Goal: Information Seeking & Learning: Check status

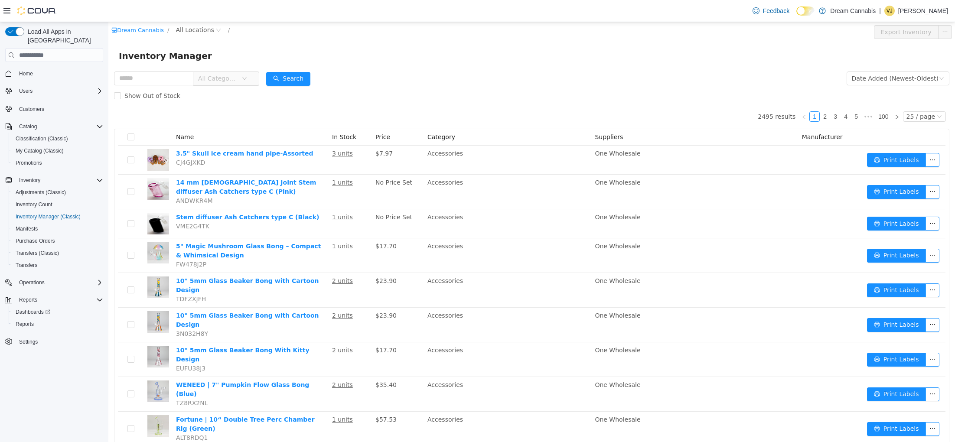
click at [152, 79] on input "text" at bounding box center [153, 79] width 79 height 14
type input "*****"
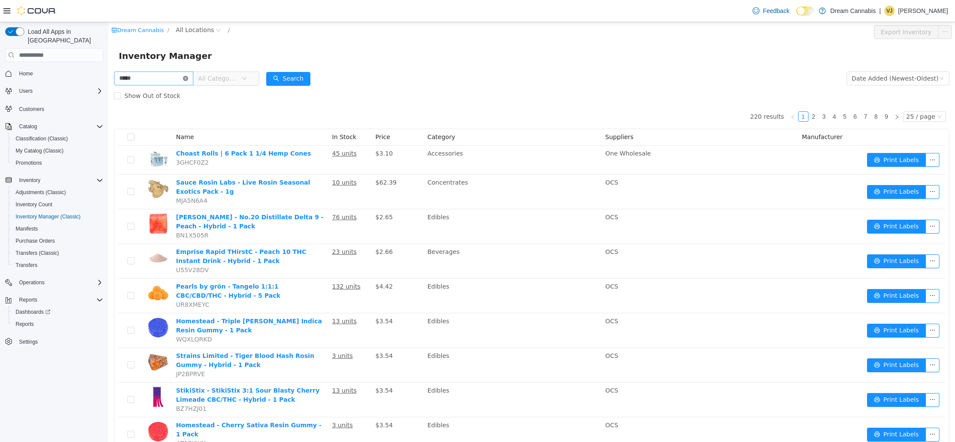
click at [188, 77] on icon "icon: close-circle" at bounding box center [185, 78] width 5 height 5
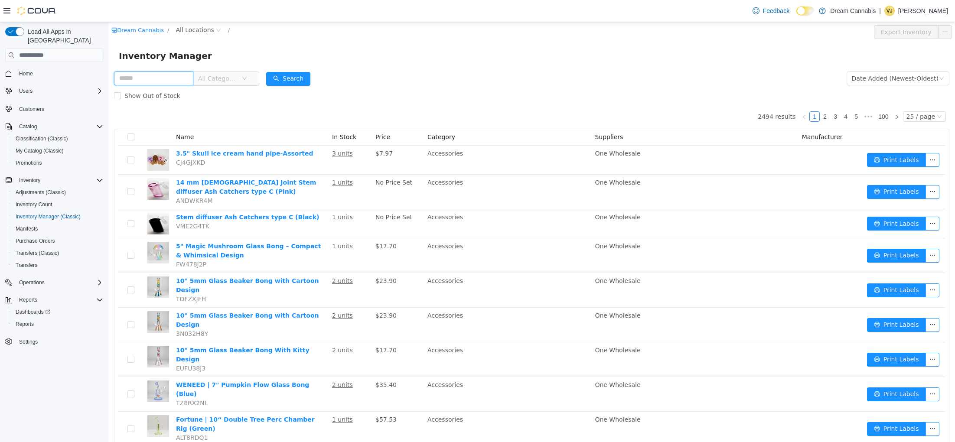
click at [168, 80] on input "text" at bounding box center [153, 79] width 79 height 14
type input "****"
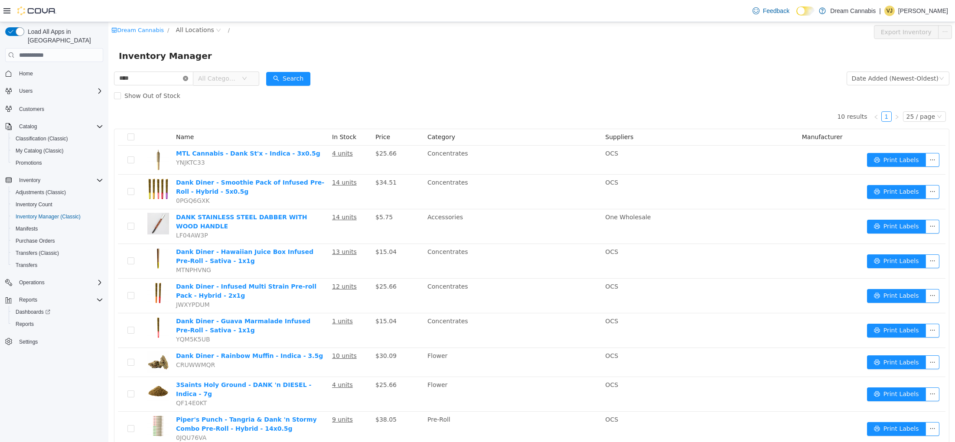
click at [188, 78] on icon "icon: close-circle" at bounding box center [185, 78] width 5 height 5
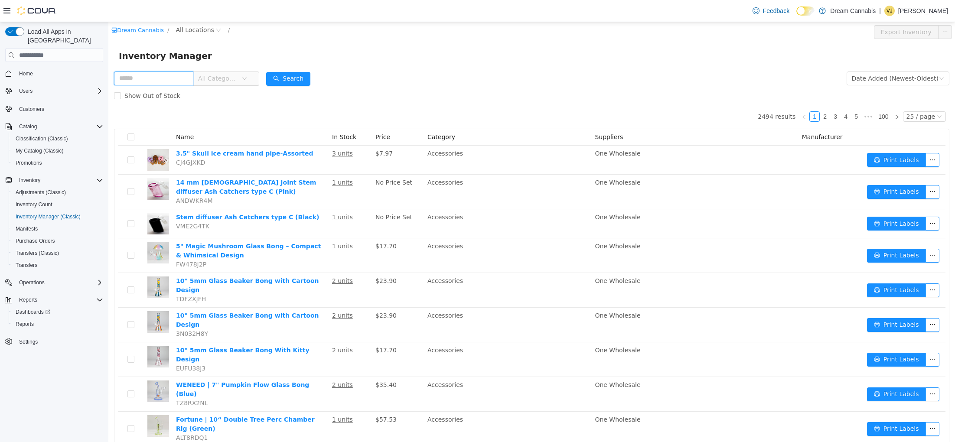
click at [164, 73] on input "text" at bounding box center [153, 79] width 79 height 14
type input "***"
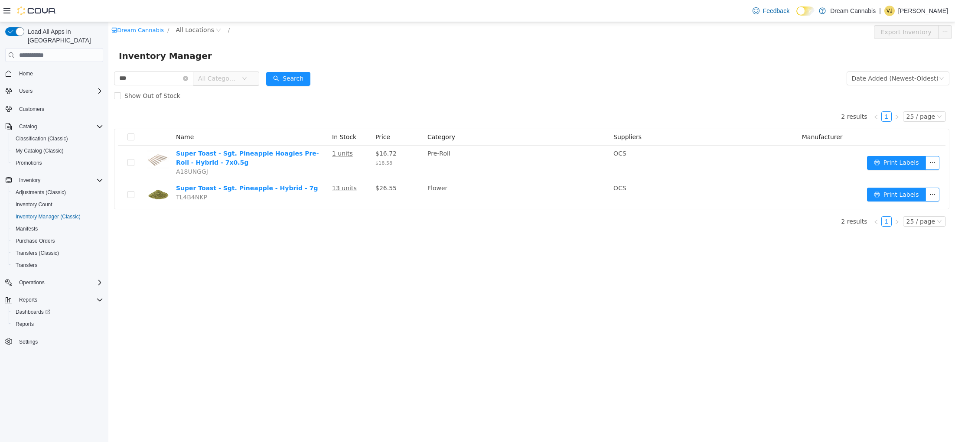
click at [488, 103] on div "Show Out of Stock" at bounding box center [531, 95] width 835 height 17
click at [442, 98] on div "Show Out of Stock" at bounding box center [531, 95] width 835 height 17
click at [43, 238] on span "Purchase Orders" at bounding box center [35, 241] width 39 height 7
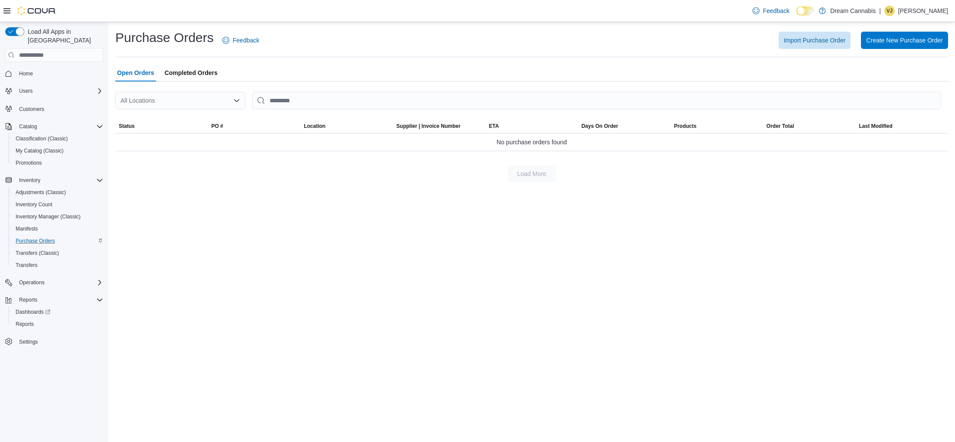
click at [196, 72] on span "Completed Orders" at bounding box center [191, 72] width 53 height 17
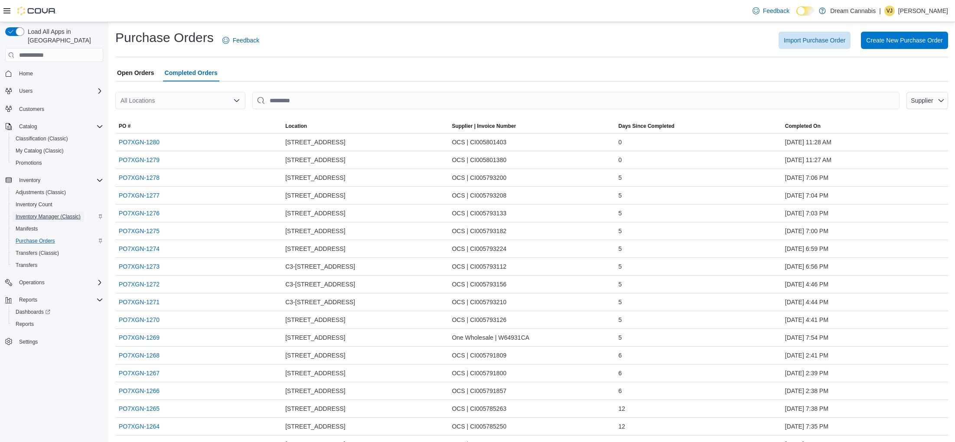
click at [52, 213] on span "Inventory Manager (Classic)" at bounding box center [48, 216] width 65 height 7
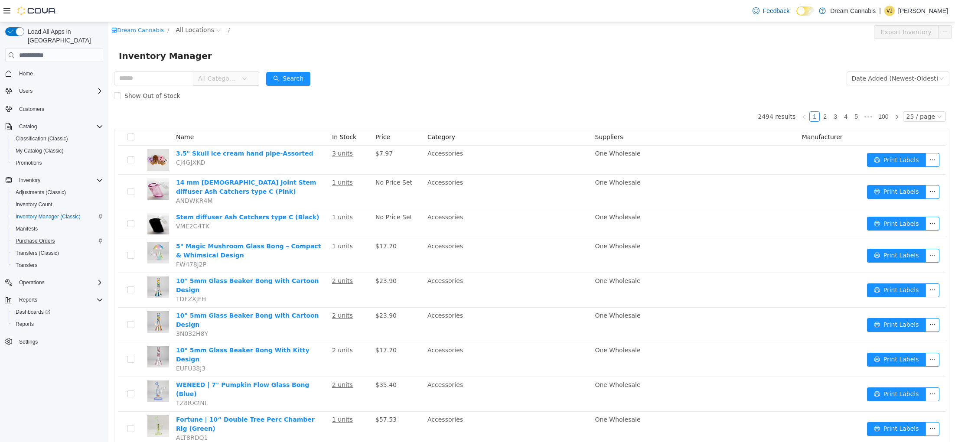
drag, startPoint x: 387, startPoint y: 49, endPoint x: 234, endPoint y: 68, distance: 154.3
click at [384, 49] on div "Inventory Manager" at bounding box center [531, 56] width 846 height 28
click at [228, 78] on span "All Categories" at bounding box center [217, 78] width 39 height 9
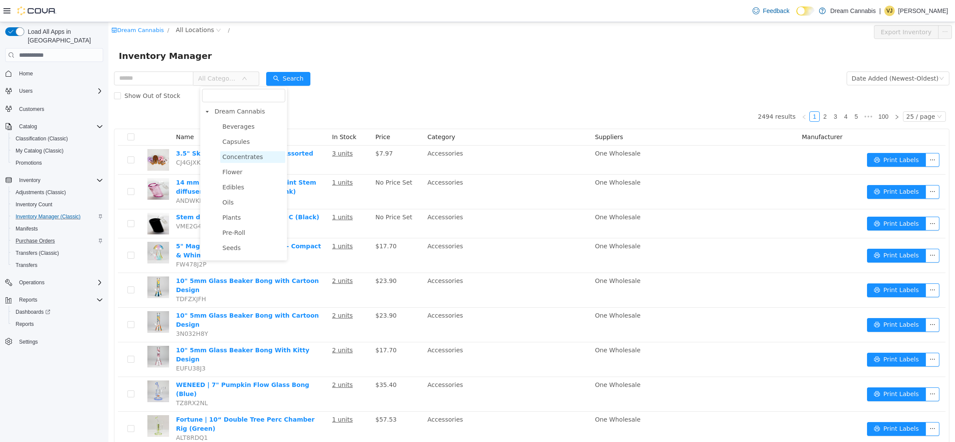
click at [243, 156] on span "Concentrates" at bounding box center [242, 156] width 41 height 7
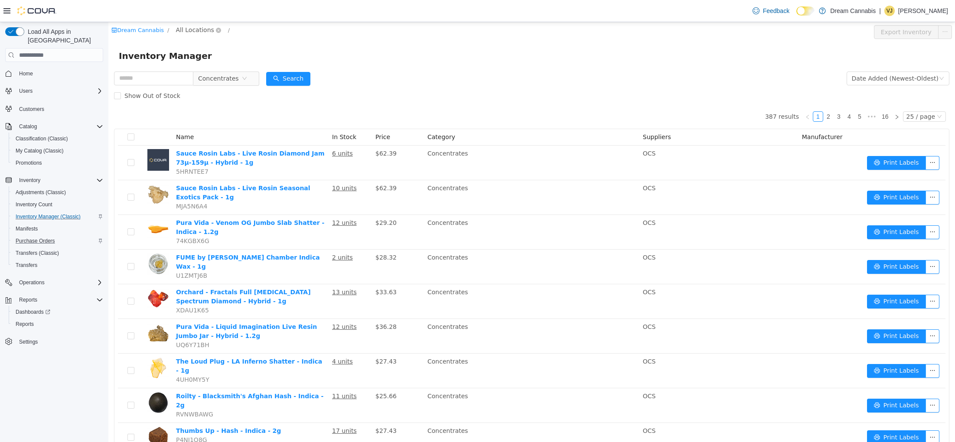
click at [189, 29] on span "All Locations" at bounding box center [195, 30] width 38 height 10
click at [211, 78] on span "[STREET_ADDRESS]" at bounding box center [222, 76] width 60 height 7
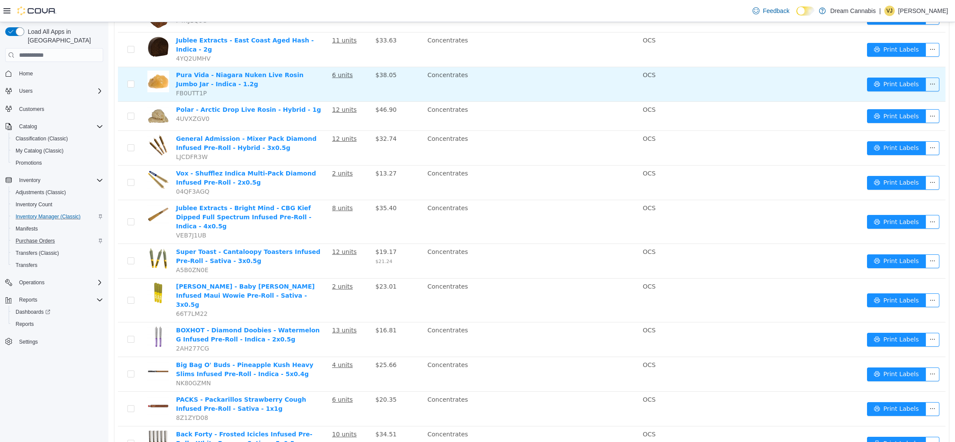
scroll to position [329, 0]
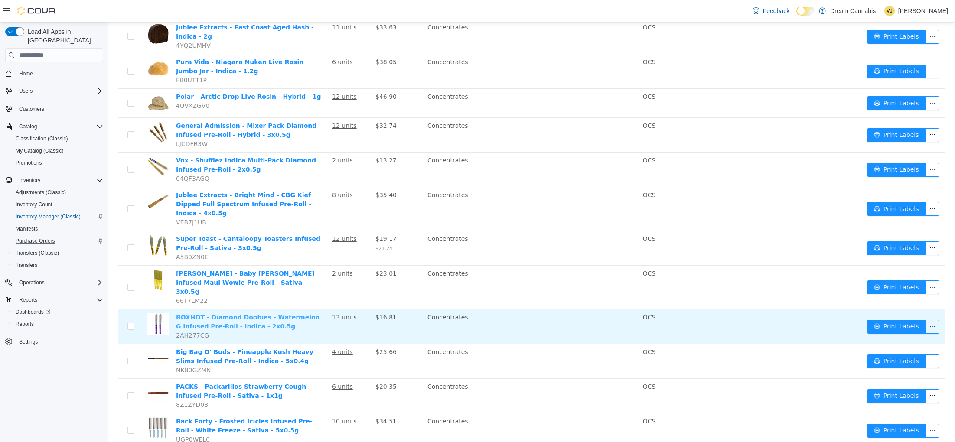
click at [275, 314] on link "BOXHOT - Diamond Doobies - Watermelon G Infused Pre-Roll - Indica - 2x0.5g" at bounding box center [248, 322] width 144 height 16
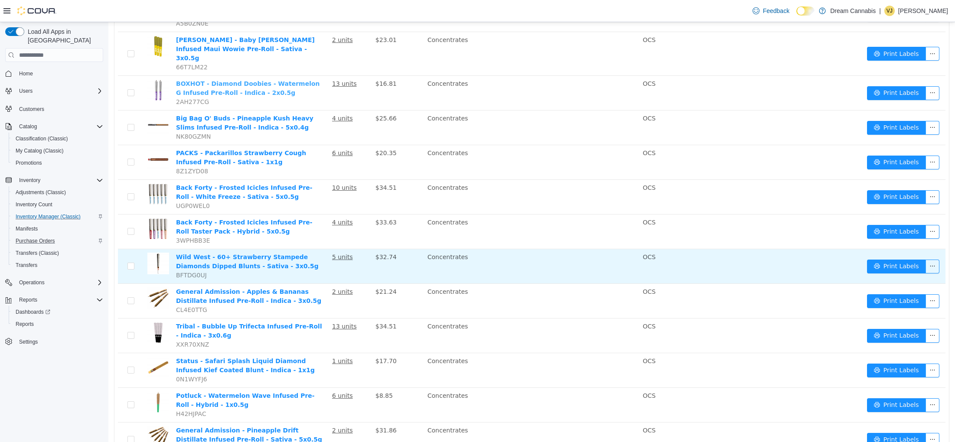
scroll to position [572, 0]
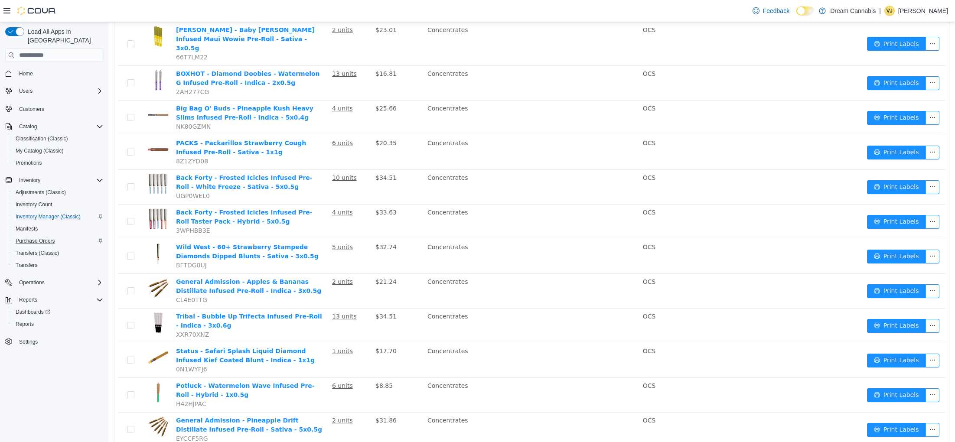
click at [928, 418] on li "50 / page" at bounding box center [926, 416] width 42 height 14
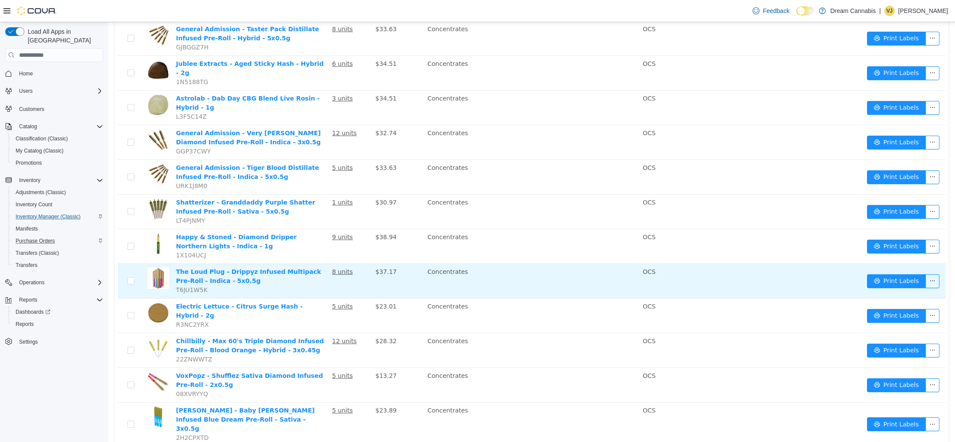
scroll to position [1411, 0]
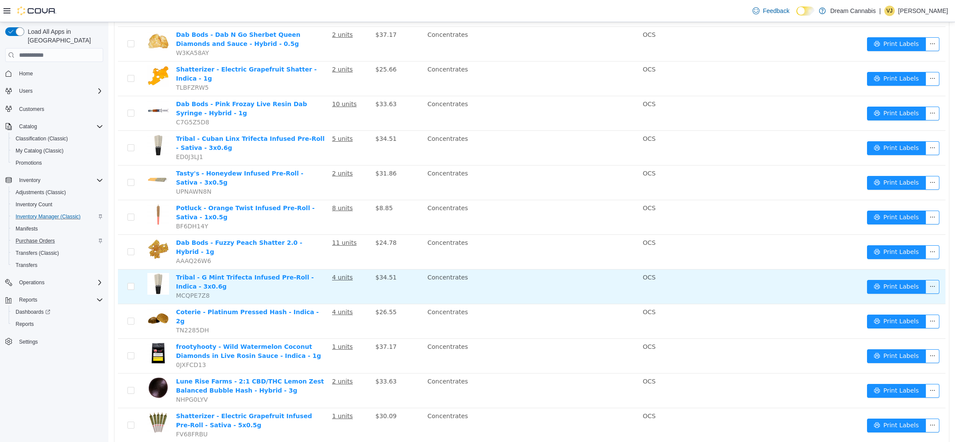
scroll to position [1399, 0]
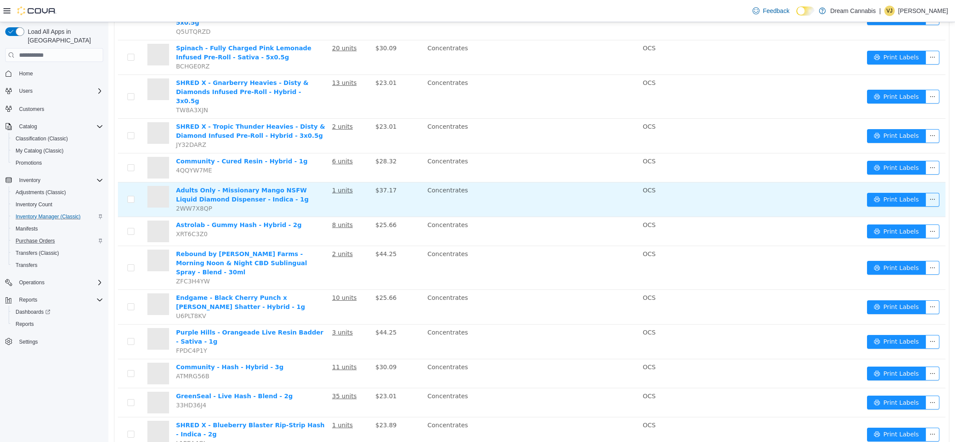
scroll to position [1360, 0]
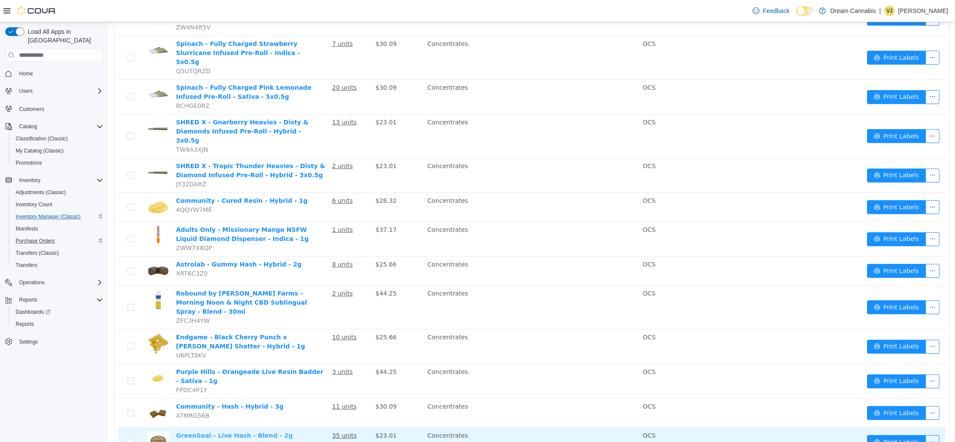
click at [265, 432] on link "GreenSeal - Live Hash - Blend - 2g" at bounding box center [234, 435] width 117 height 7
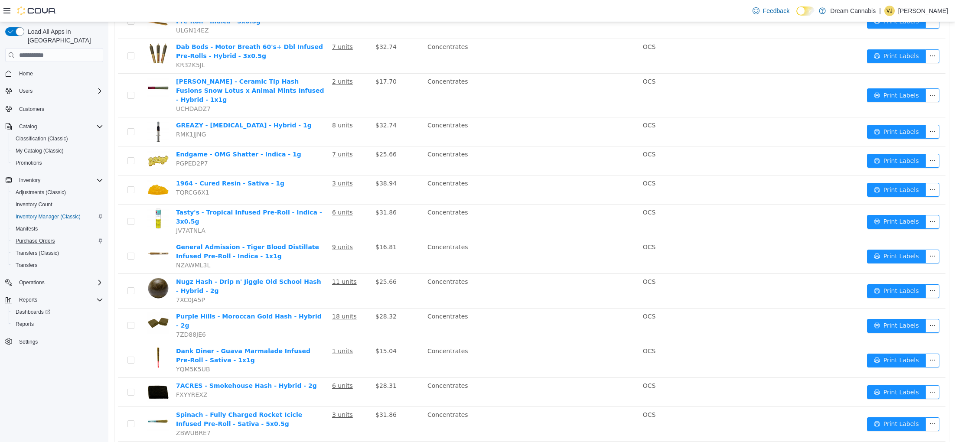
scroll to position [0, 0]
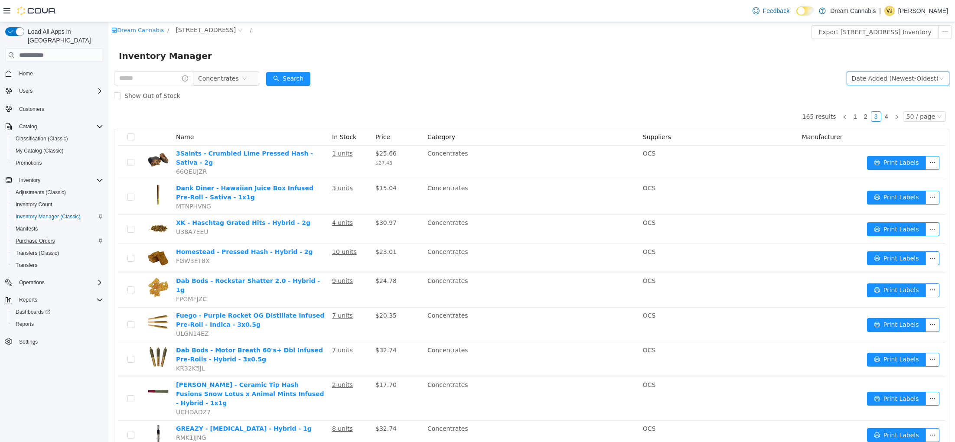
click at [865, 84] on div "Date Added (Newest-Oldest)" at bounding box center [895, 78] width 87 height 13
click at [866, 99] on li "Alphabetical (A-Z)" at bounding box center [901, 96] width 98 height 14
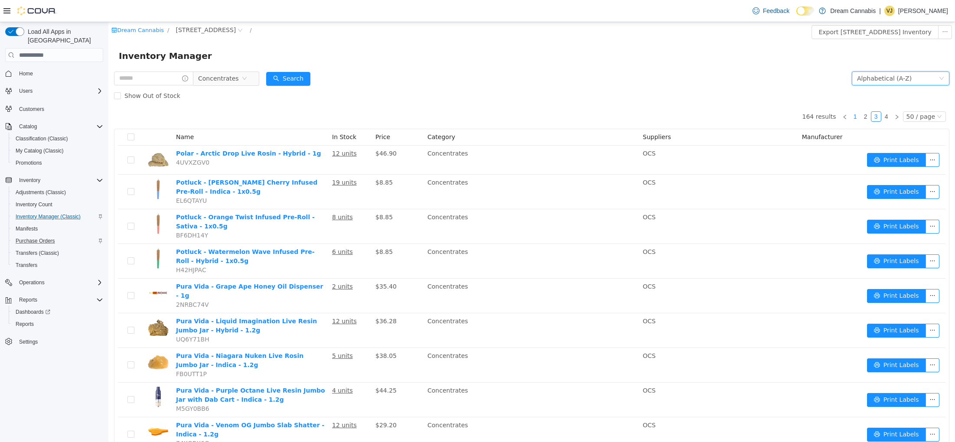
click at [858, 115] on link "1" at bounding box center [855, 117] width 10 height 10
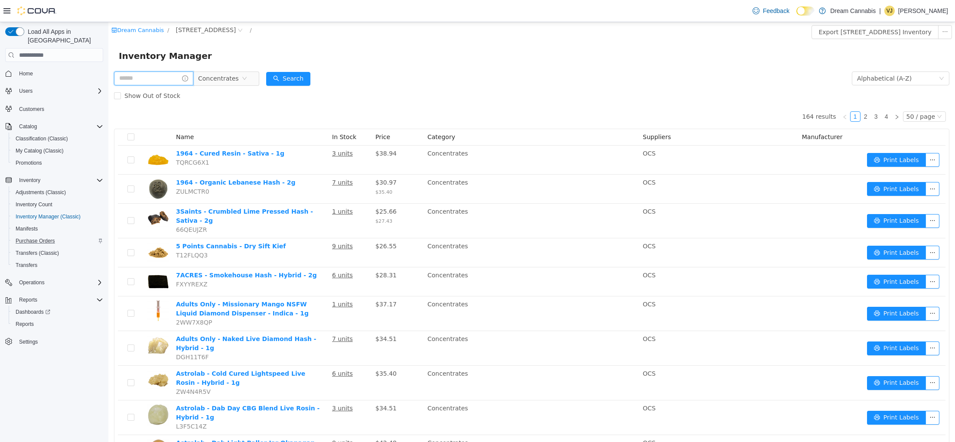
click at [171, 75] on input "text" at bounding box center [153, 79] width 79 height 14
type input "****"
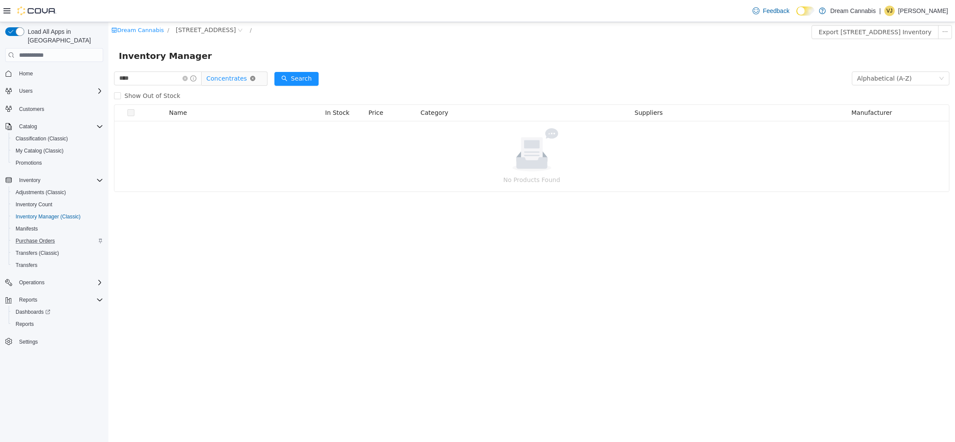
click at [255, 76] on icon "icon: close-circle" at bounding box center [252, 78] width 5 height 5
click at [297, 79] on button "Search" at bounding box center [296, 79] width 44 height 14
click at [138, 95] on span "Show Out of Stock" at bounding box center [152, 95] width 63 height 7
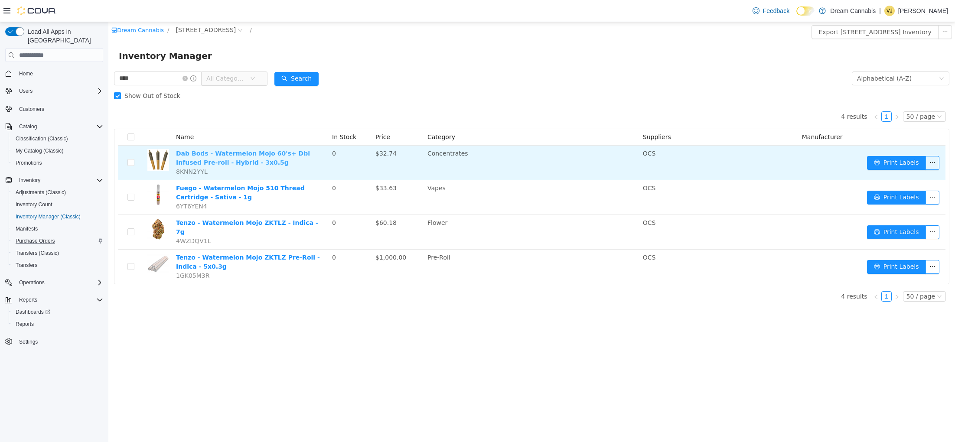
click at [284, 154] on link "Dab Bods - Watermelon Mojo 60's+ Dbl Infused Pre-roll - Hybrid - 3x0.5g" at bounding box center [243, 158] width 134 height 16
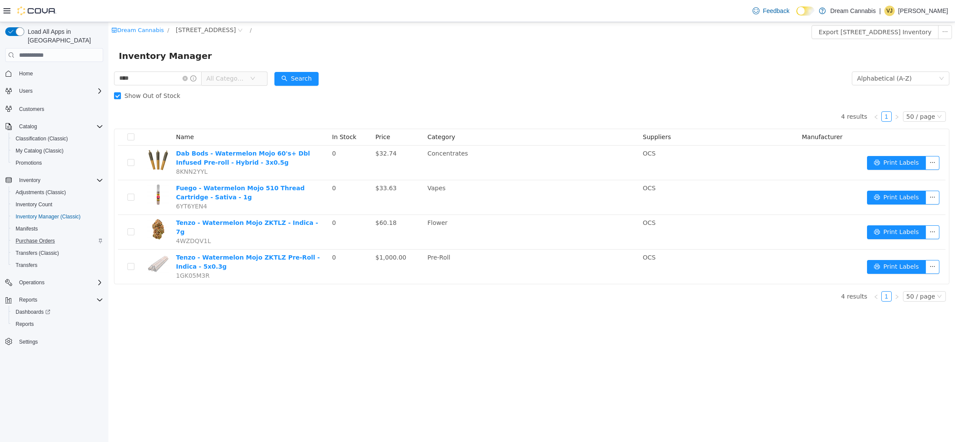
drag, startPoint x: 192, startPoint y: 78, endPoint x: 217, endPoint y: 78, distance: 25.2
click at [188, 78] on icon "icon: close-circle" at bounding box center [184, 78] width 5 height 5
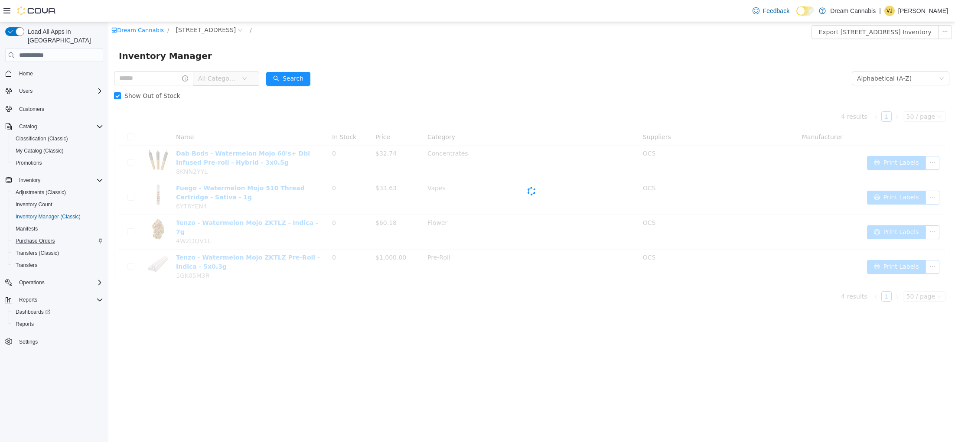
click at [236, 76] on span "All Categories" at bounding box center [217, 78] width 39 height 9
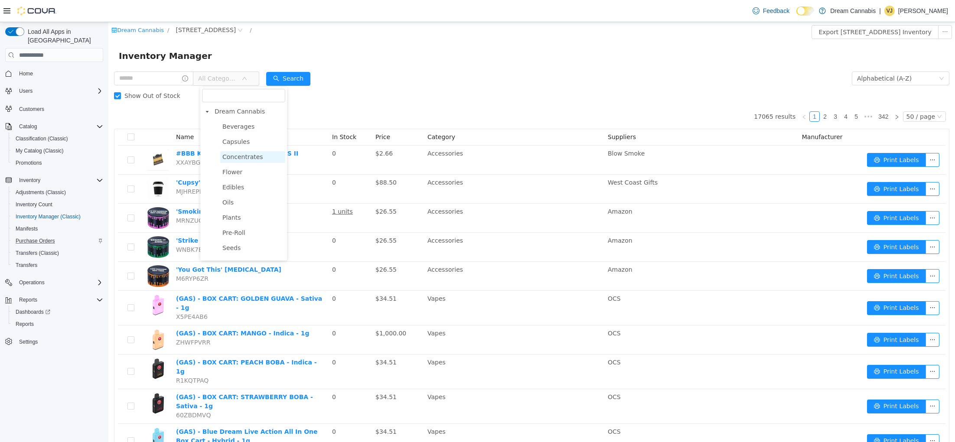
drag, startPoint x: 253, startPoint y: 156, endPoint x: 258, endPoint y: 154, distance: 5.5
click at [253, 156] on span "Concentrates" at bounding box center [242, 156] width 41 height 7
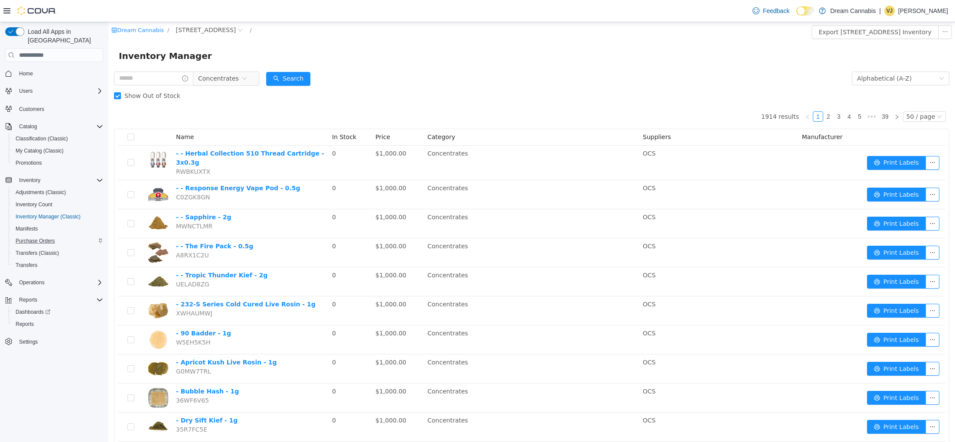
click at [369, 91] on div "Show Out of Stock" at bounding box center [531, 95] width 835 height 17
click at [150, 97] on span "Show Out of Stock" at bounding box center [152, 95] width 63 height 7
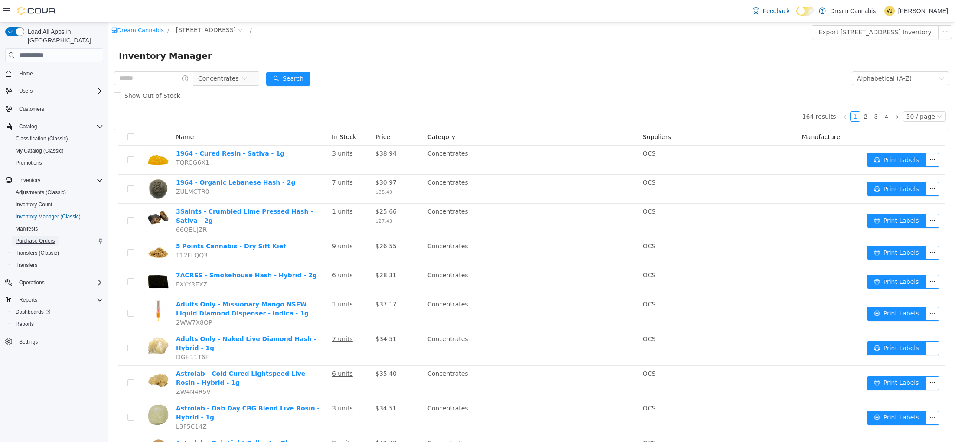
click at [35, 238] on span "Purchase Orders" at bounding box center [35, 241] width 39 height 7
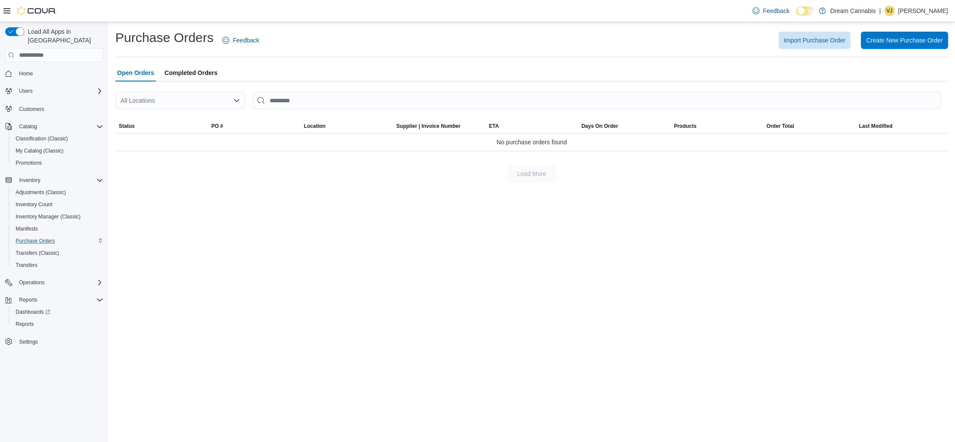
click at [189, 73] on span "Completed Orders" at bounding box center [191, 72] width 53 height 17
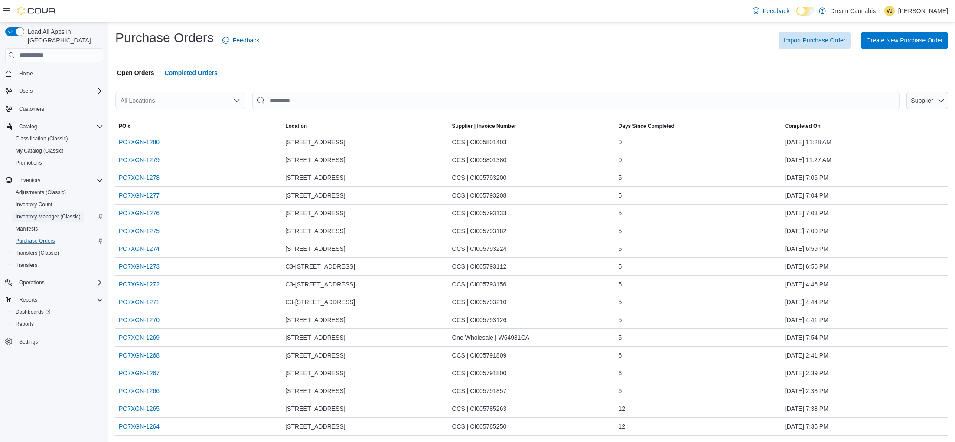
click at [54, 213] on span "Inventory Manager (Classic)" at bounding box center [48, 216] width 65 height 7
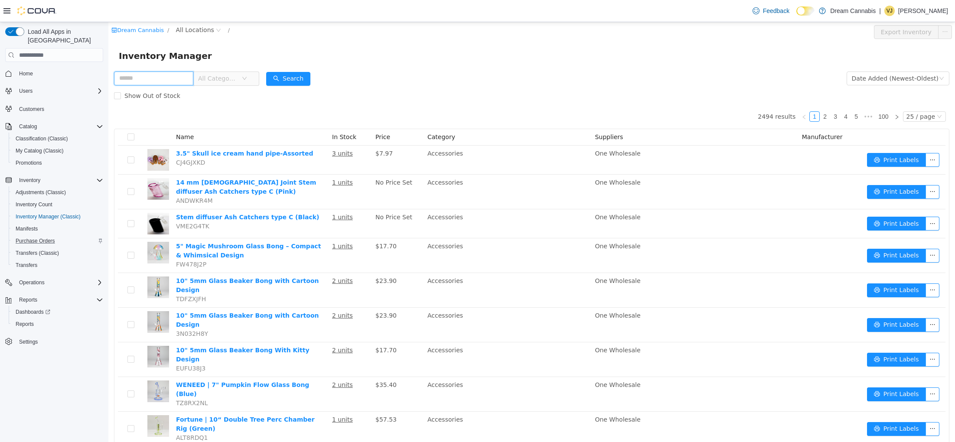
click at [181, 80] on input "text" at bounding box center [153, 79] width 79 height 14
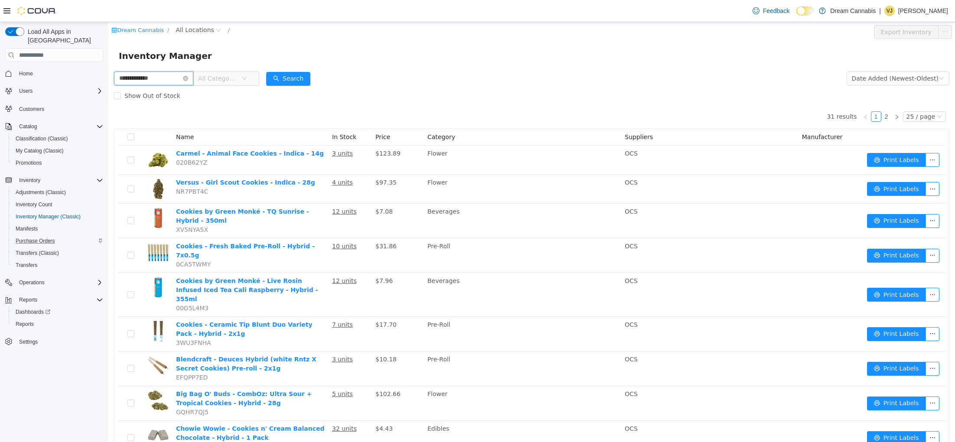
click at [136, 81] on input "**********" at bounding box center [153, 79] width 79 height 14
type input "**********"
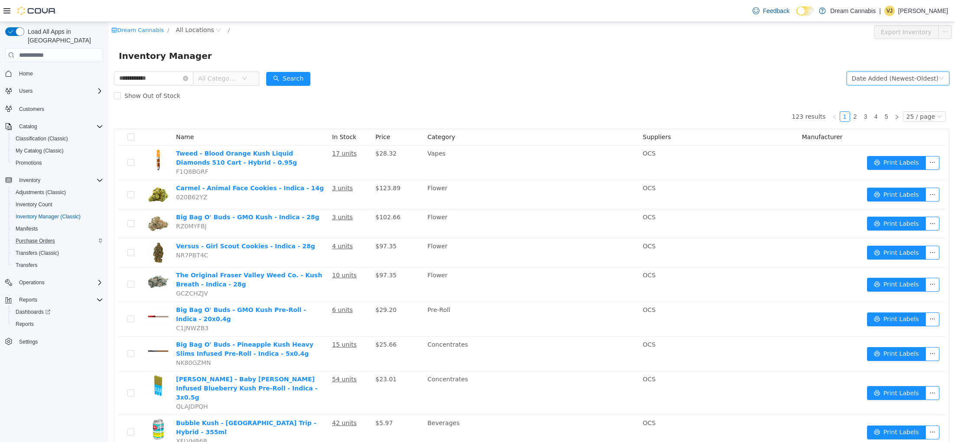
click at [903, 77] on div "Date Added (Newest-Oldest)" at bounding box center [895, 78] width 87 height 13
click at [901, 94] on li "Alphabetical (A-Z)" at bounding box center [901, 96] width 98 height 14
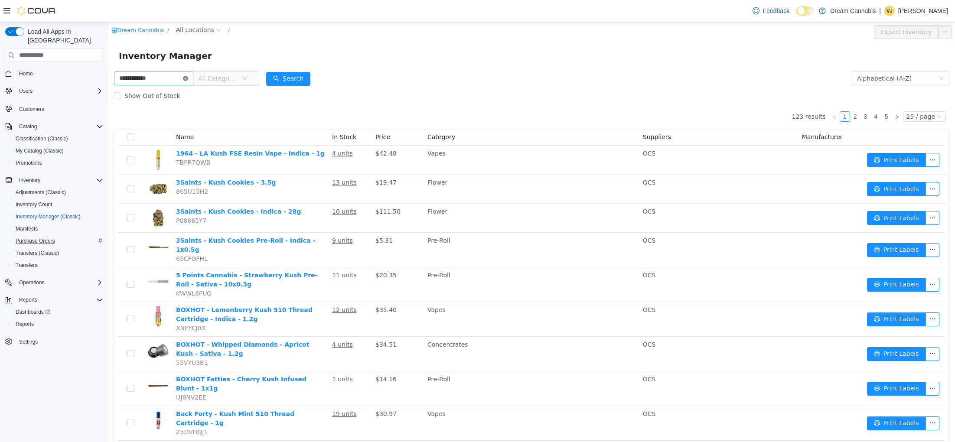
click at [188, 78] on icon "icon: close-circle" at bounding box center [185, 78] width 5 height 5
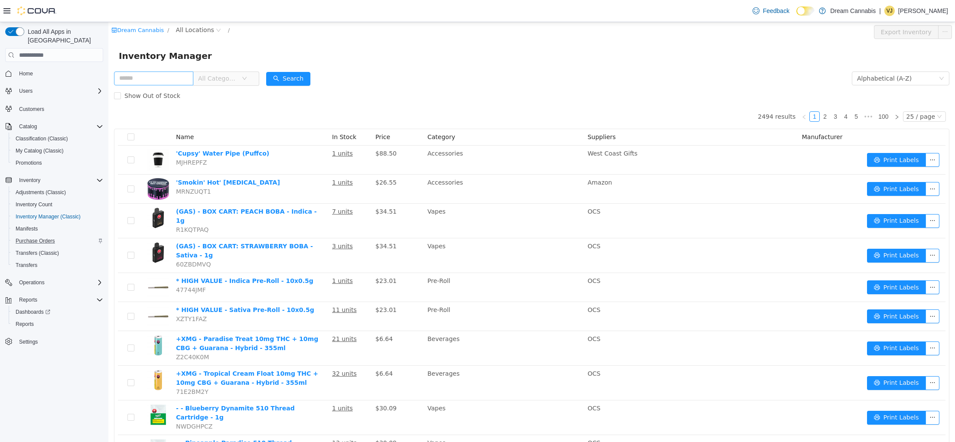
click at [215, 80] on span "All Categories" at bounding box center [217, 78] width 39 height 9
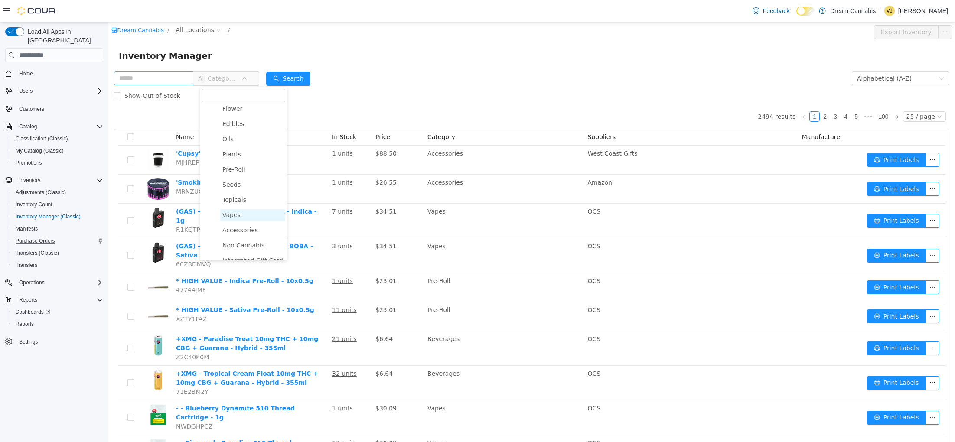
click at [243, 216] on span "Vapes" at bounding box center [252, 215] width 65 height 12
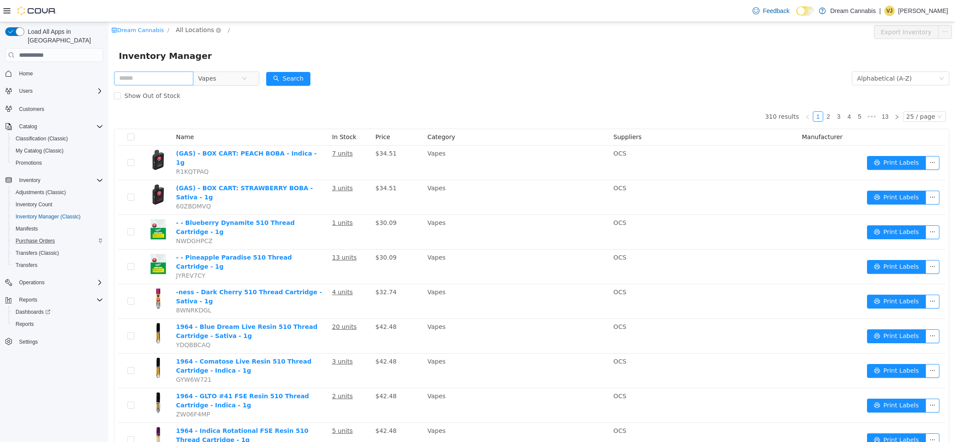
click at [196, 29] on span "All Locations" at bounding box center [195, 30] width 38 height 10
click at [233, 82] on span "1B-250 Greenbank Rd" at bounding box center [227, 77] width 75 height 12
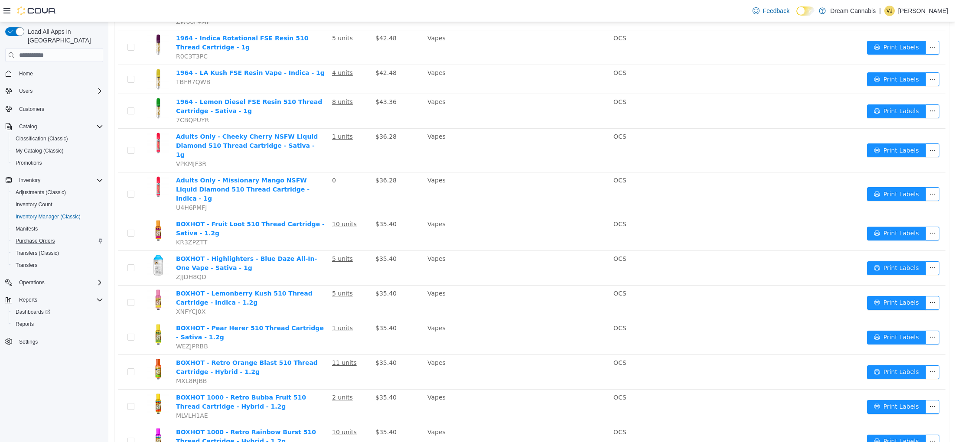
scroll to position [186, 0]
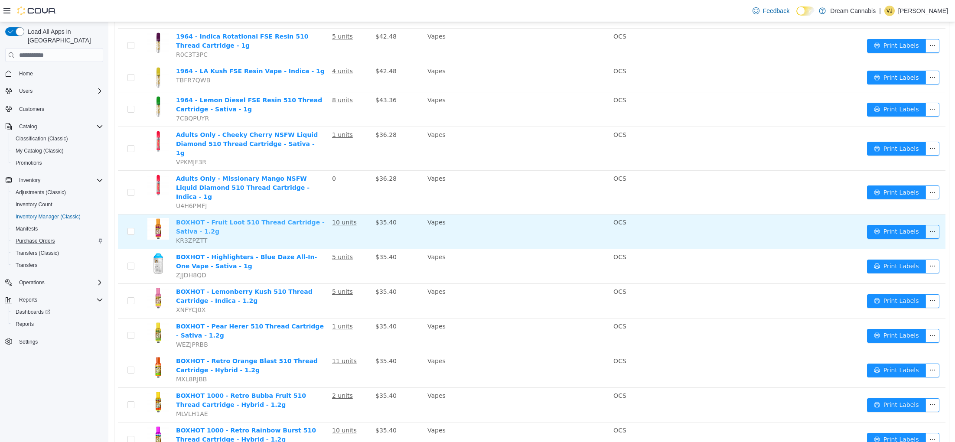
click at [296, 219] on link "BOXHOT - Fruit Loot 510 Thread Cartridge - Sativa - 1.2g" at bounding box center [250, 227] width 149 height 16
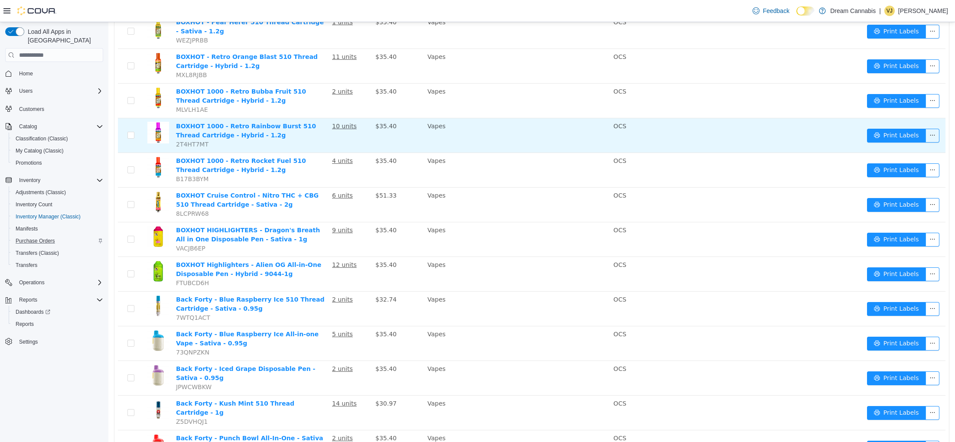
scroll to position [494, 0]
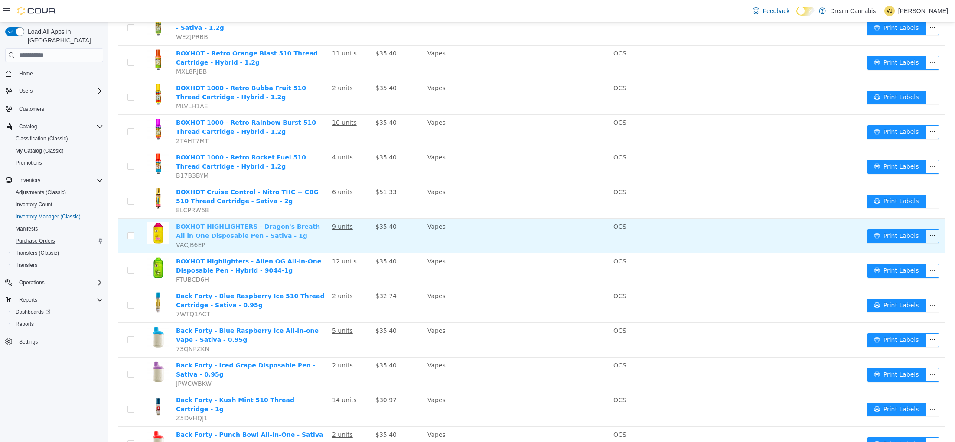
click at [289, 223] on link "BOXHOT HIGHLIGHTERS - Dragon's Breath All in One Disposable Pen - Sativa - 1g" at bounding box center [248, 231] width 144 height 16
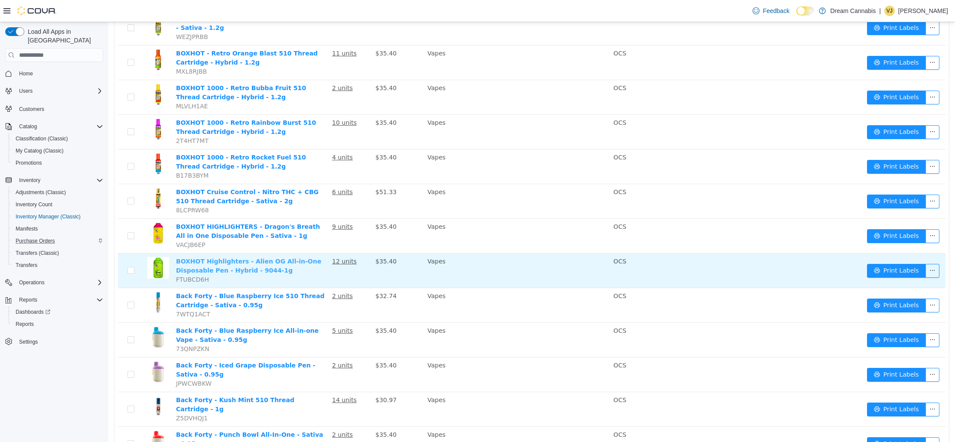
click at [247, 258] on link "BOXHOT Highlighters - Alien OG All-in-One Disposable Pen - Hybrid - 9044-1g" at bounding box center [248, 266] width 145 height 16
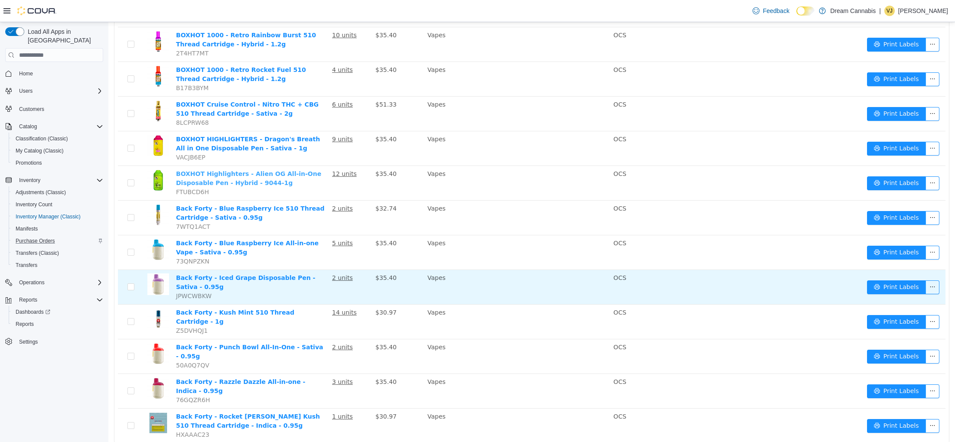
scroll to position [583, 0]
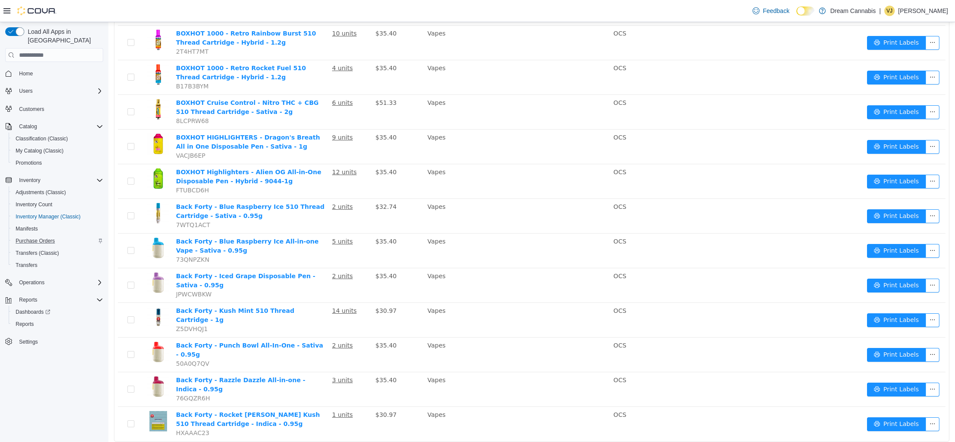
click at [921, 415] on li "50 / page" at bounding box center [926, 416] width 42 height 14
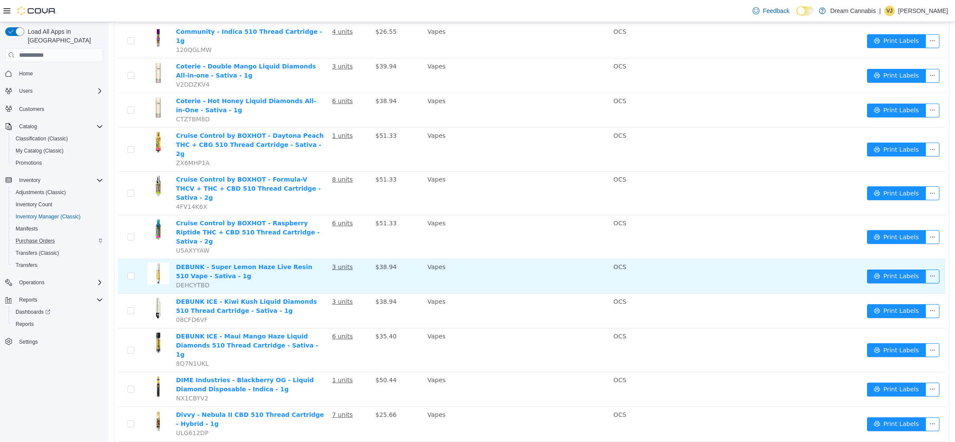
scroll to position [1428, 0]
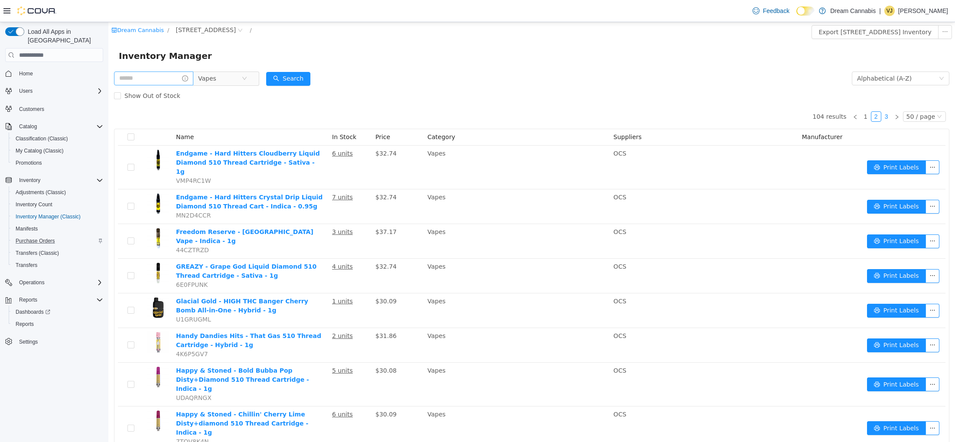
click at [889, 118] on link "3" at bounding box center [887, 117] width 10 height 10
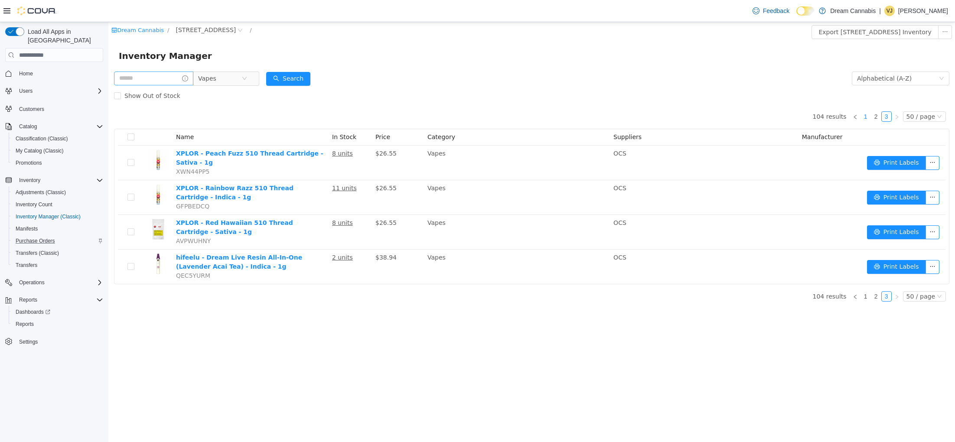
click at [869, 117] on link "1" at bounding box center [866, 117] width 10 height 10
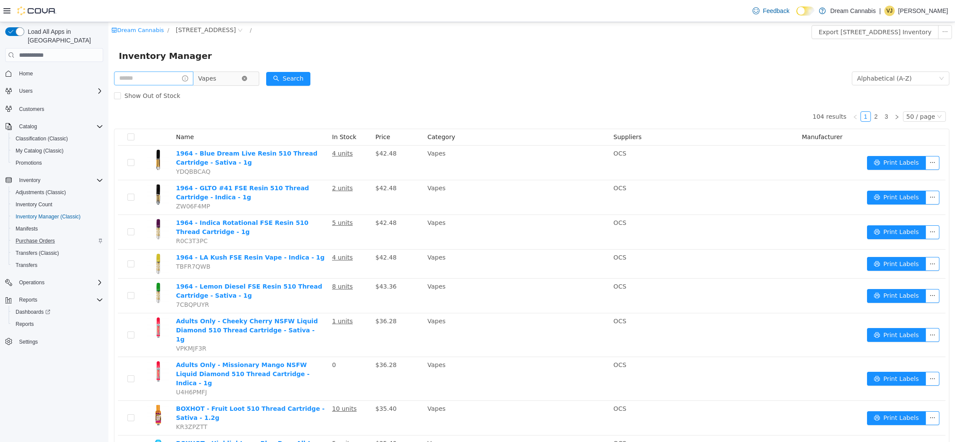
click at [247, 78] on icon "icon: close-circle" at bounding box center [244, 78] width 5 height 5
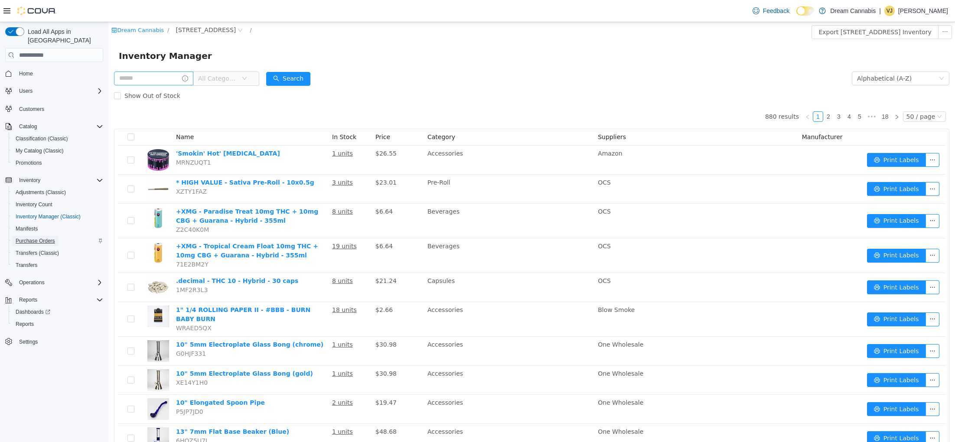
click at [40, 238] on span "Purchase Orders" at bounding box center [35, 241] width 39 height 7
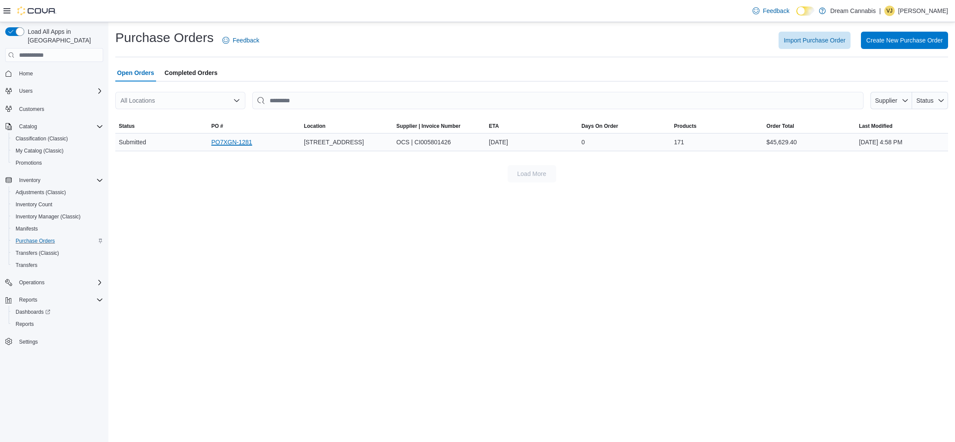
click at [234, 143] on link "PO7XGN-1281" at bounding box center [231, 142] width 41 height 10
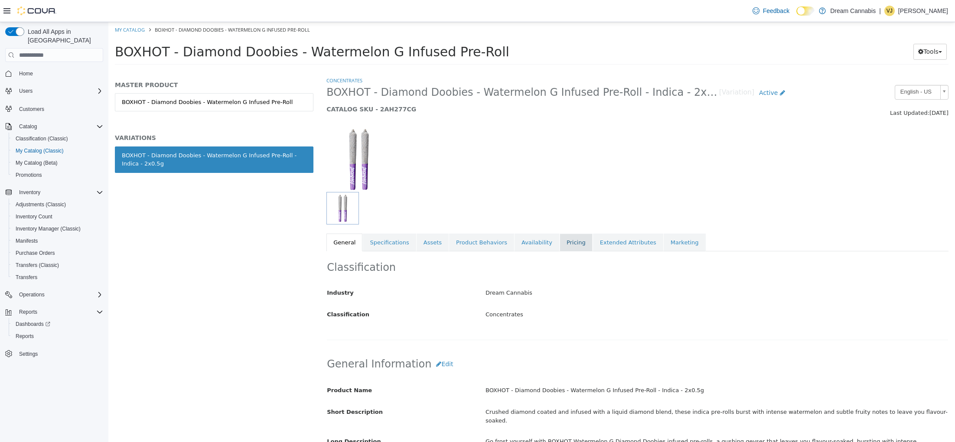
click at [561, 245] on link "Pricing" at bounding box center [576, 243] width 33 height 18
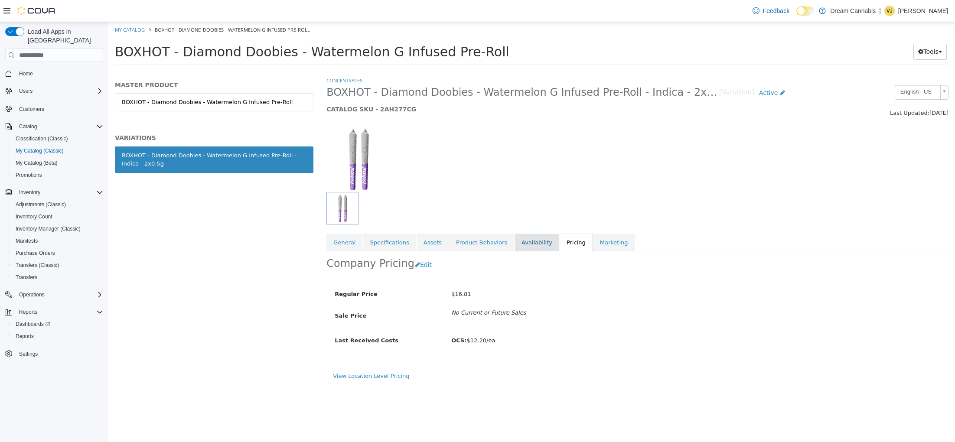
click at [523, 239] on link "Availability" at bounding box center [536, 243] width 45 height 18
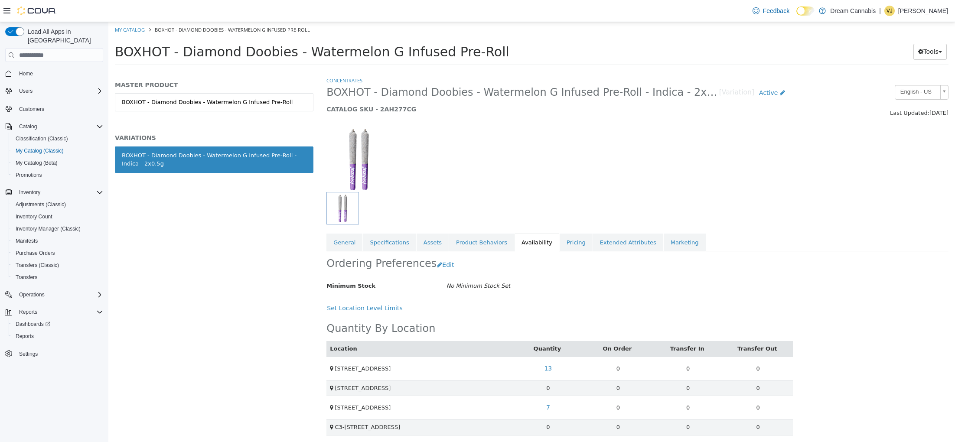
scroll to position [3, 0]
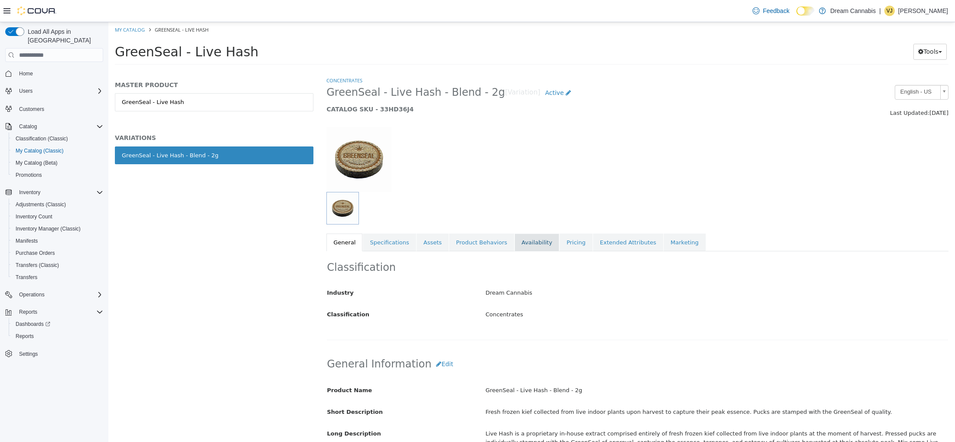
click at [531, 243] on link "Availability" at bounding box center [536, 243] width 45 height 18
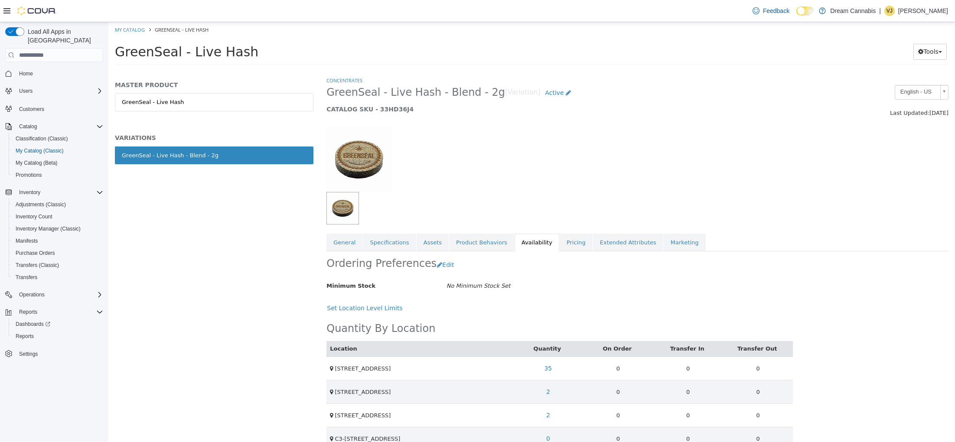
scroll to position [18, 0]
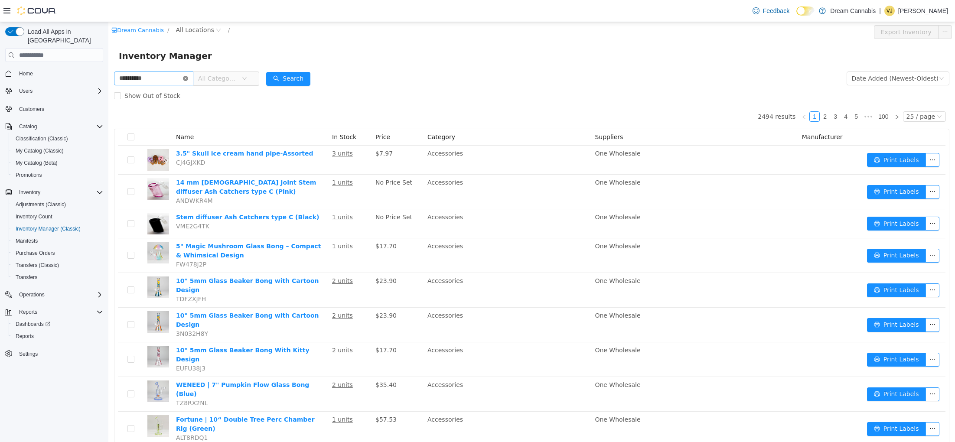
type input "**********"
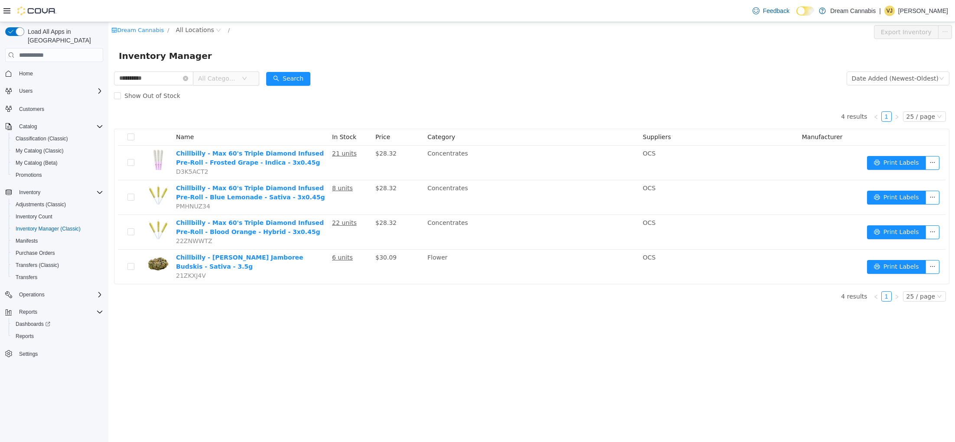
click at [404, 101] on div "Show Out of Stock" at bounding box center [531, 95] width 835 height 17
drag, startPoint x: 192, startPoint y: 78, endPoint x: 172, endPoint y: 79, distance: 19.1
click at [188, 78] on icon "icon: close-circle" at bounding box center [185, 78] width 5 height 5
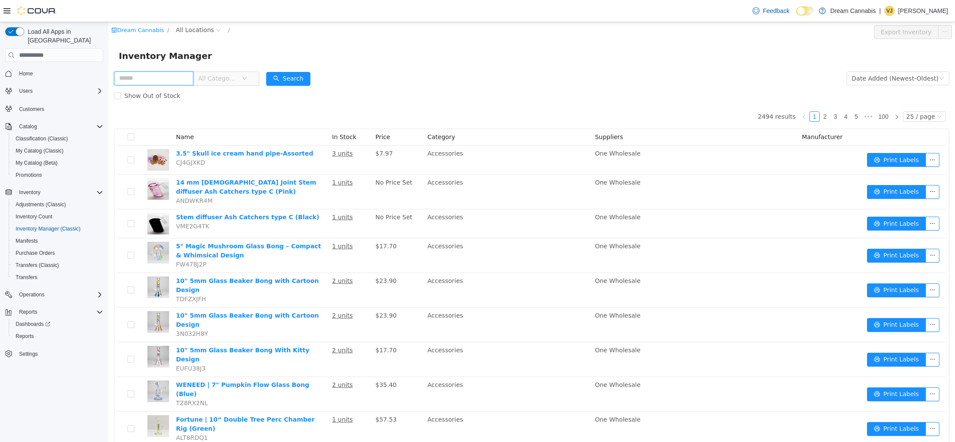
click at [162, 78] on input "text" at bounding box center [153, 79] width 79 height 14
type input "*****"
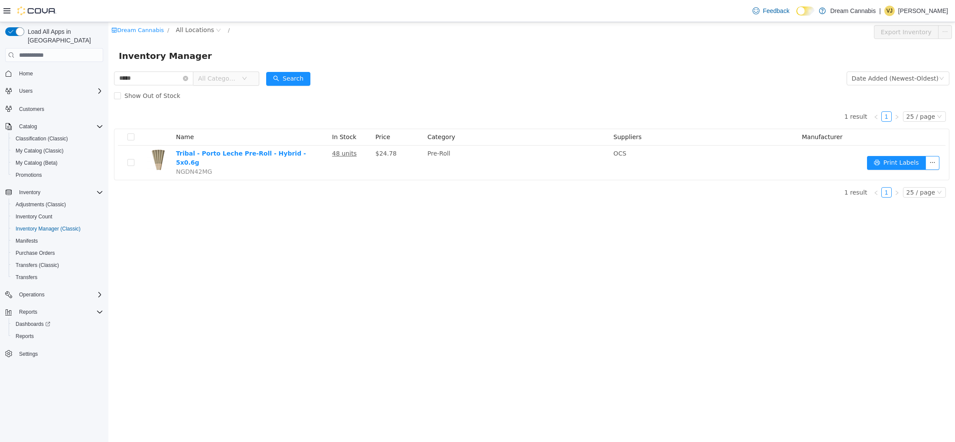
drag, startPoint x: 437, startPoint y: 103, endPoint x: 262, endPoint y: 101, distance: 175.1
click at [433, 102] on div "Show Out of Stock" at bounding box center [531, 95] width 835 height 17
click at [189, 78] on input "*****" at bounding box center [153, 79] width 79 height 14
click at [188, 78] on icon "icon: close-circle" at bounding box center [185, 78] width 5 height 5
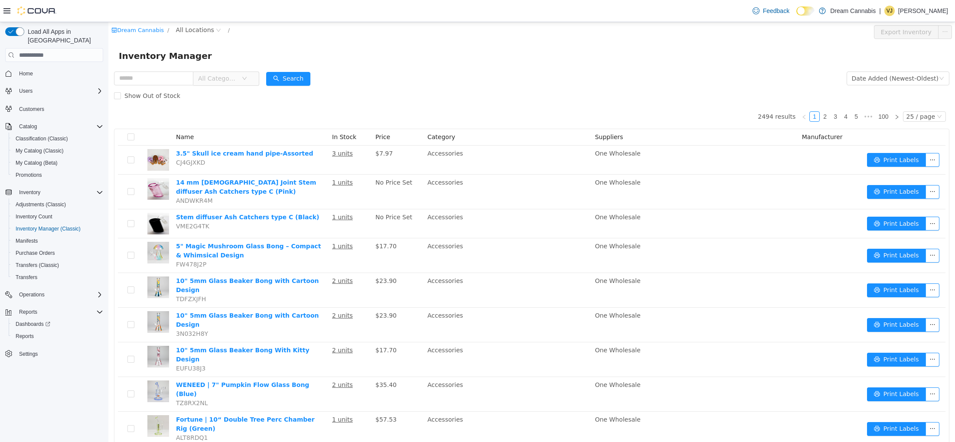
click at [450, 73] on form "All Categories Date Added (Newest-Oldest) Search Show Out of Stock" at bounding box center [531, 87] width 835 height 35
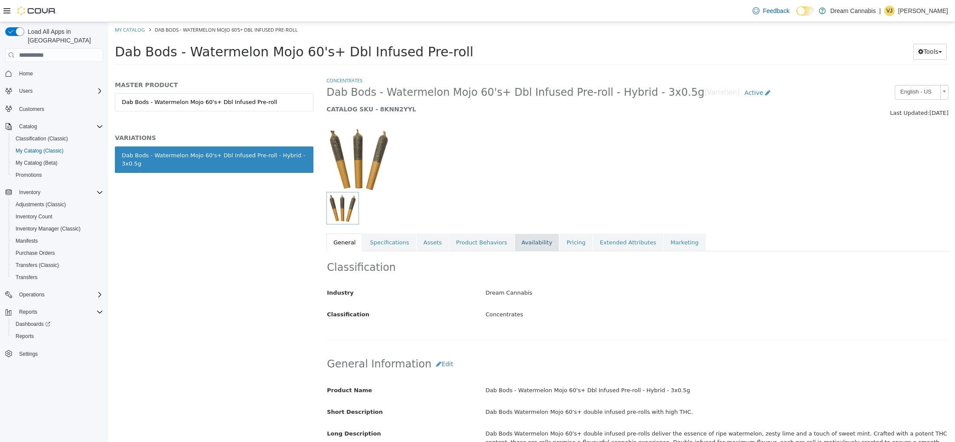
click at [531, 240] on link "Availability" at bounding box center [536, 243] width 45 height 18
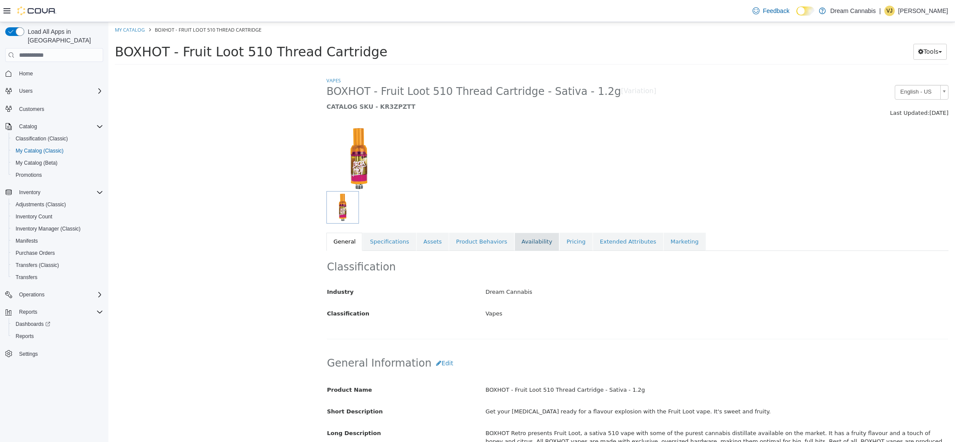
click at [536, 242] on link "Availability" at bounding box center [536, 242] width 45 height 18
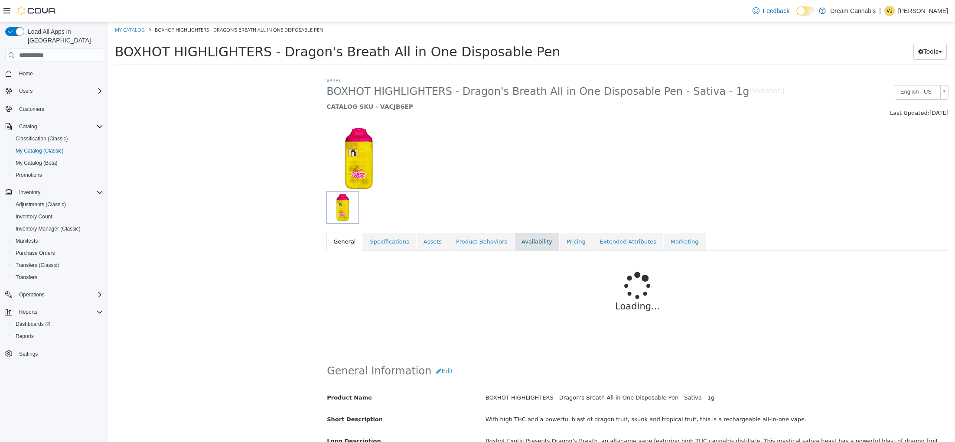
click at [544, 244] on link "Availability" at bounding box center [536, 242] width 45 height 18
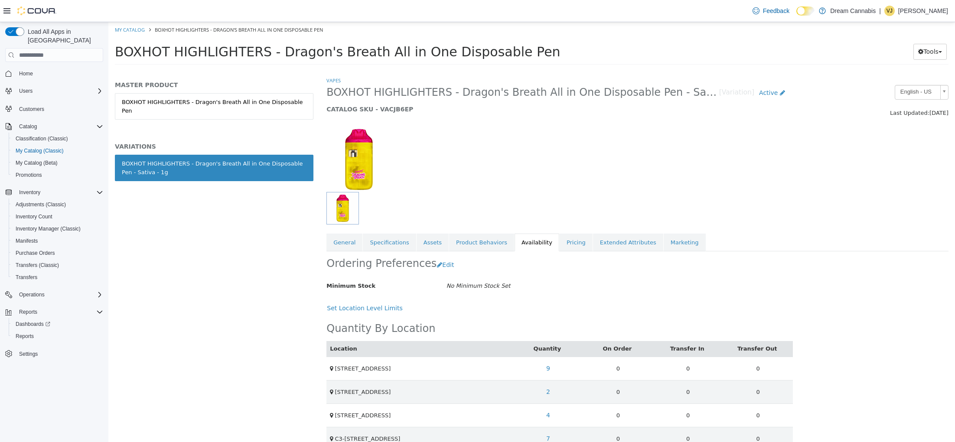
scroll to position [18, 0]
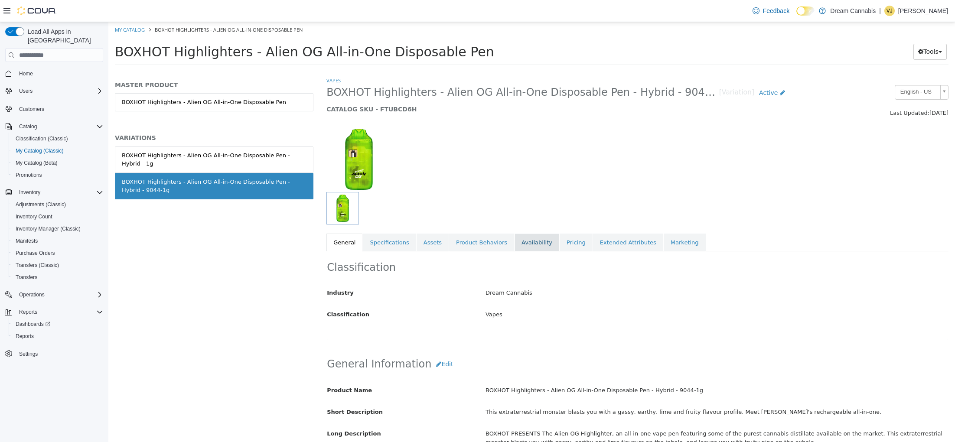
click at [537, 245] on link "Availability" at bounding box center [536, 243] width 45 height 18
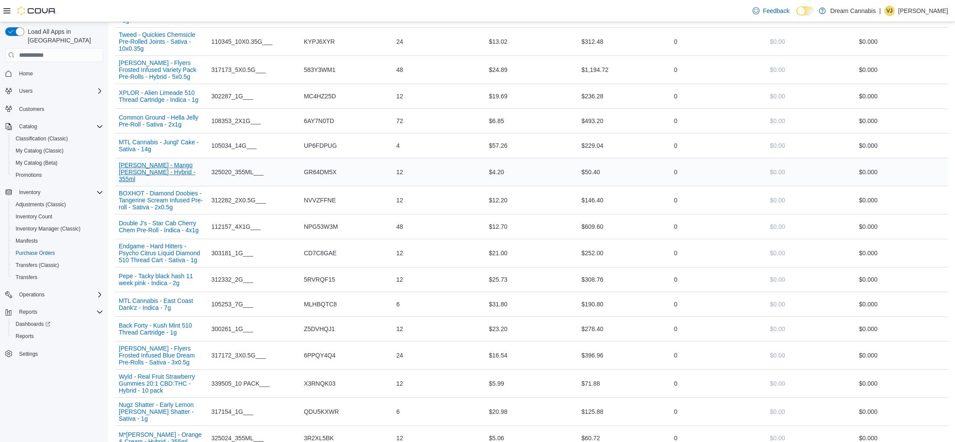
scroll to position [623, 0]
click at [169, 203] on button "BOXHOT - Diamond Doobies - Tangerine Scream Infused Pre-roll - Sativa - 2x0.5g" at bounding box center [161, 198] width 85 height 21
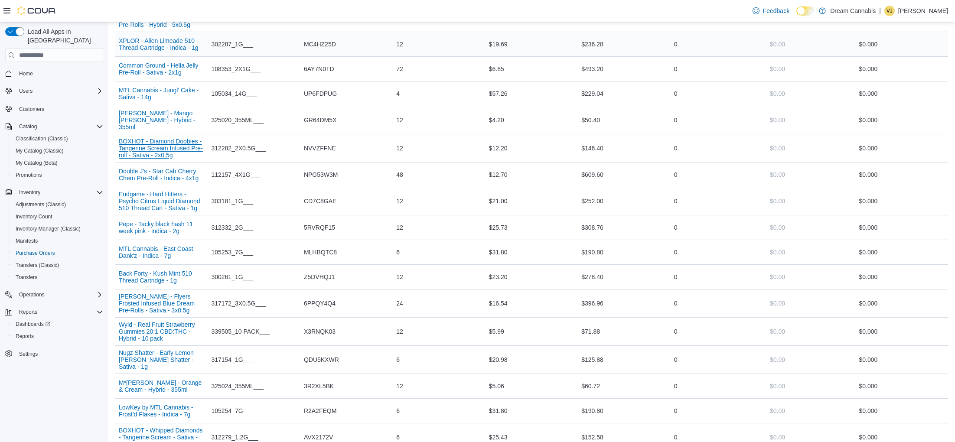
scroll to position [674, 0]
click at [137, 258] on button "MTL Cannabis - East Coast Dank'z - Indica - 7g" at bounding box center [161, 251] width 85 height 14
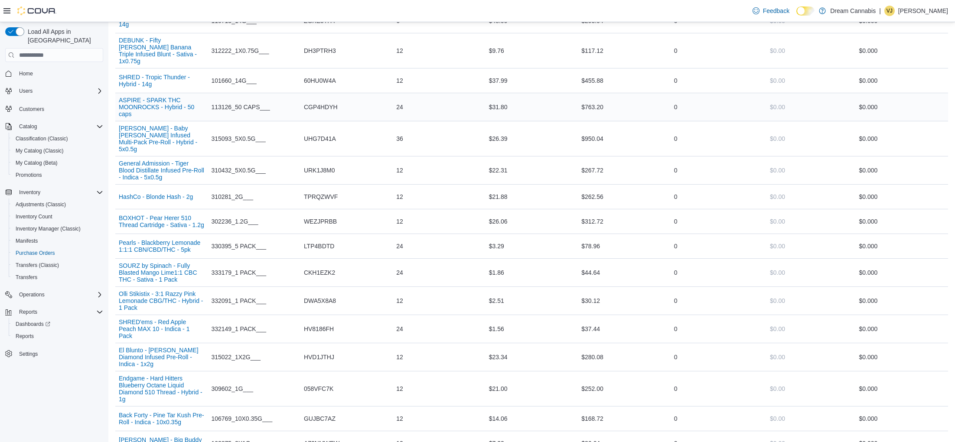
scroll to position [1639, 0]
click at [168, 218] on button "BOXHOT - Pear Herer 510 Thread Cartridge - Sativa - 1.2g" at bounding box center [161, 220] width 85 height 14
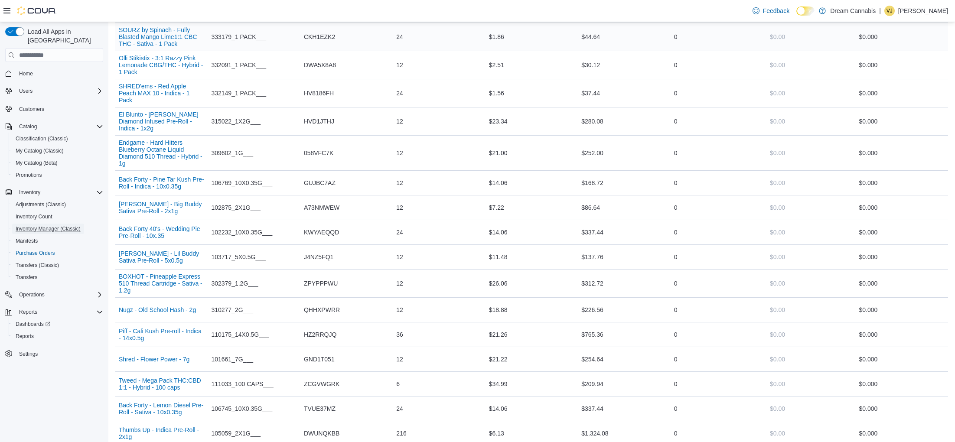
scroll to position [1871, 0]
click at [159, 295] on button "BOXHOT - Pineapple Express 510 Thread Cartridge - Sativa - 1.2g" at bounding box center [161, 285] width 85 height 21
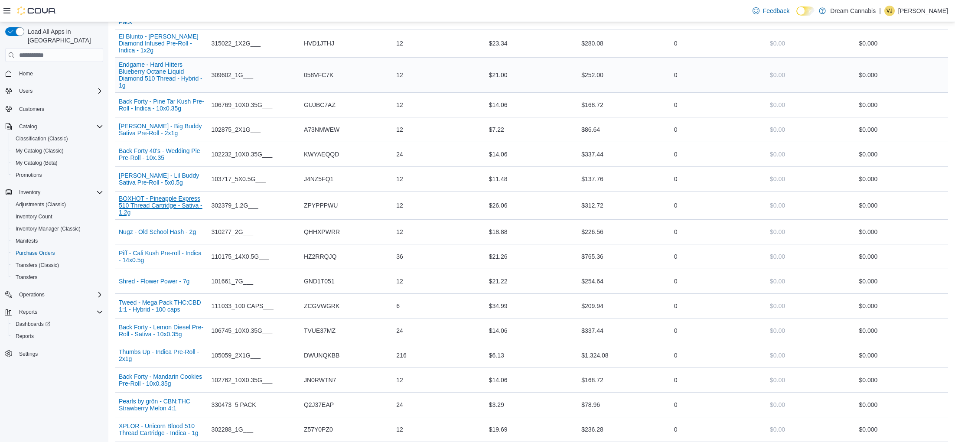
scroll to position [1952, 0]
click at [184, 284] on button "Shred - Flower Power - 7g" at bounding box center [154, 280] width 71 height 7
click at [55, 225] on span "Inventory Manager (Classic)" at bounding box center [48, 228] width 65 height 7
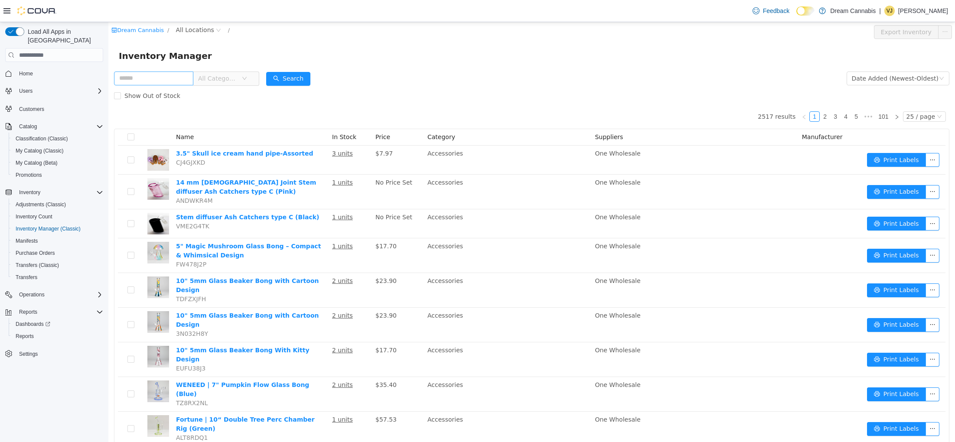
click at [163, 81] on input "text" at bounding box center [153, 79] width 79 height 14
type input "****"
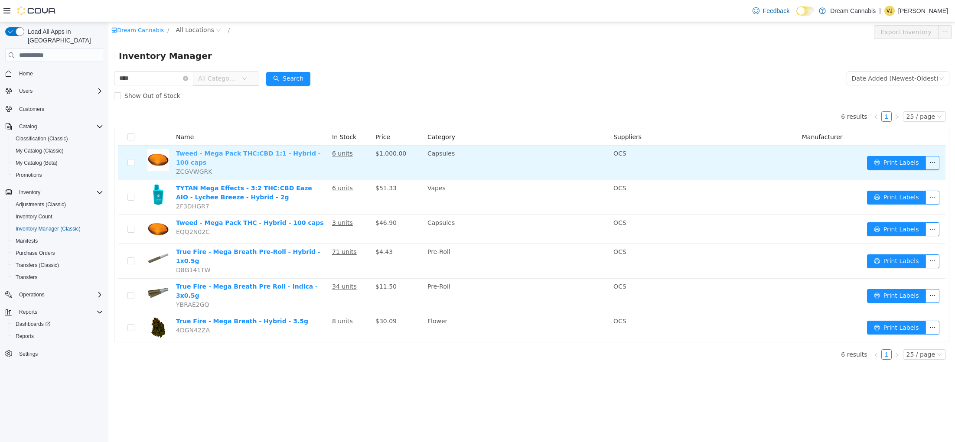
click at [241, 153] on link "Tweed - Mega Pack THC:CBD 1:1 - Hybrid - 100 caps" at bounding box center [248, 158] width 145 height 16
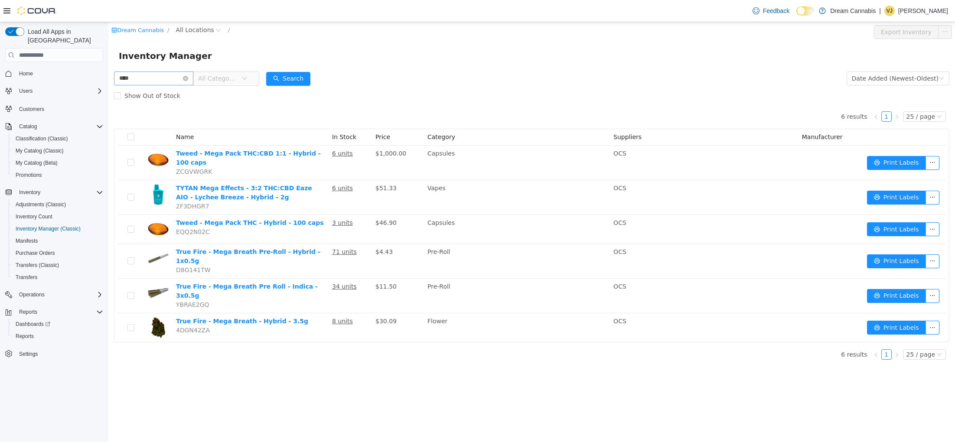
drag, startPoint x: 193, startPoint y: 77, endPoint x: 181, endPoint y: 78, distance: 12.6
click at [188, 77] on icon "icon: close-circle" at bounding box center [185, 78] width 5 height 5
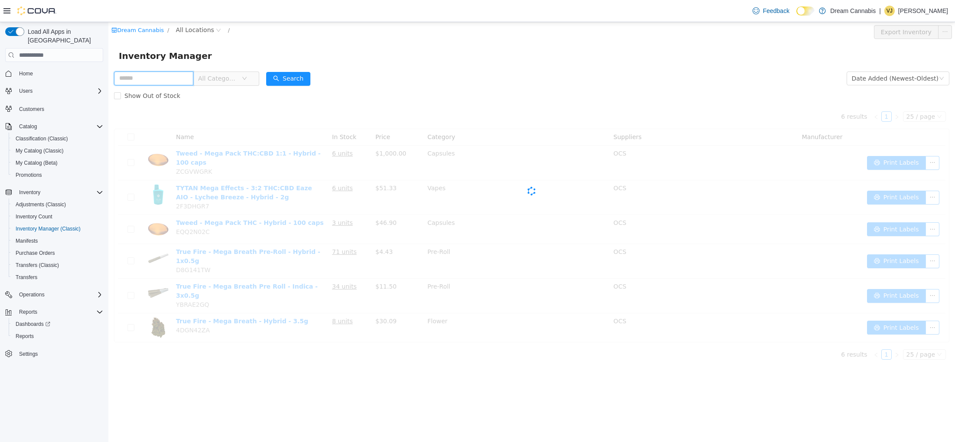
click at [180, 78] on input "text" at bounding box center [153, 79] width 79 height 14
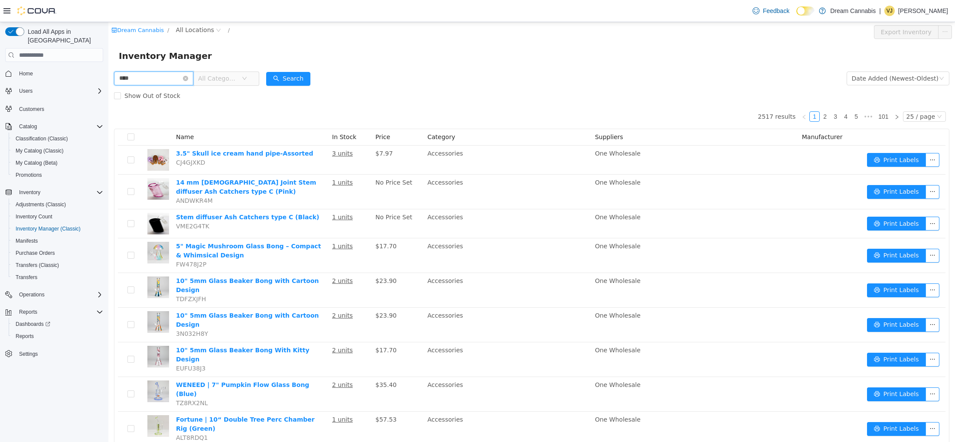
type input "****"
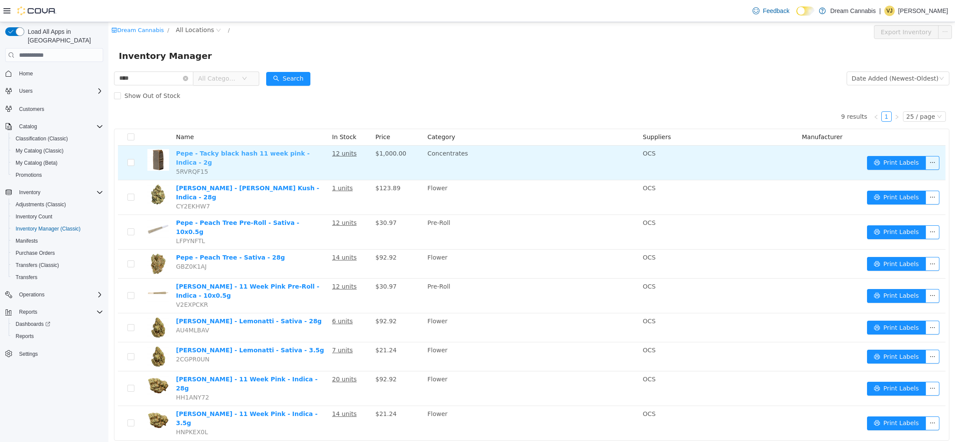
click at [289, 156] on link "Pepe - Tacky black hash 11 week pink - Indica - 2g" at bounding box center [242, 158] width 133 height 16
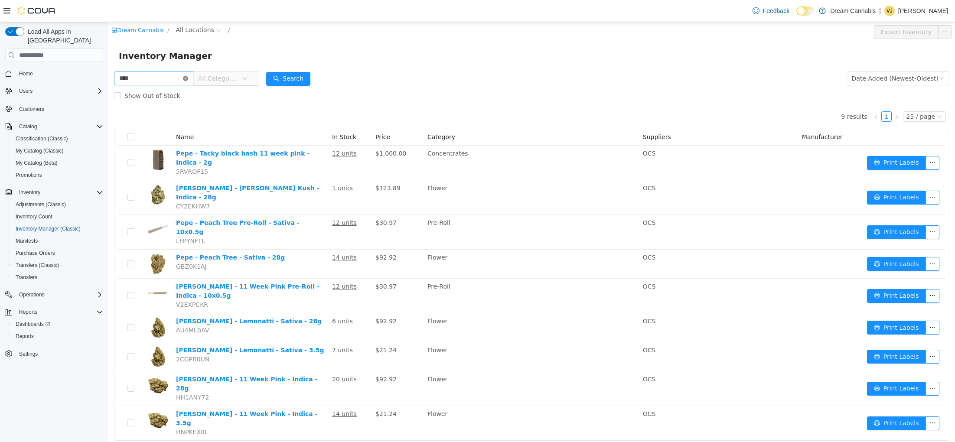
click at [188, 77] on icon "icon: close-circle" at bounding box center [185, 78] width 5 height 5
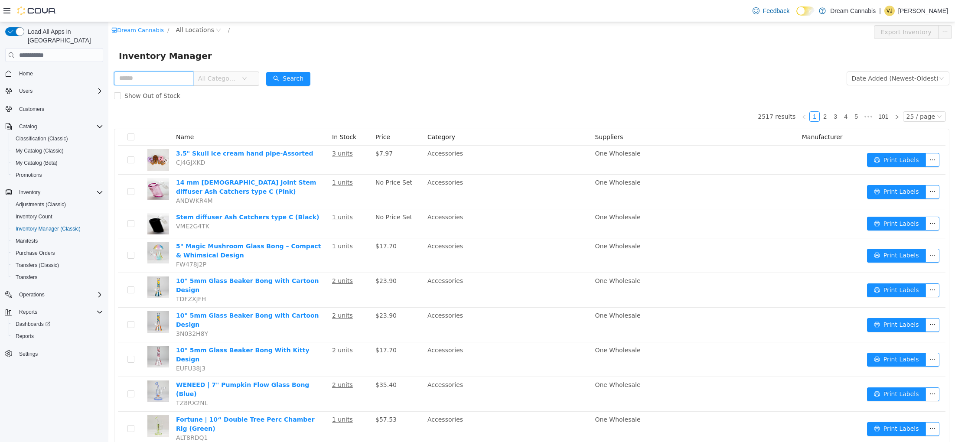
click at [175, 80] on input "text" at bounding box center [153, 79] width 79 height 14
type input "**********"
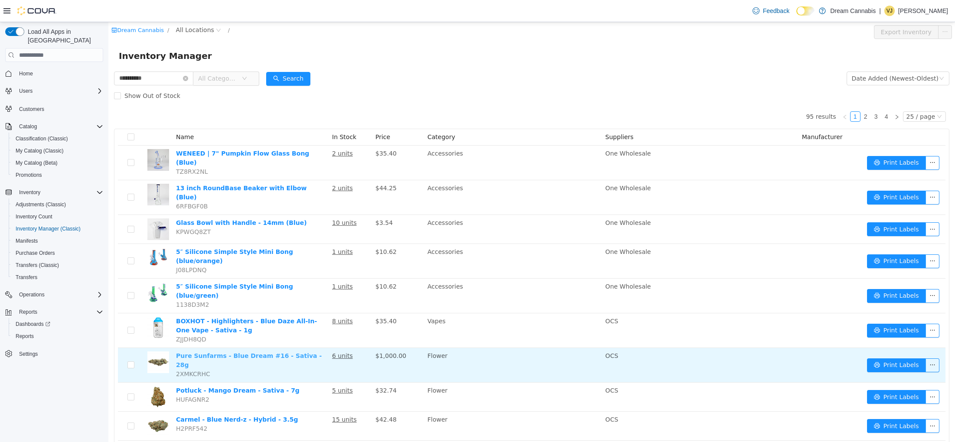
click at [277, 352] on link "Pure Sunfarms - Blue Dream #16 - Sativa - 28g" at bounding box center [249, 360] width 146 height 16
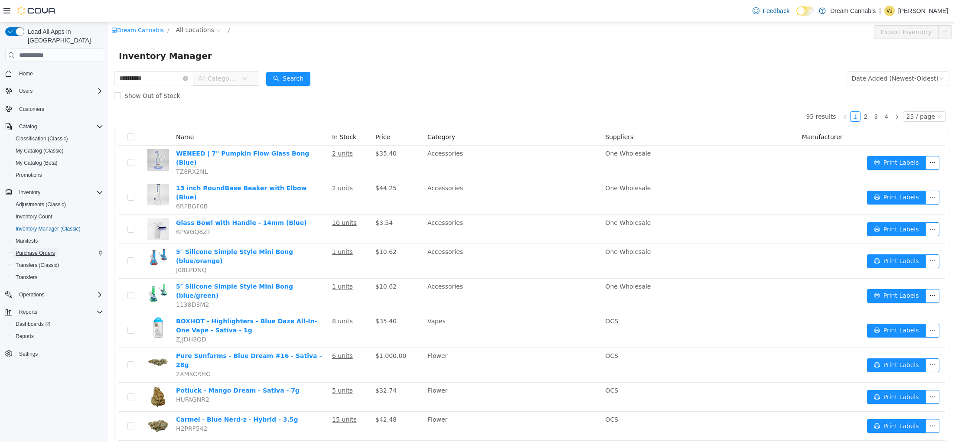
click at [32, 250] on span "Purchase Orders" at bounding box center [35, 253] width 39 height 7
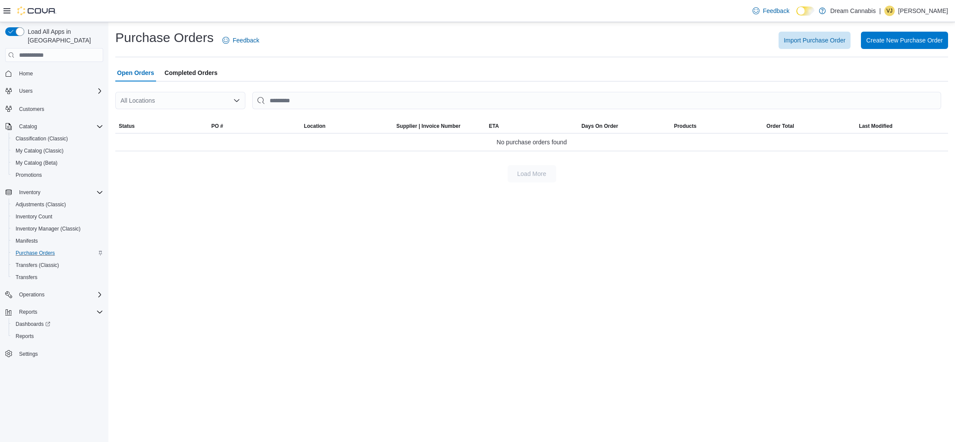
click at [202, 70] on span "Completed Orders" at bounding box center [191, 72] width 53 height 17
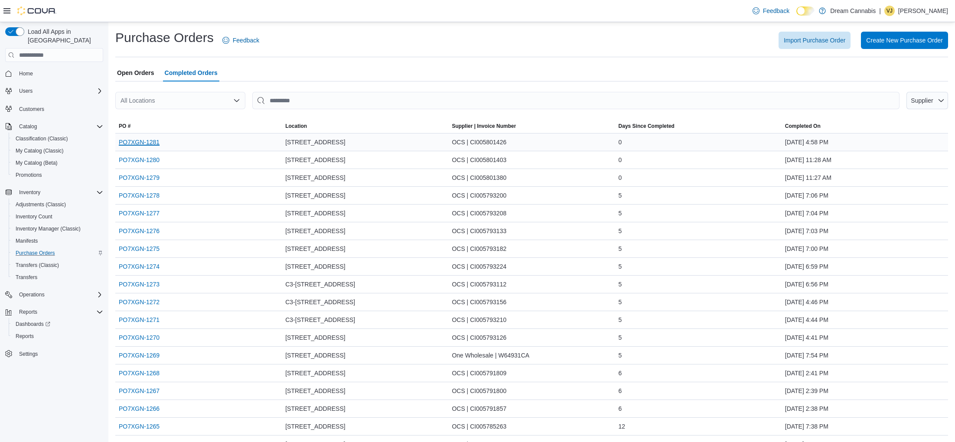
click at [145, 142] on link "PO7XGN-1281" at bounding box center [139, 142] width 41 height 10
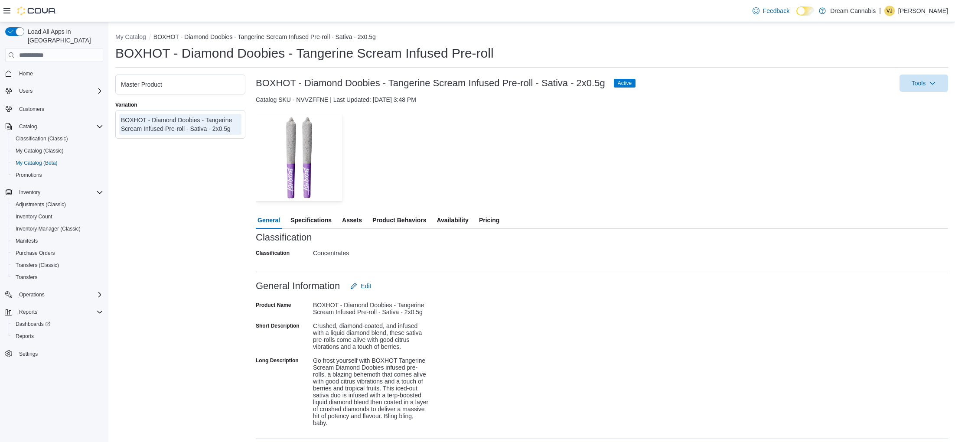
click at [499, 221] on span "Pricing" at bounding box center [489, 220] width 20 height 17
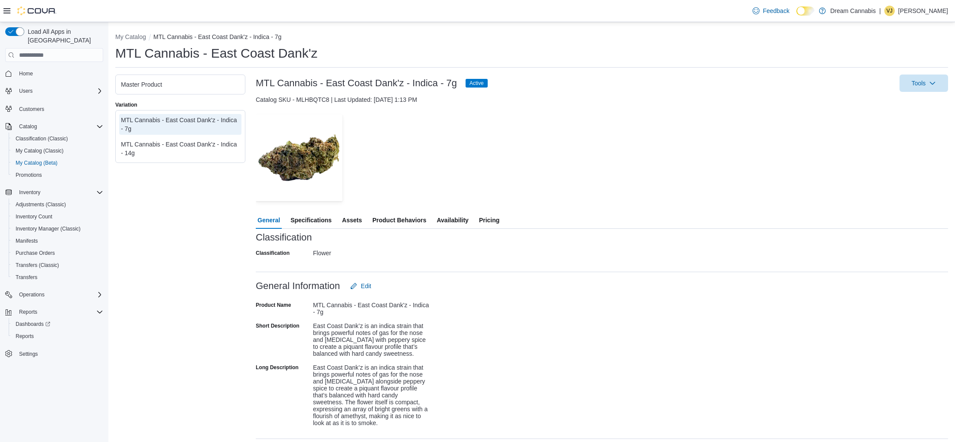
click at [499, 218] on span "Pricing" at bounding box center [489, 220] width 20 height 17
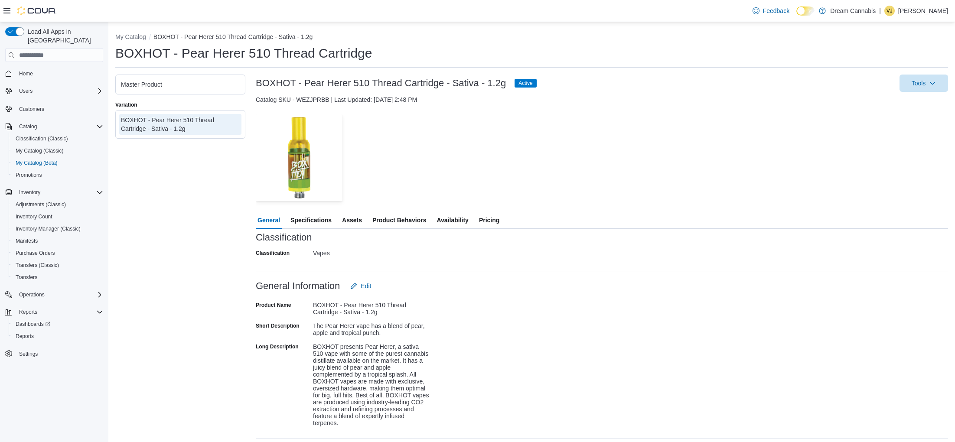
click at [462, 218] on span "Availability" at bounding box center [452, 220] width 32 height 17
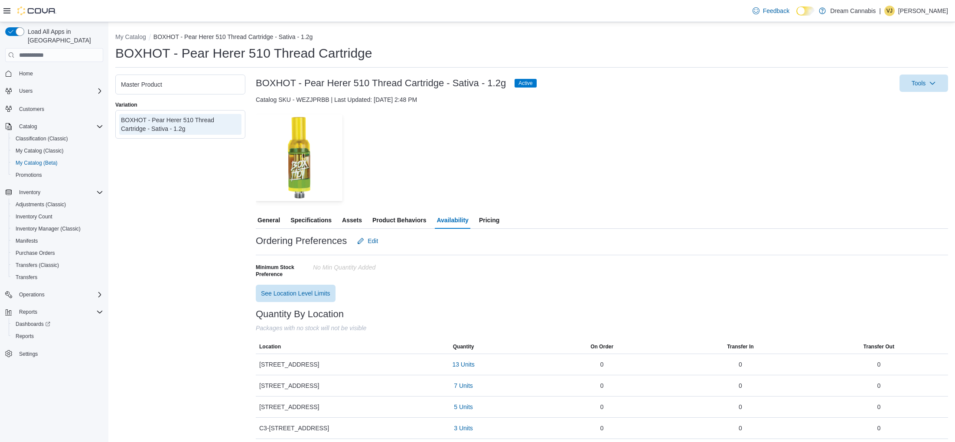
scroll to position [4, 0]
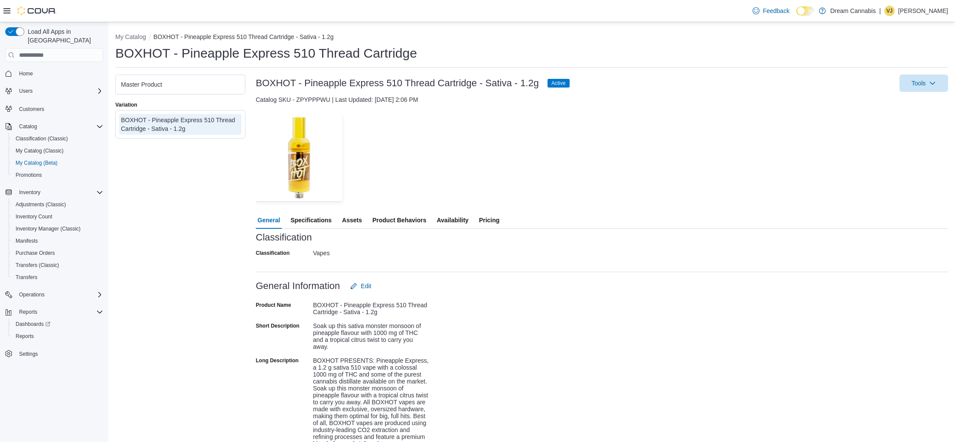
click at [456, 223] on span "Availability" at bounding box center [452, 220] width 32 height 17
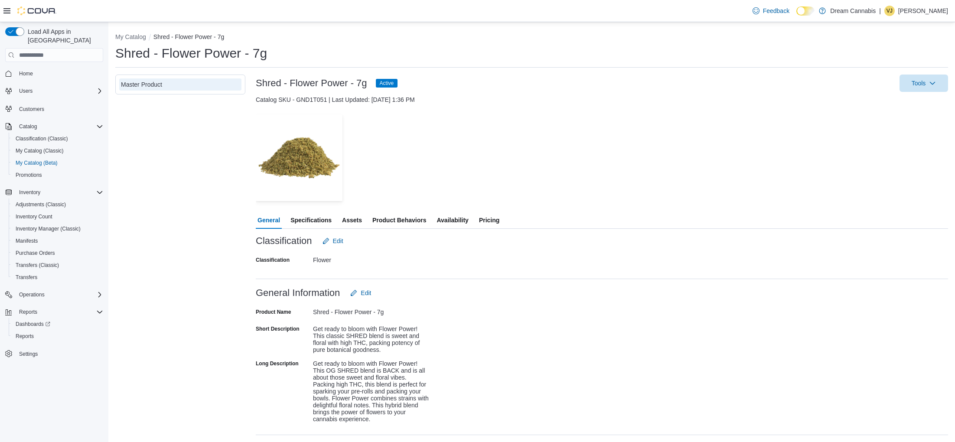
click at [456, 218] on span "Availability" at bounding box center [452, 220] width 32 height 17
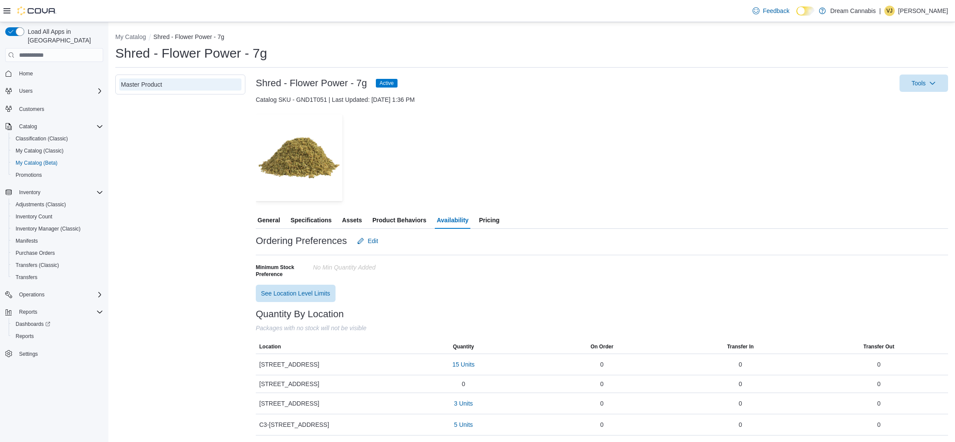
scroll to position [0, 0]
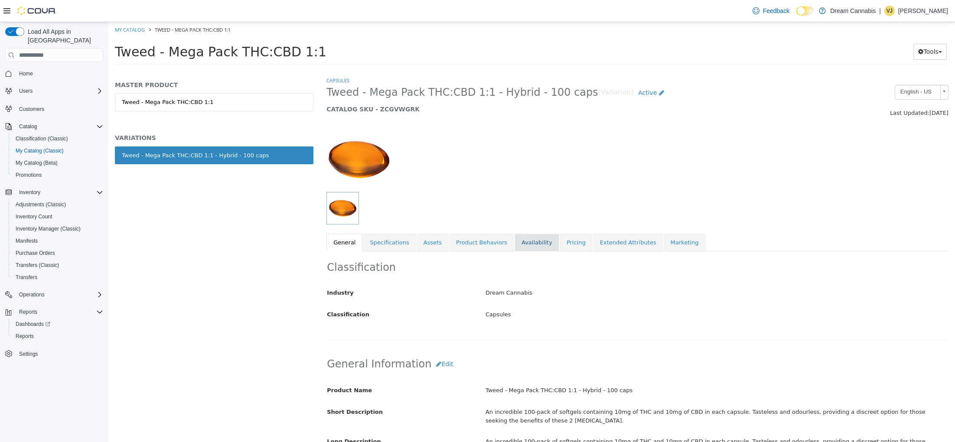
click at [532, 248] on link "Availability" at bounding box center [536, 243] width 45 height 18
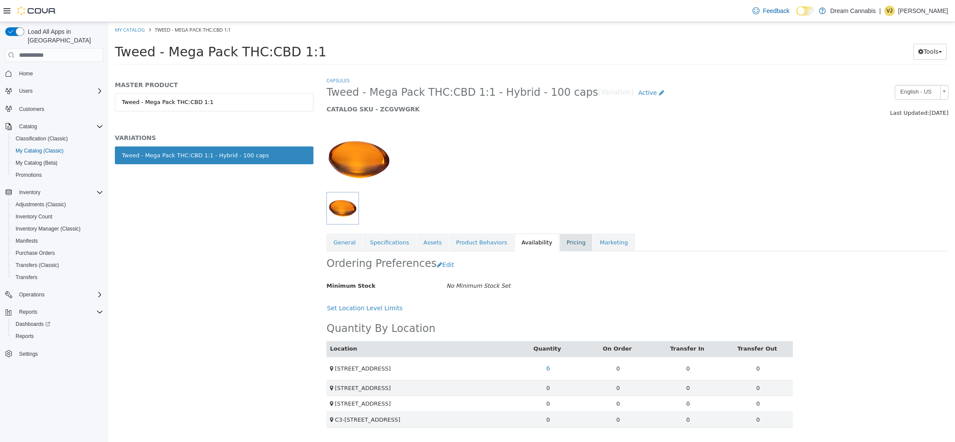
click at [564, 247] on link "Pricing" at bounding box center [576, 243] width 33 height 18
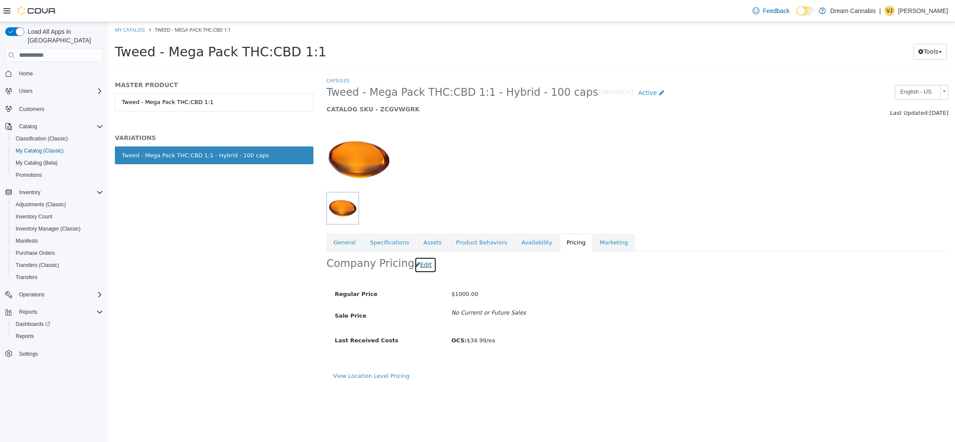
click at [419, 264] on button "Edit" at bounding box center [425, 265] width 22 height 16
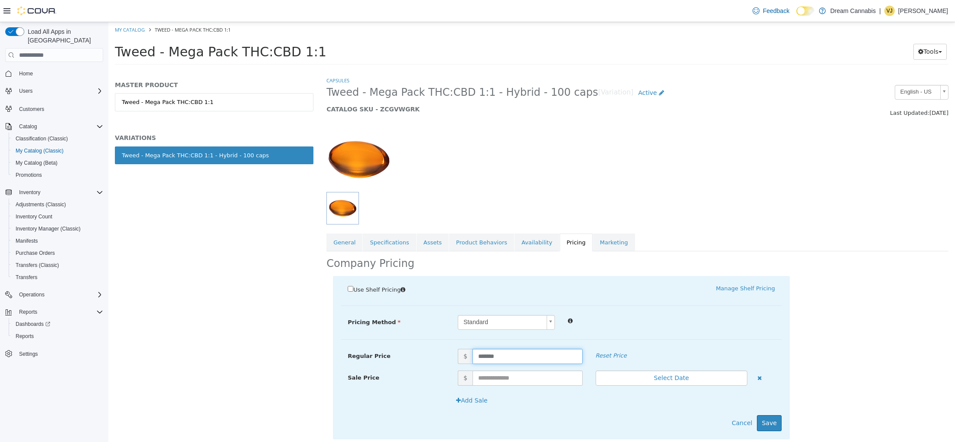
click at [499, 355] on input "*******" at bounding box center [527, 356] width 110 height 15
type input "*****"
click at [775, 424] on button "Save" at bounding box center [769, 423] width 24 height 16
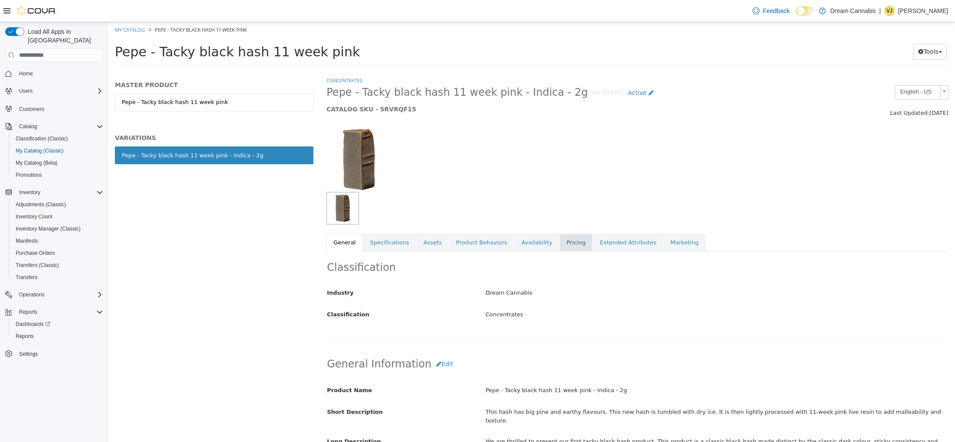
click at [576, 238] on link "Pricing" at bounding box center [576, 243] width 33 height 18
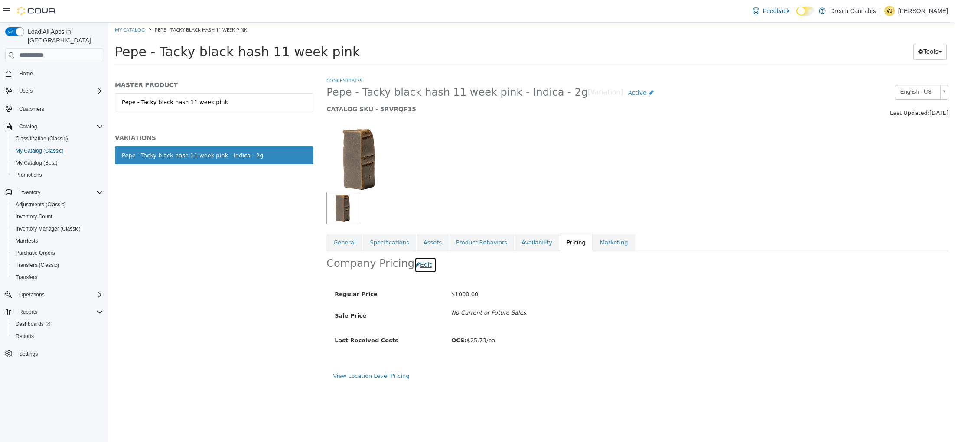
click at [421, 267] on button "Edit" at bounding box center [425, 265] width 22 height 16
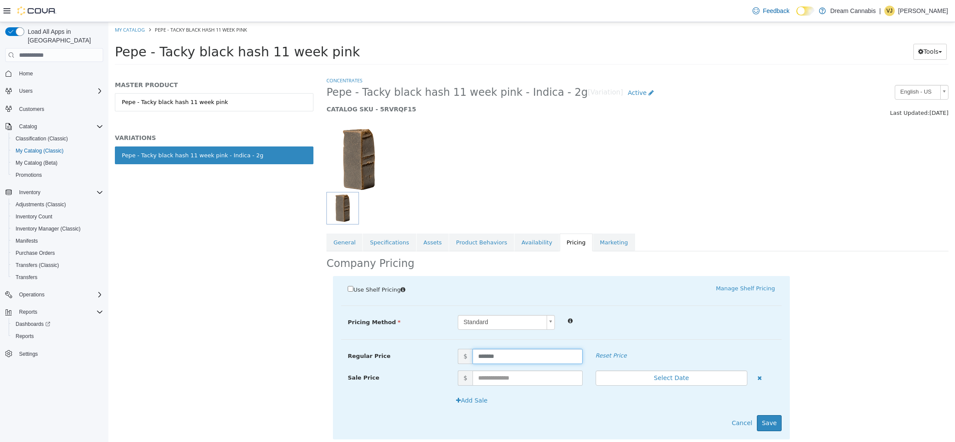
click at [553, 351] on input "*******" at bounding box center [527, 356] width 110 height 15
type input "****"
click at [771, 417] on button "Save" at bounding box center [769, 423] width 24 height 16
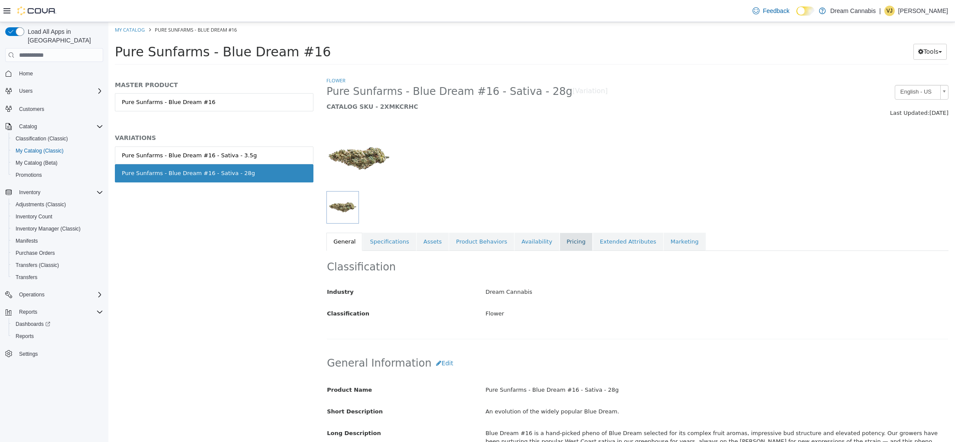
click at [565, 241] on link "Pricing" at bounding box center [576, 242] width 33 height 18
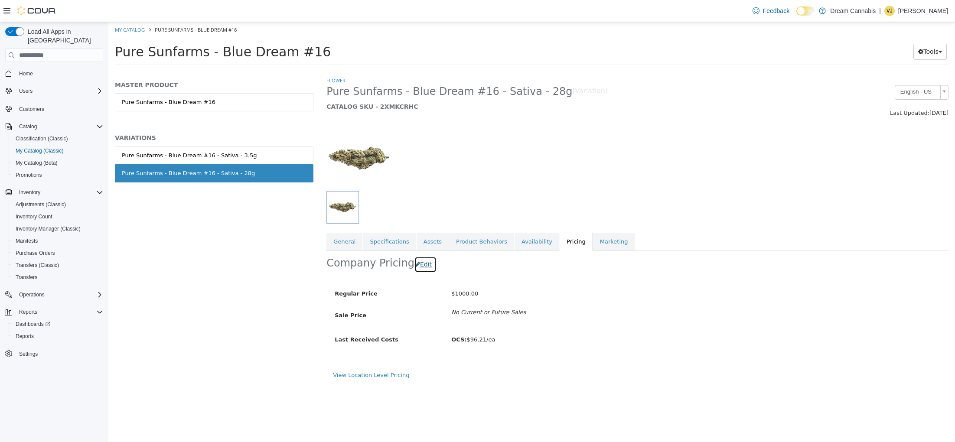
click at [418, 266] on button "Edit" at bounding box center [425, 265] width 22 height 16
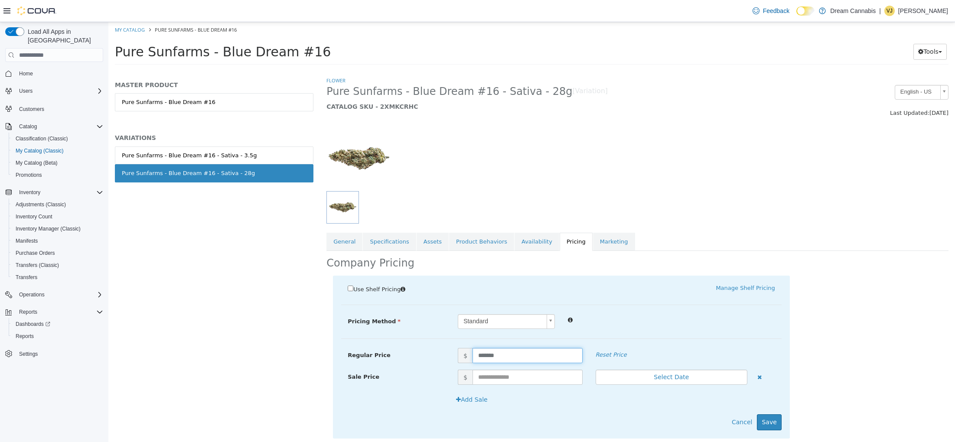
click at [516, 358] on input "*******" at bounding box center [527, 355] width 110 height 15
type input "***"
click at [774, 420] on button "Save" at bounding box center [769, 422] width 24 height 16
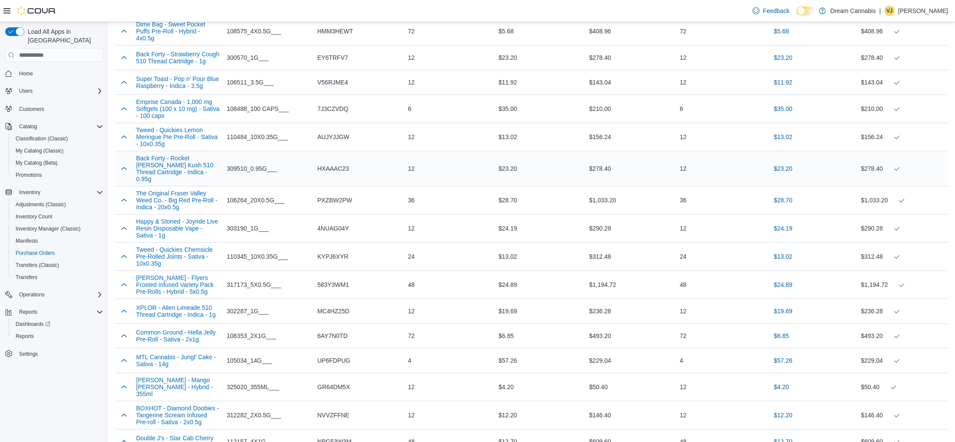
scroll to position [388, 0]
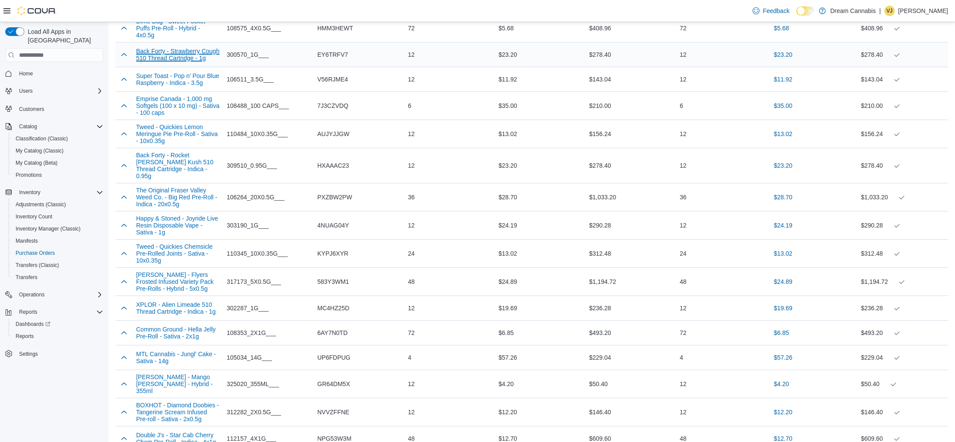
click at [178, 55] on button "Back Forty - Strawberry Cough 510 Thread Cartridge - 1g" at bounding box center [178, 55] width 84 height 14
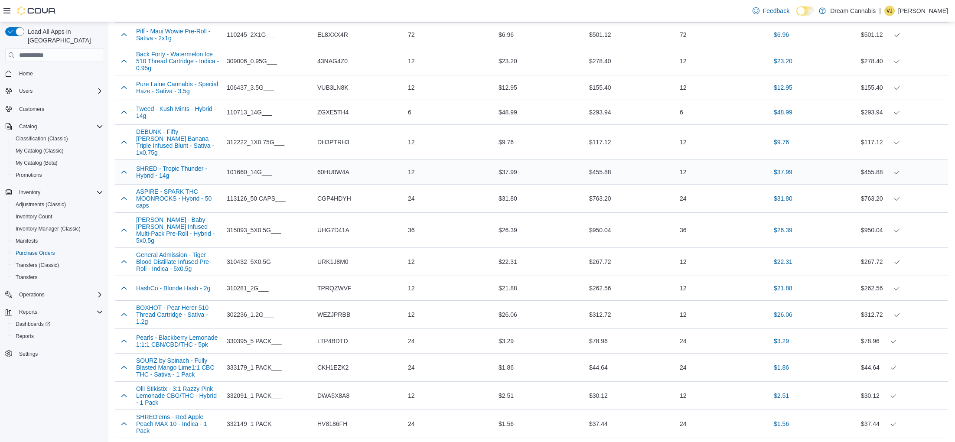
scroll to position [1519, 0]
click at [189, 243] on button "Jeeter - Baby Jeeter Infused Multi-Pack Pre-Roll - Hybrid - 5x0.5g" at bounding box center [178, 229] width 84 height 28
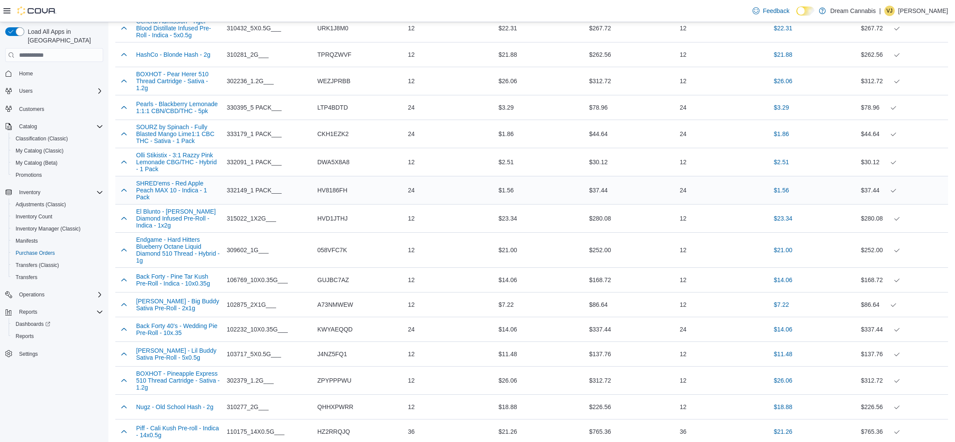
scroll to position [1753, 0]
click at [198, 228] on button "El Blunto - Cullinan Diamond Infused Pre-Roll - Indica - 1x2g" at bounding box center [178, 217] width 84 height 21
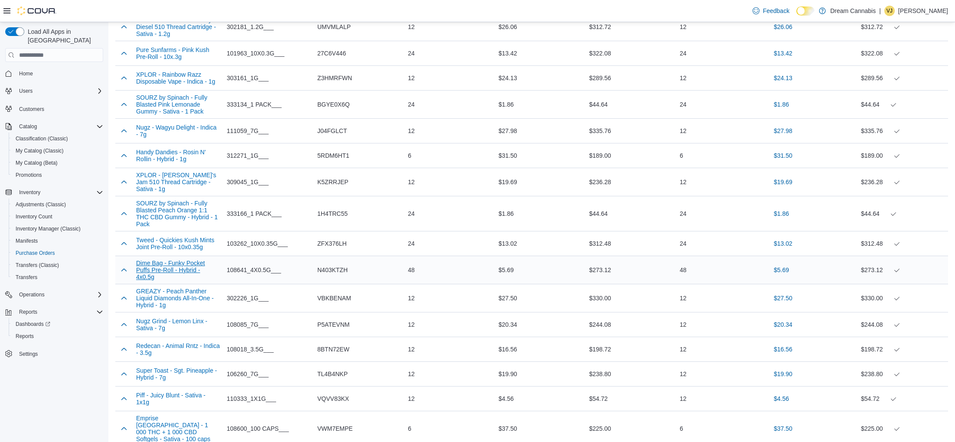
scroll to position [2614, 0]
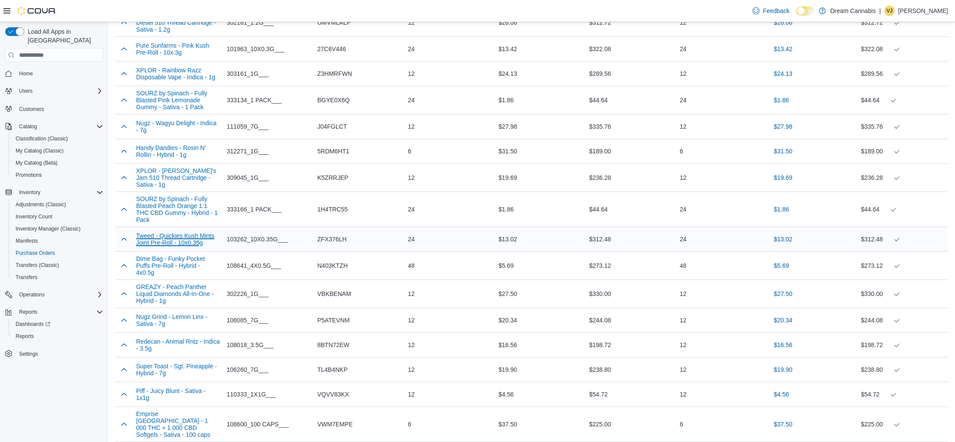
click at [182, 246] on button "Tweed - Quickies Kush Mints Joint Pre-Roll - 10x0.35g" at bounding box center [178, 239] width 84 height 14
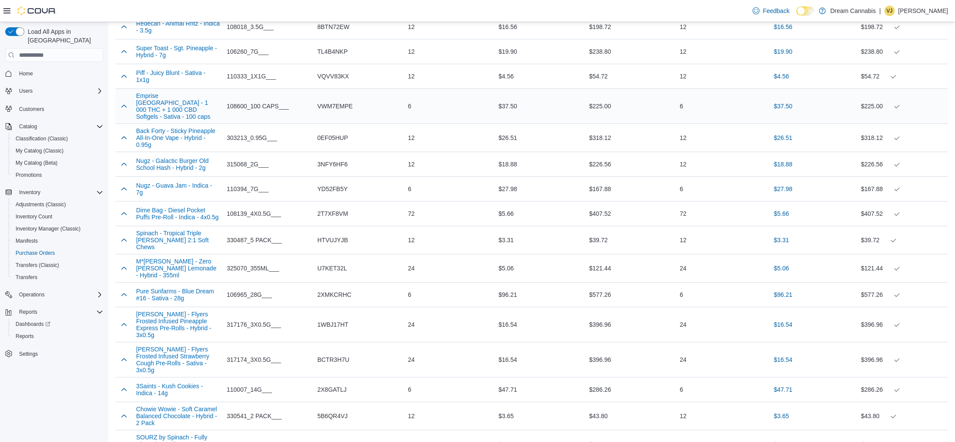
scroll to position [2934, 0]
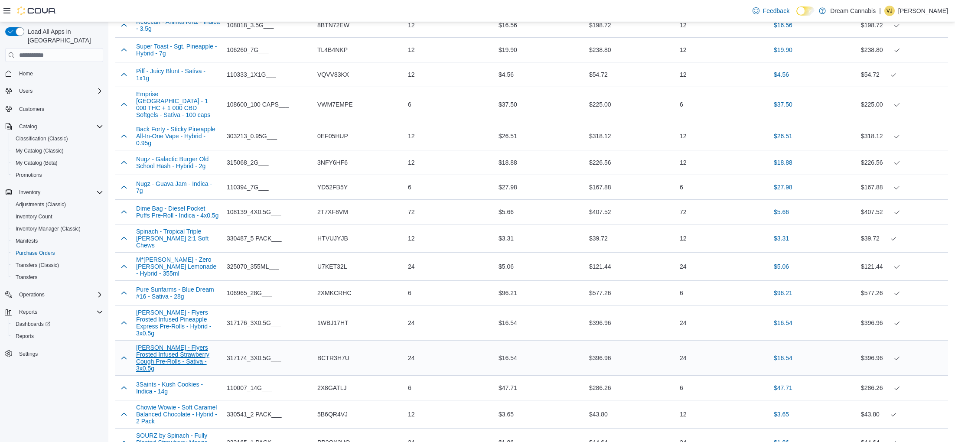
click at [168, 372] on button "Claybourne - Flyers Frosted Infused Strawberry Cough Pre-Rolls - Sativa - 3x0.5g" at bounding box center [178, 358] width 84 height 28
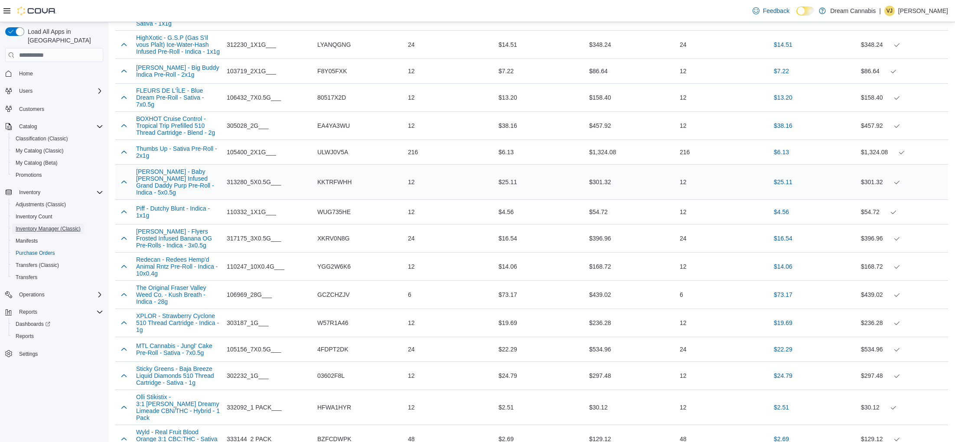
scroll to position [4115, 0]
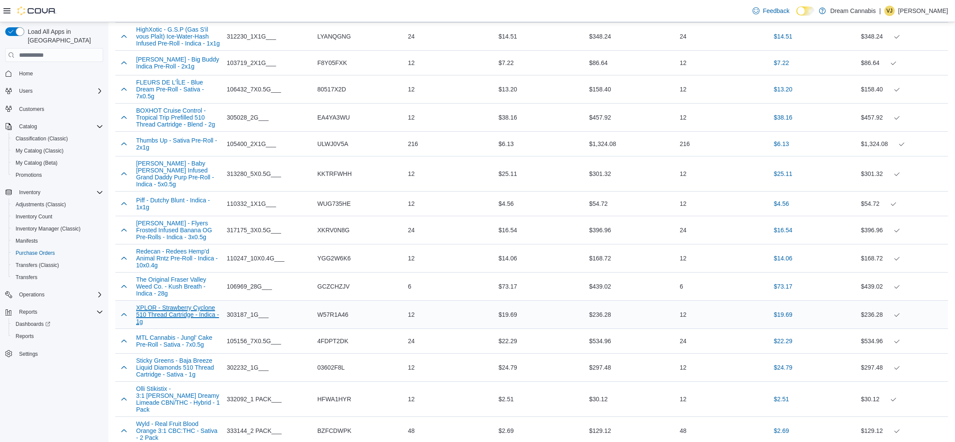
click at [181, 313] on button "XPLOR - Strawberry Cyclone 510 Thread Cartridge - Indica - 1g" at bounding box center [178, 314] width 84 height 21
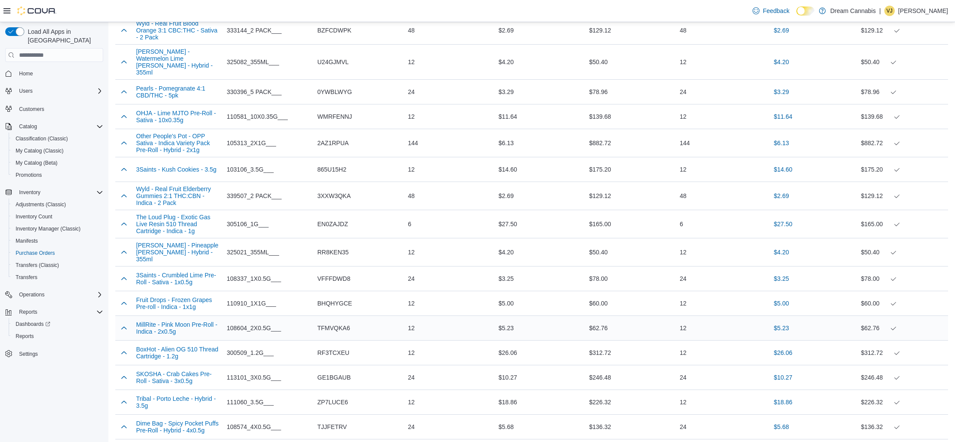
scroll to position [4513, 0]
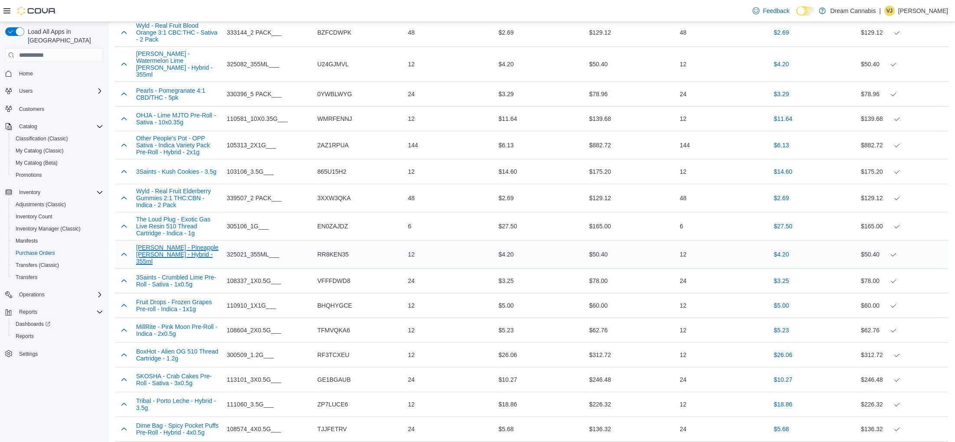
click at [176, 244] on button "Mollo - Pineapple Seltzer - Hybrid - 355ml" at bounding box center [178, 254] width 84 height 21
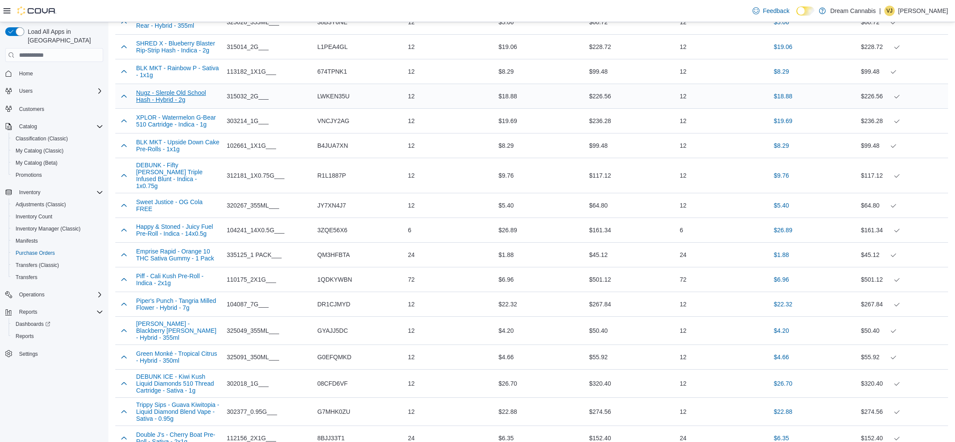
scroll to position [3380, 0]
click at [167, 79] on button "BLK MKT - Rainbow P - Sativa - 1x1g" at bounding box center [178, 72] width 84 height 14
click at [193, 153] on button "BLK MKT - Upside Down Cake Pre-Rolls - 1x1g" at bounding box center [178, 146] width 84 height 14
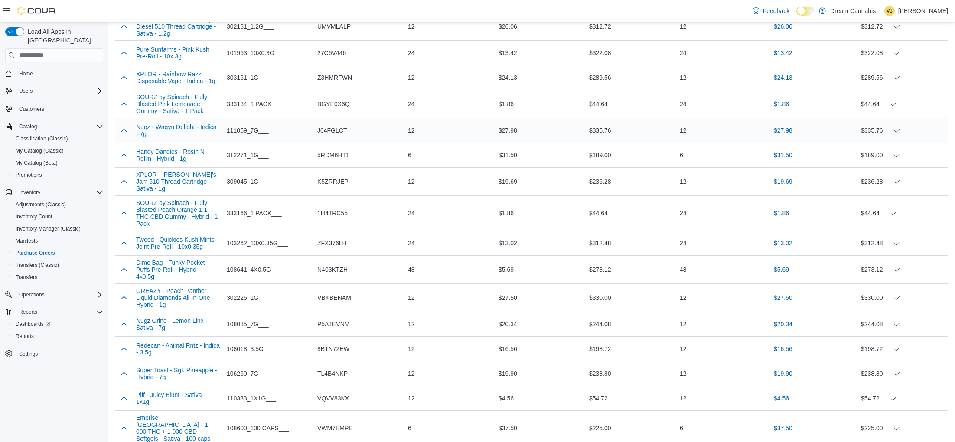
scroll to position [2609, 0]
click at [182, 86] on button "XPLOR - Rainbow Razz Disposable Vape - Indica - 1g" at bounding box center [178, 79] width 84 height 14
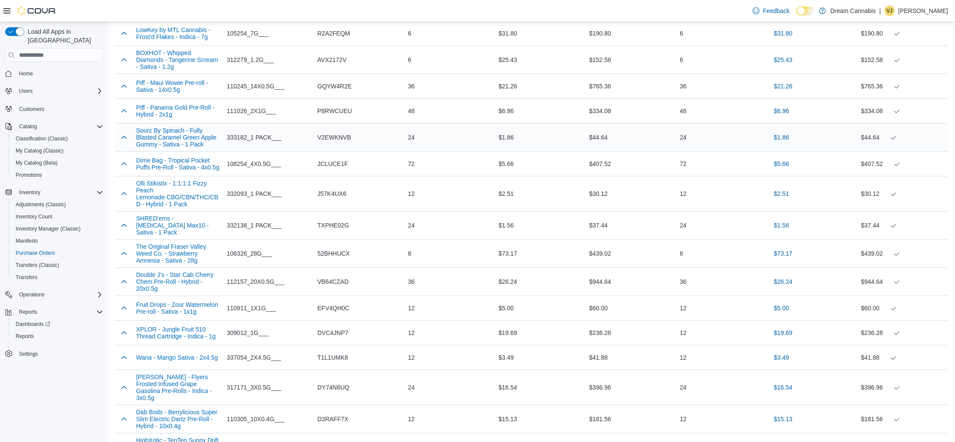
scroll to position [1028, 0]
click at [168, 120] on button "Piff - Panama Gold Pre-Roll - Hybrid - 2x1g" at bounding box center [178, 113] width 84 height 14
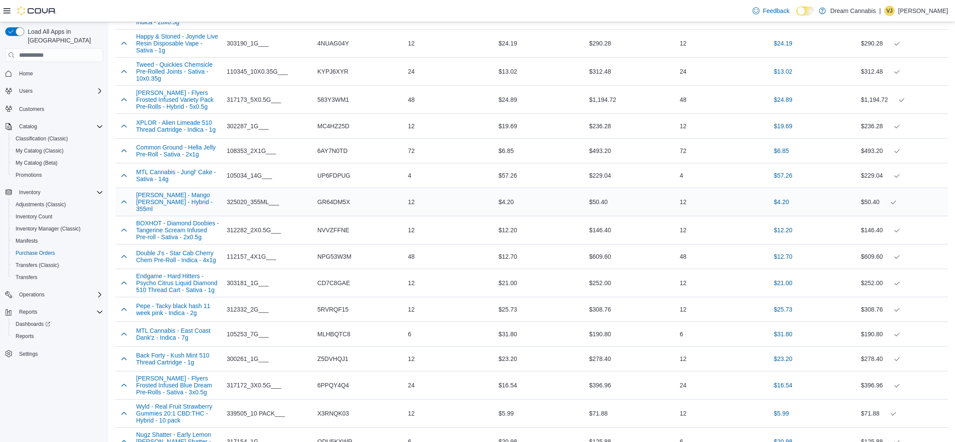
scroll to position [575, 0]
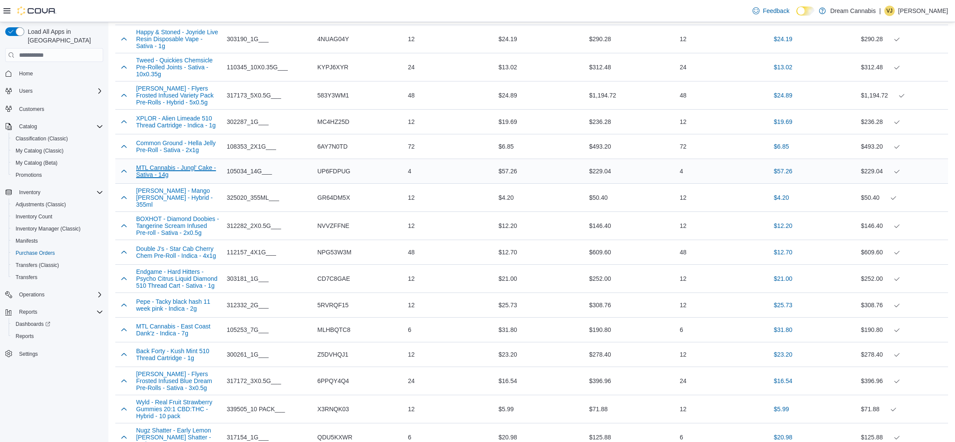
click at [176, 178] on button "MTL Cannabis - Jungl' Cake - Sativa - 14g" at bounding box center [178, 171] width 84 height 14
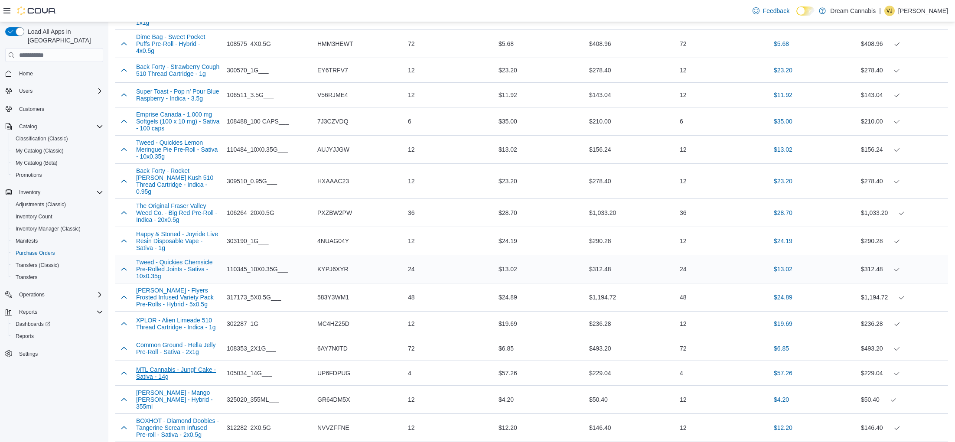
scroll to position [375, 0]
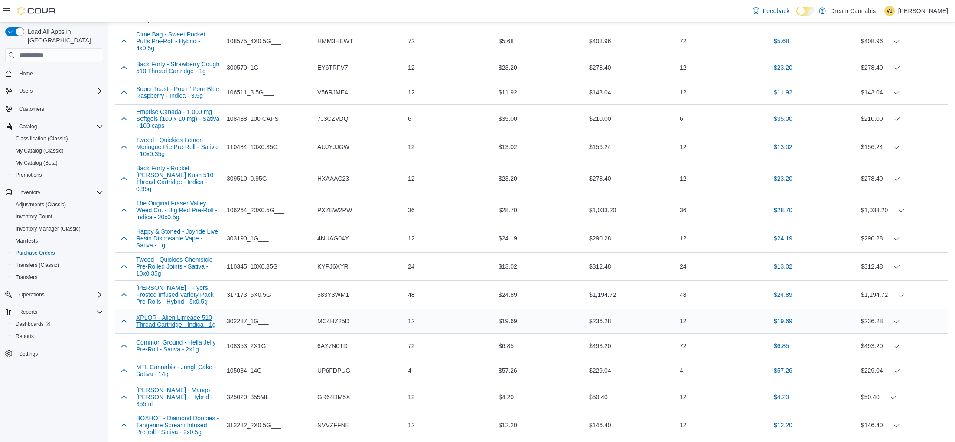
click at [189, 328] on button "XPLOR - Alien Limeade 510 Thread Cartridge - Indica - 1g" at bounding box center [178, 321] width 84 height 14
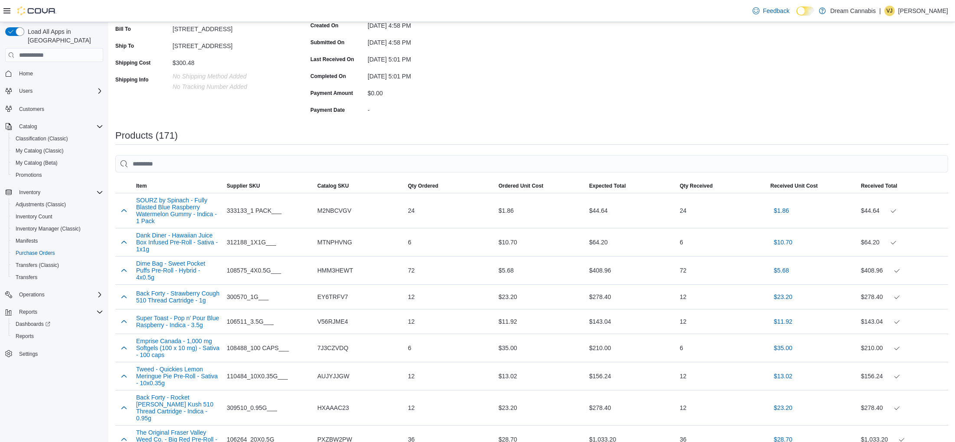
scroll to position [0, 0]
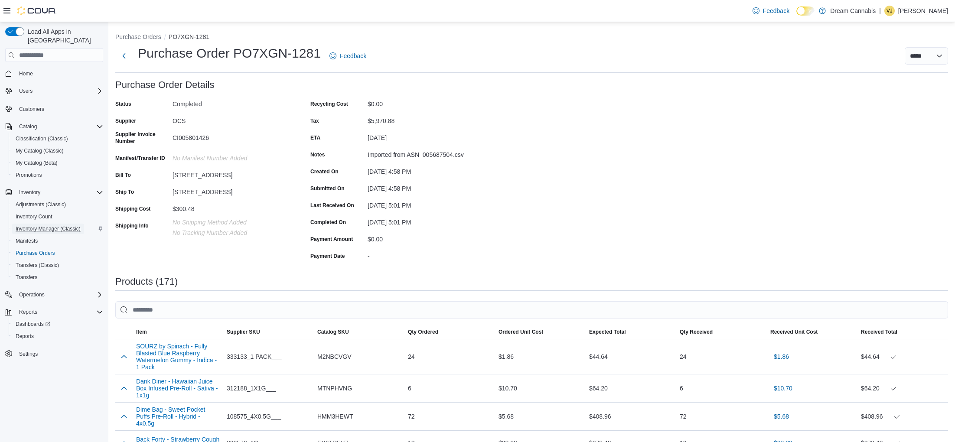
click at [76, 225] on span "Inventory Manager (Classic)" at bounding box center [48, 228] width 65 height 7
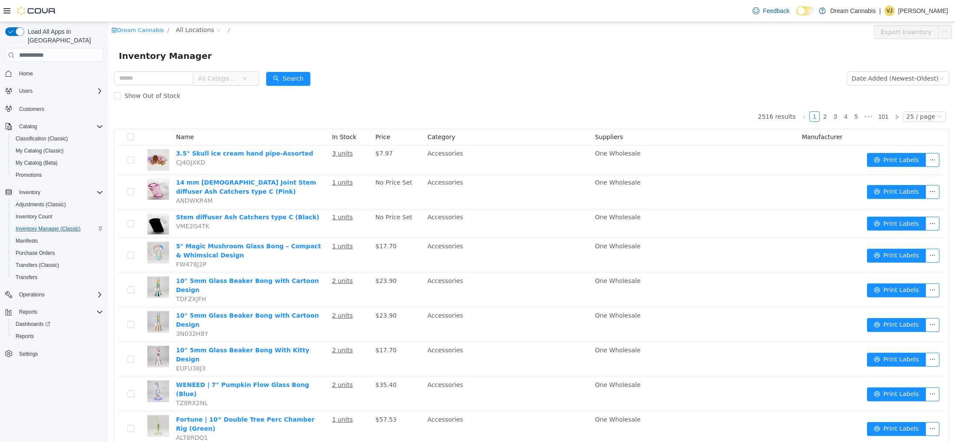
click at [227, 77] on span "All Categories" at bounding box center [217, 78] width 39 height 9
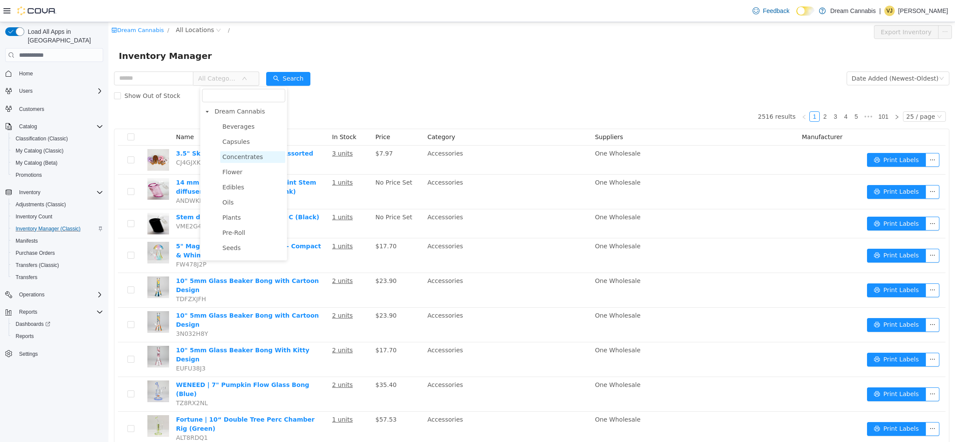
click at [238, 157] on span "Concentrates" at bounding box center [242, 156] width 41 height 7
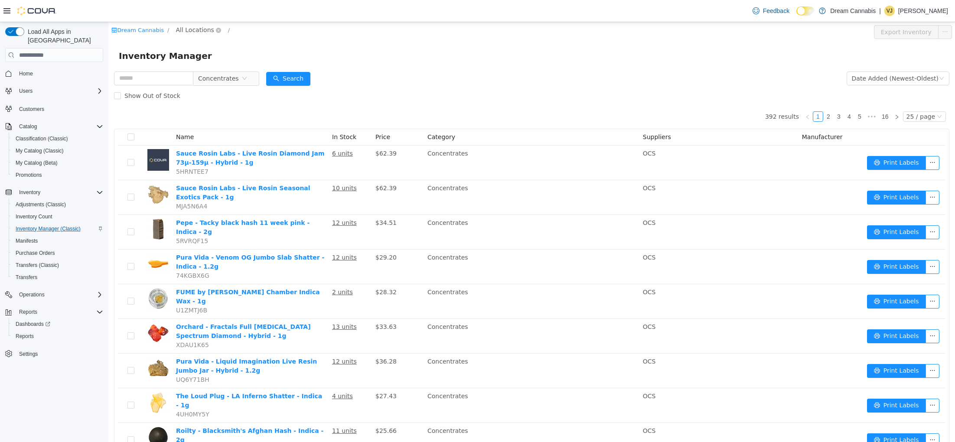
click at [179, 32] on span "All Locations" at bounding box center [195, 30] width 38 height 10
click at [221, 75] on span "1B-250 Greenbank Rd" at bounding box center [222, 76] width 60 height 7
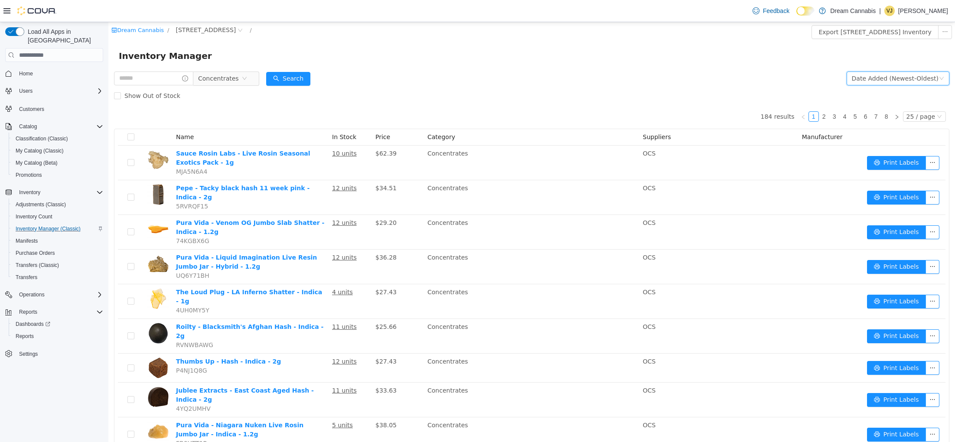
click at [927, 80] on div "Date Added (Newest-Oldest)" at bounding box center [895, 78] width 87 height 13
click at [911, 97] on li "Alphabetical (A-Z)" at bounding box center [901, 96] width 98 height 14
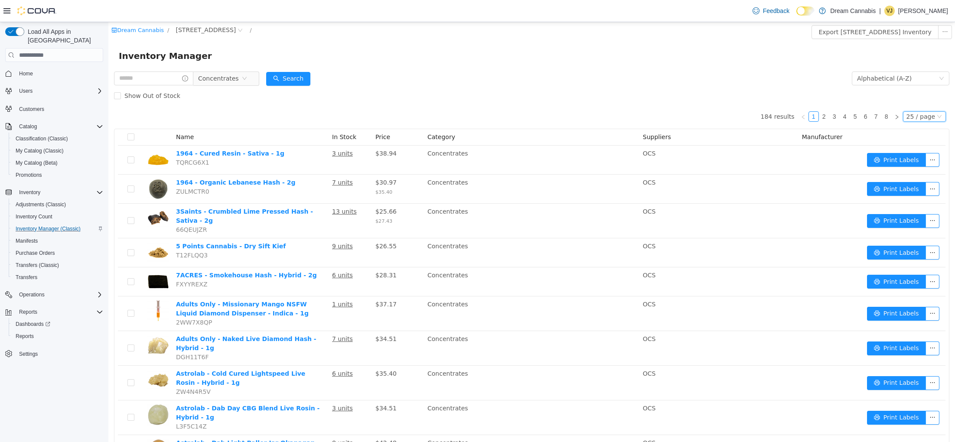
click at [933, 118] on div "25 / page" at bounding box center [920, 117] width 29 height 10
click at [937, 173] on li "50 / page" at bounding box center [926, 172] width 42 height 14
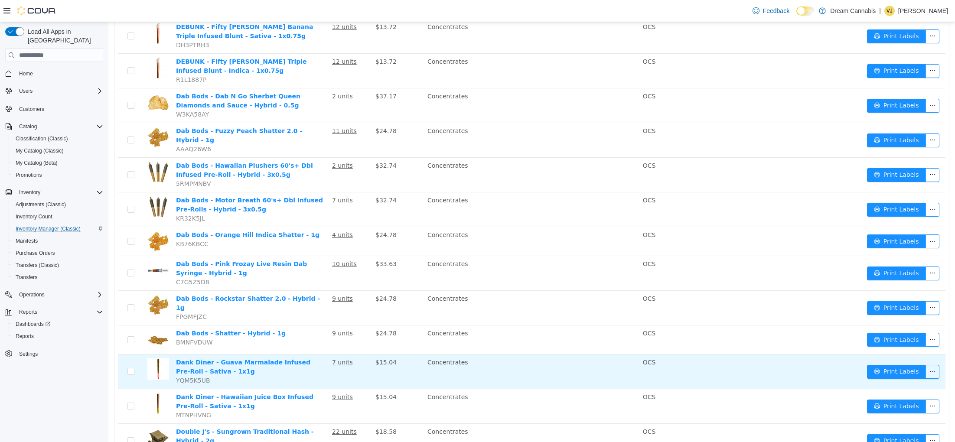
scroll to position [1371, 0]
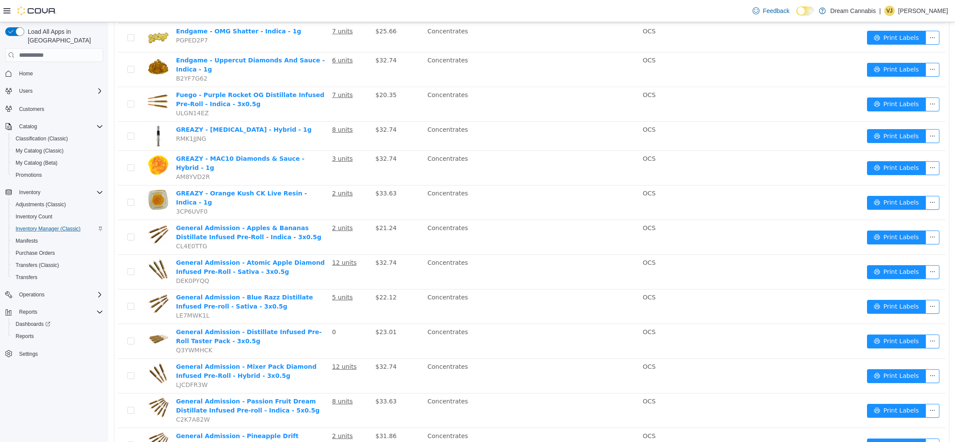
scroll to position [403, 0]
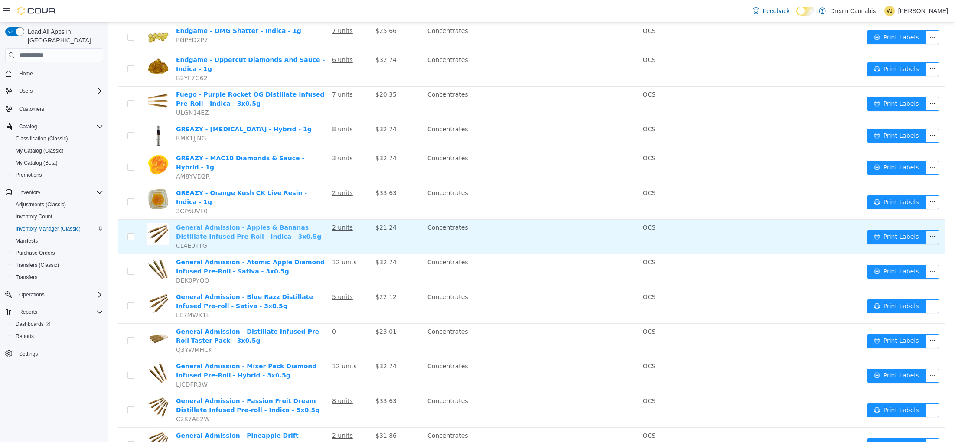
click at [274, 224] on link "General Admission - Apples & Bananas Distillate Infused Pre-Roll - Indica - 3x0…" at bounding box center [248, 232] width 145 height 16
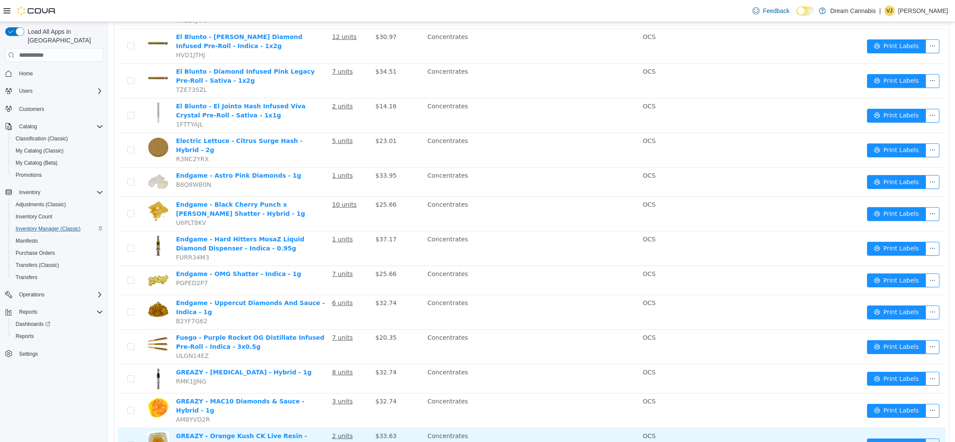
scroll to position [0, 0]
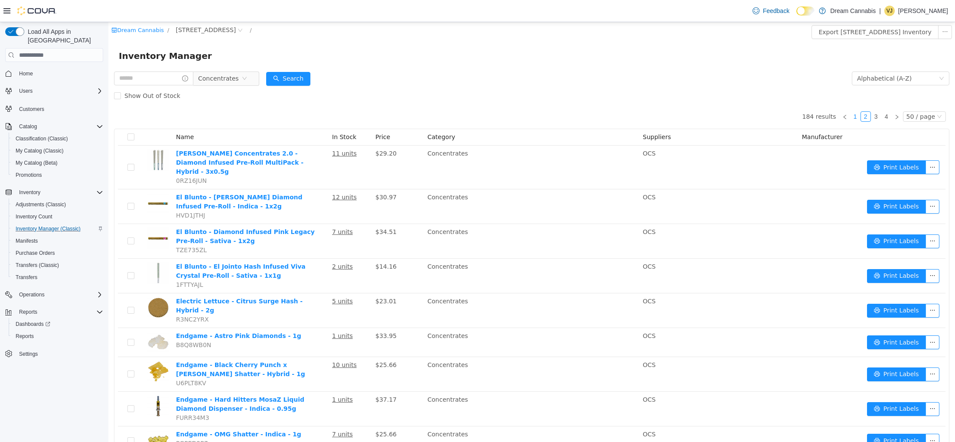
click at [857, 117] on link "1" at bounding box center [855, 117] width 10 height 10
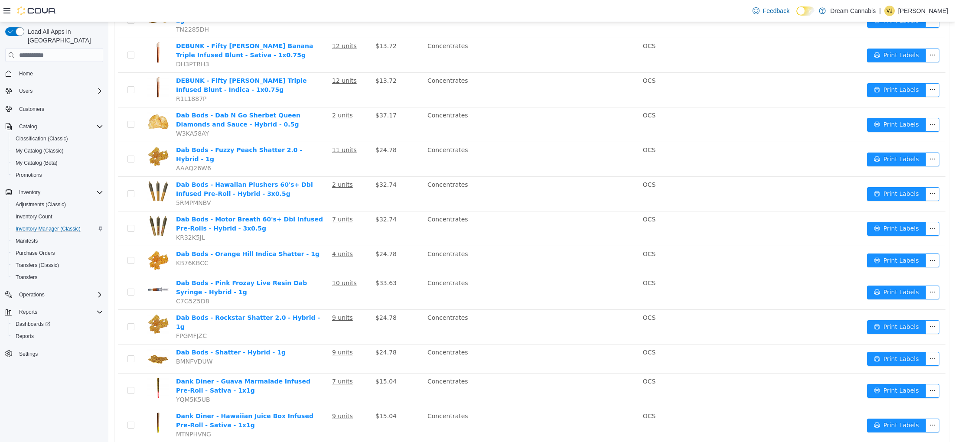
scroll to position [1368, 0]
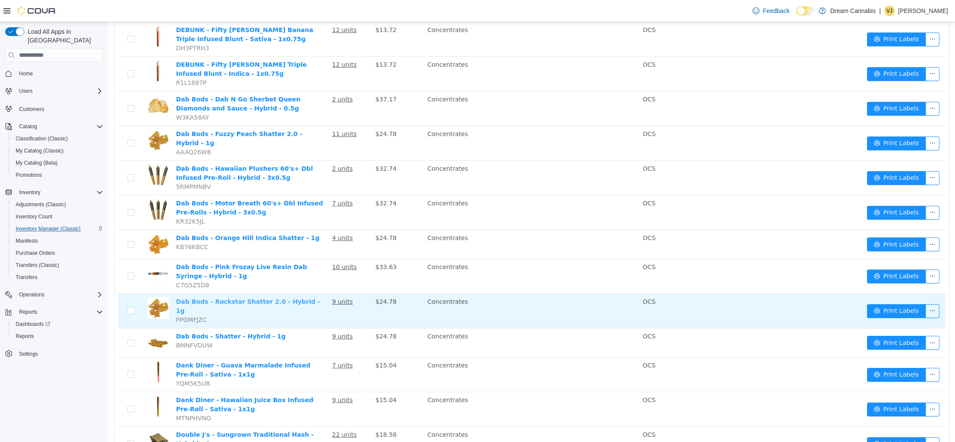
click at [298, 298] on link "Dab Bods - Rockstar Shatter 2.0 - Hybrid - 1g" at bounding box center [248, 306] width 144 height 16
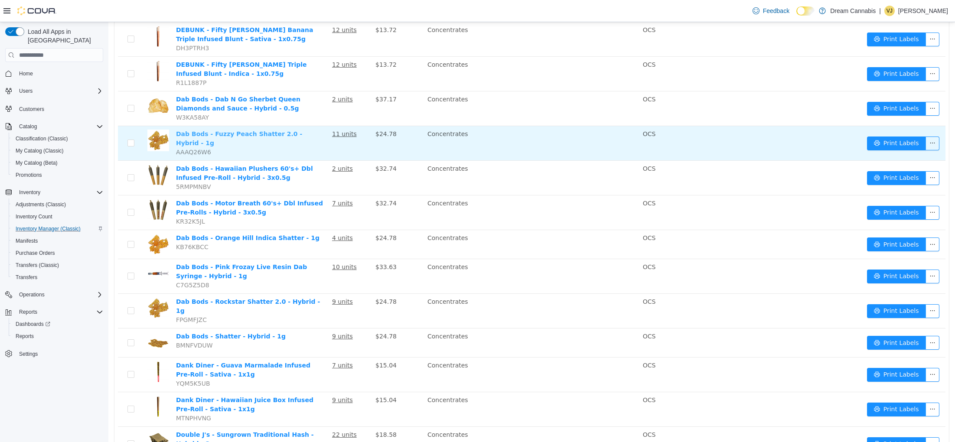
click at [250, 130] on link "Dab Bods - Fuzzy Peach Shatter 2.0 - Hybrid - 1g" at bounding box center [239, 138] width 126 height 16
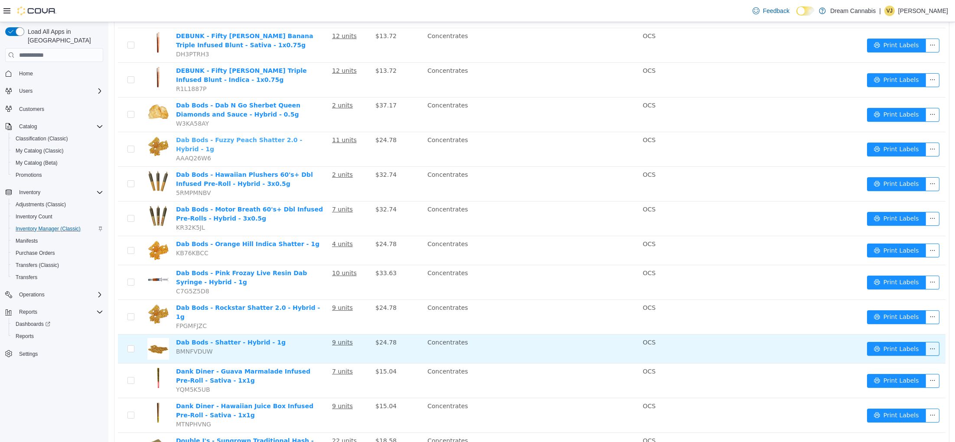
scroll to position [1371, 0]
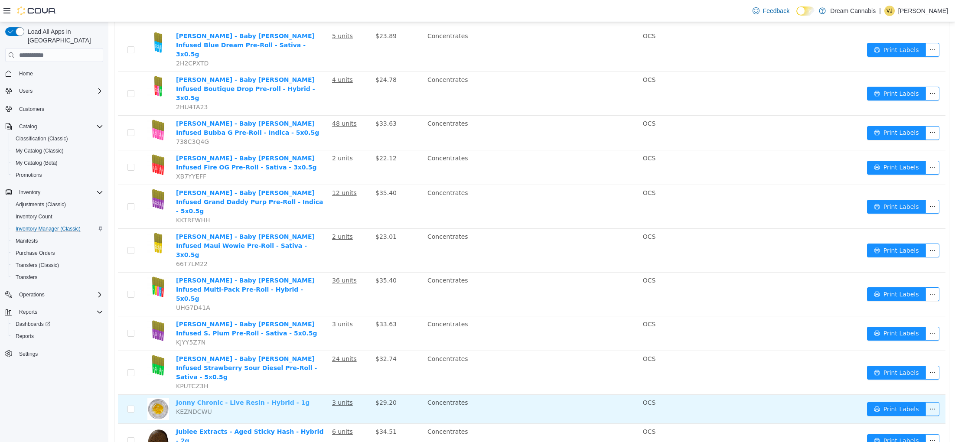
click at [243, 399] on link "Jonny Chronic - Live Resin - Hybrid - 1g" at bounding box center [242, 402] width 133 height 7
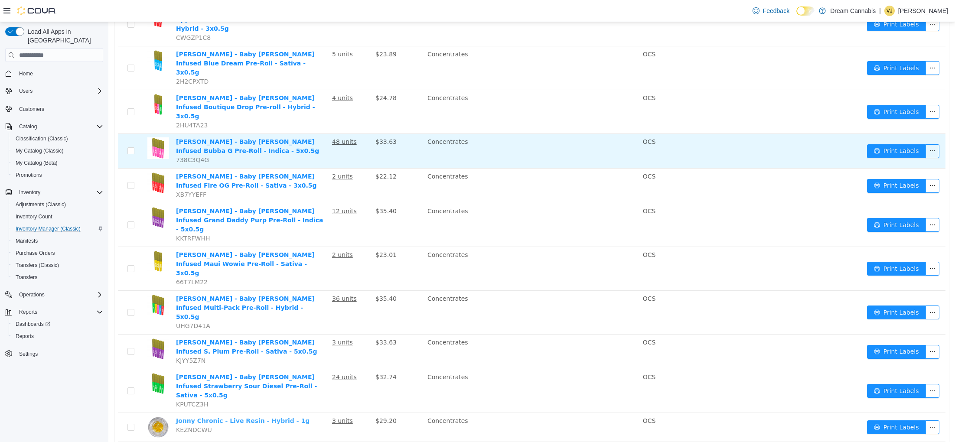
scroll to position [1371, 0]
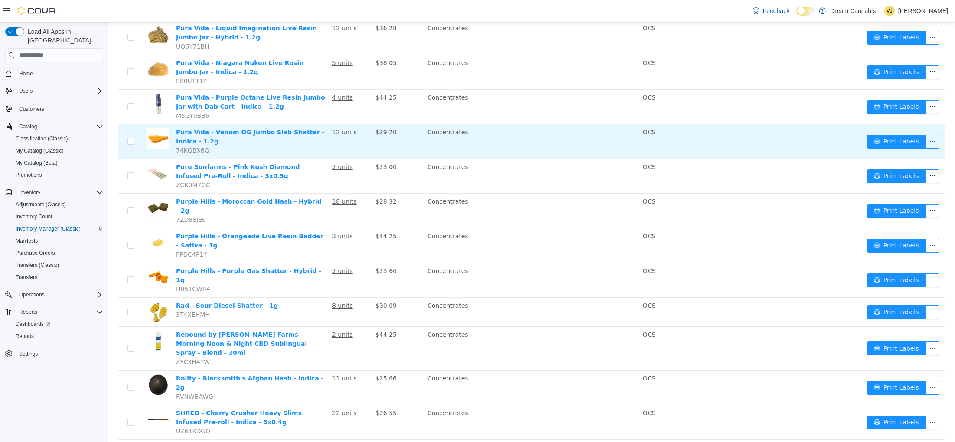
scroll to position [939, 0]
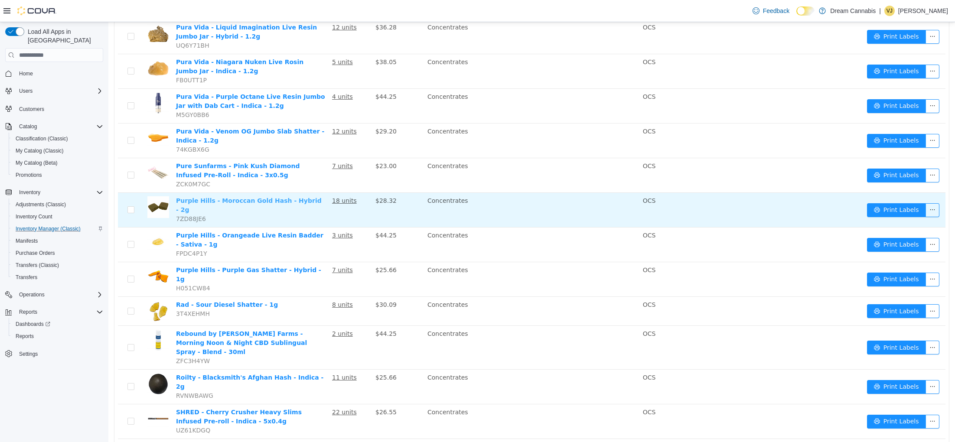
click at [299, 197] on link "Purple Hills - Moroccan Gold Hash - Hybrid - 2g" at bounding box center [249, 205] width 146 height 16
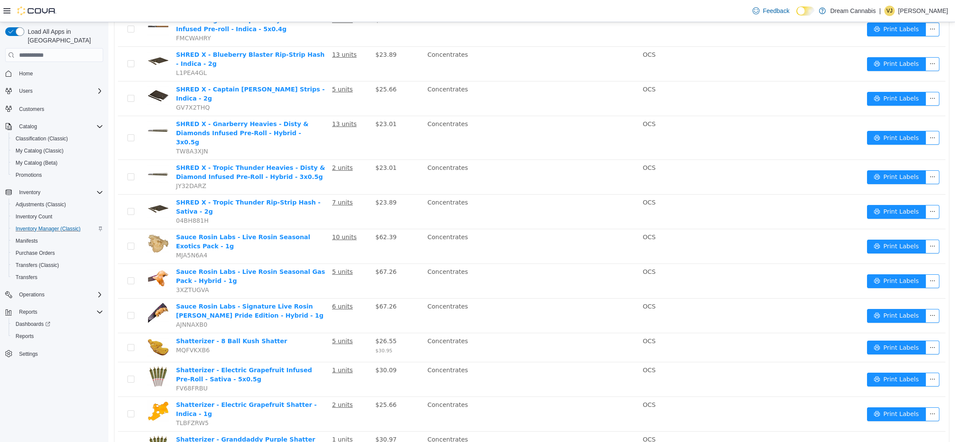
scroll to position [1371, 0]
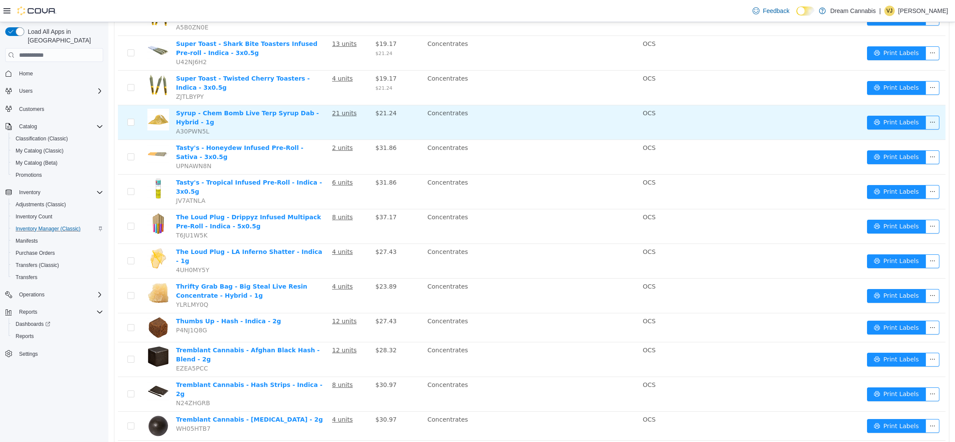
scroll to position [258, 0]
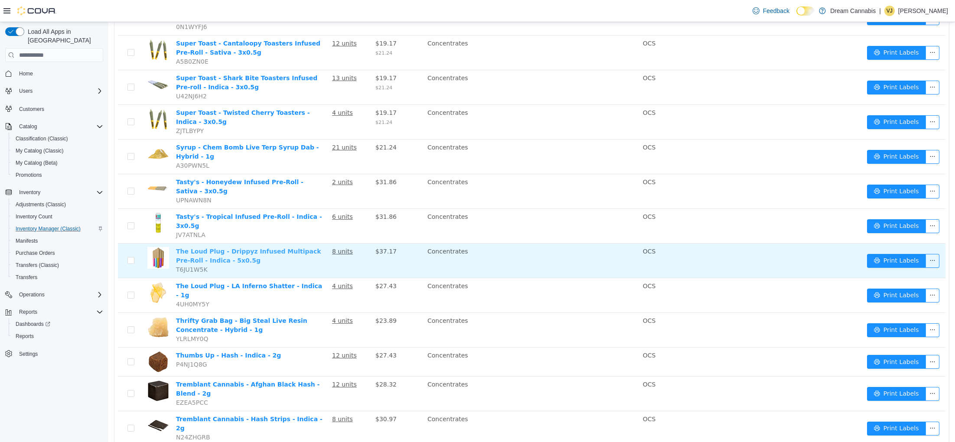
click at [291, 248] on link "The Loud Plug - Drippyz Infused Multipack Pre-Roll - Indica - 5x0.5g" at bounding box center [248, 256] width 145 height 16
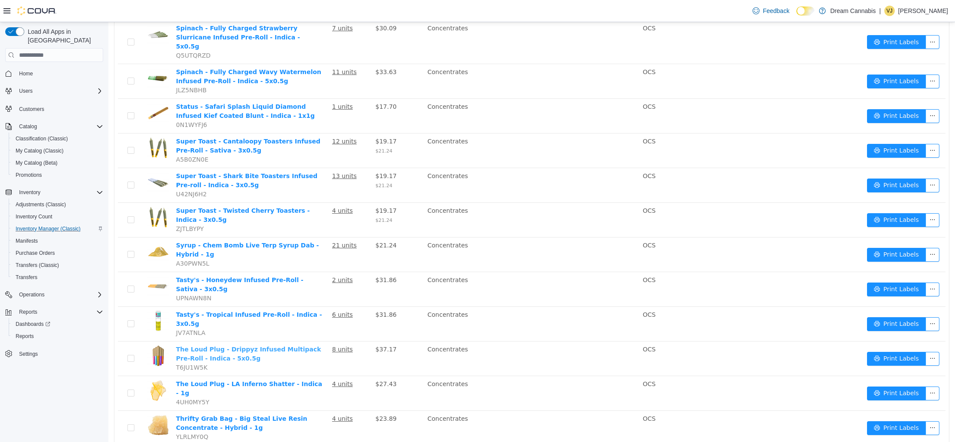
scroll to position [0, 0]
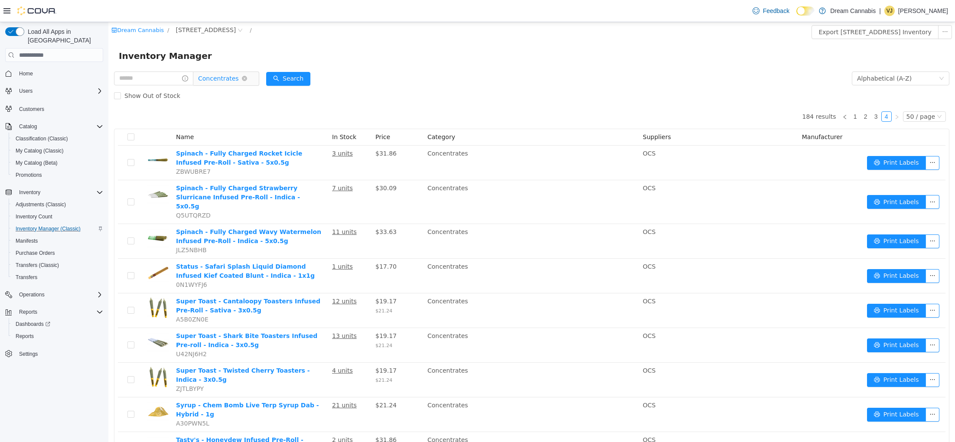
click at [247, 78] on icon "icon: close-circle" at bounding box center [244, 78] width 5 height 5
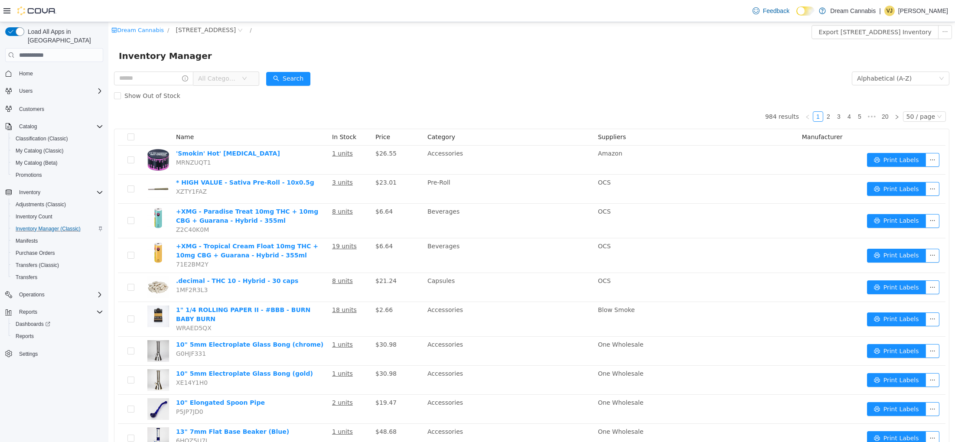
click at [230, 81] on span "All Categories" at bounding box center [217, 78] width 39 height 9
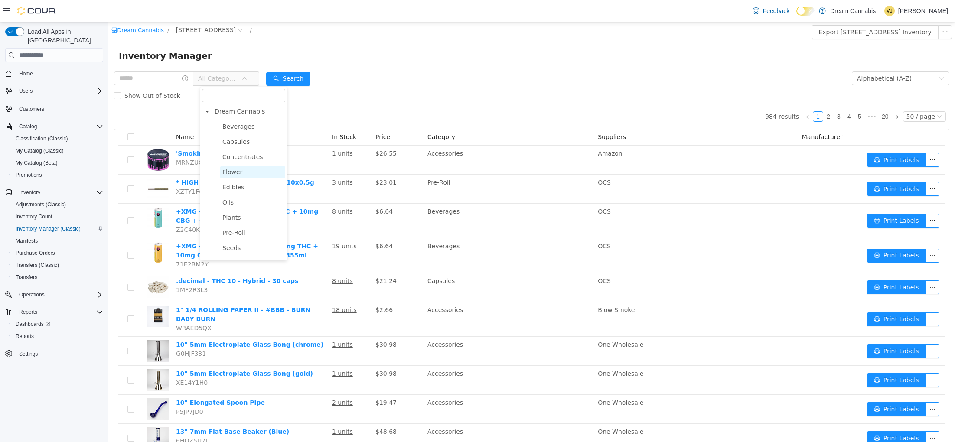
click at [239, 171] on span "Flower" at bounding box center [232, 172] width 20 height 7
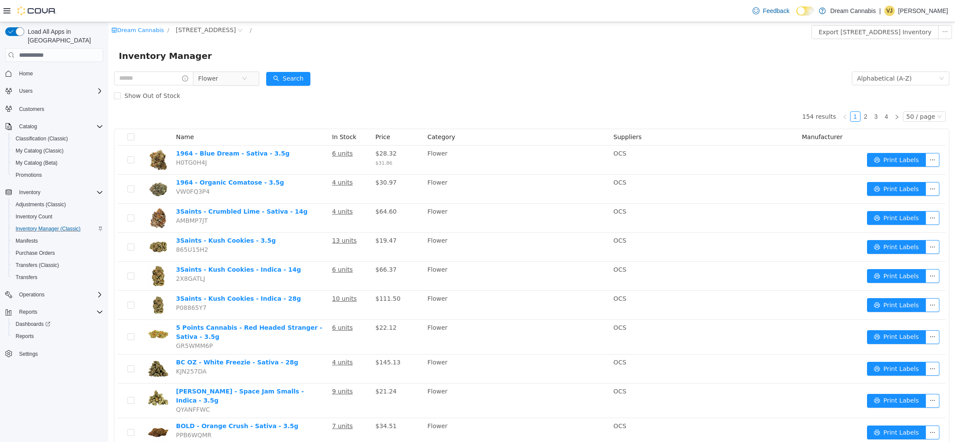
click at [391, 82] on form "Flower Alphabetical (A-Z) Search Show Out of Stock" at bounding box center [531, 87] width 835 height 35
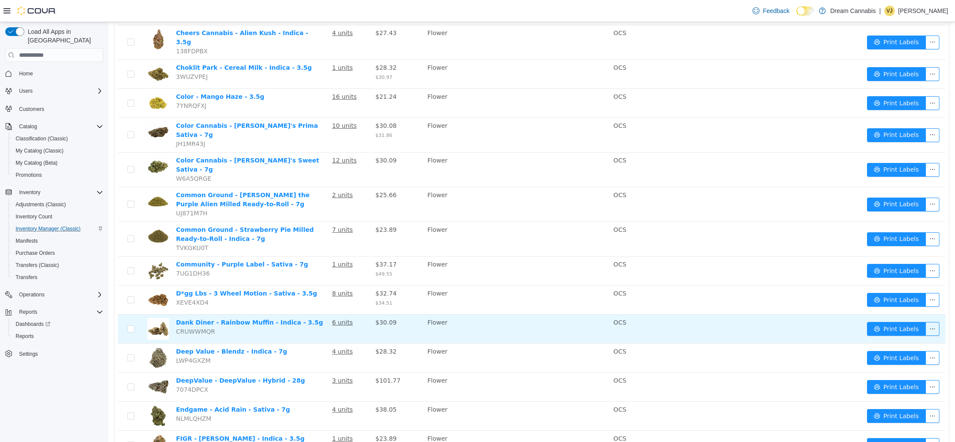
scroll to position [1219, 0]
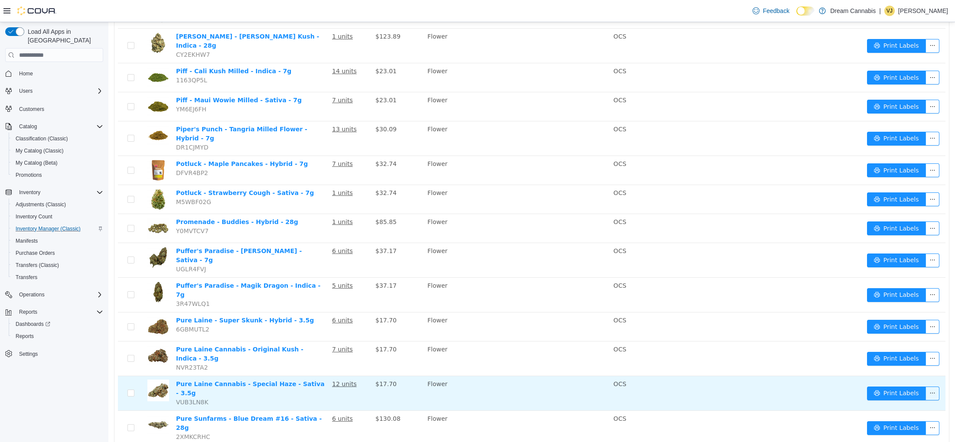
scroll to position [1214, 0]
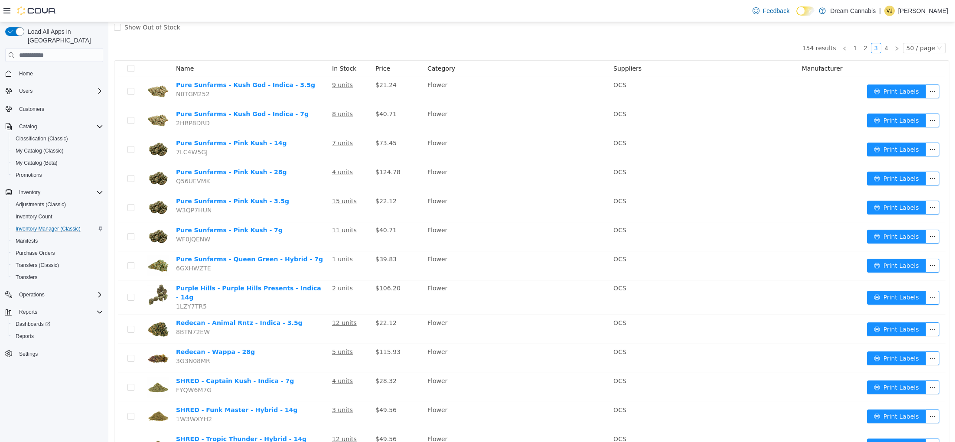
scroll to position [58, 0]
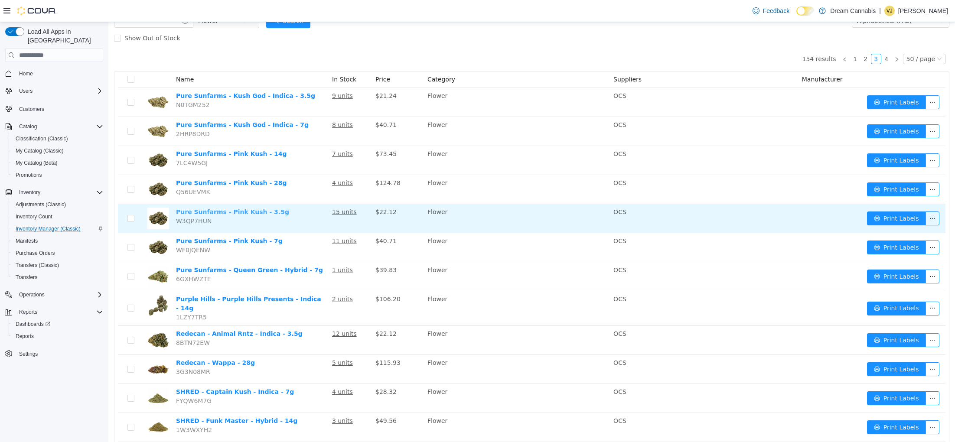
click at [262, 212] on link "Pure Sunfarms - Pink Kush - 3.5g" at bounding box center [232, 211] width 113 height 7
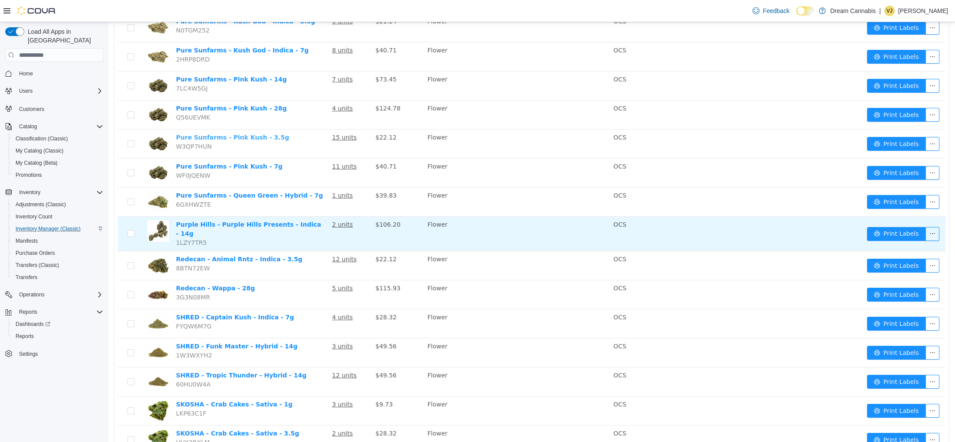
scroll to position [133, 0]
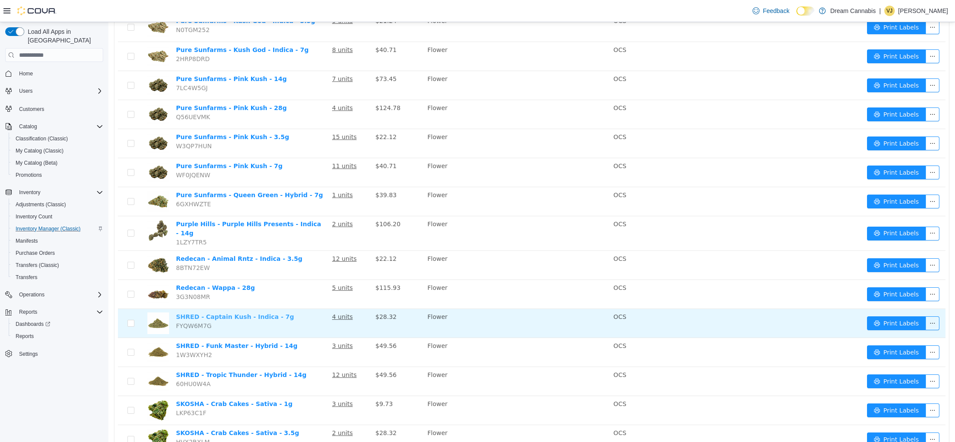
click at [266, 313] on link "SHRED - Captain Kush - Indica - 7g" at bounding box center [235, 316] width 118 height 7
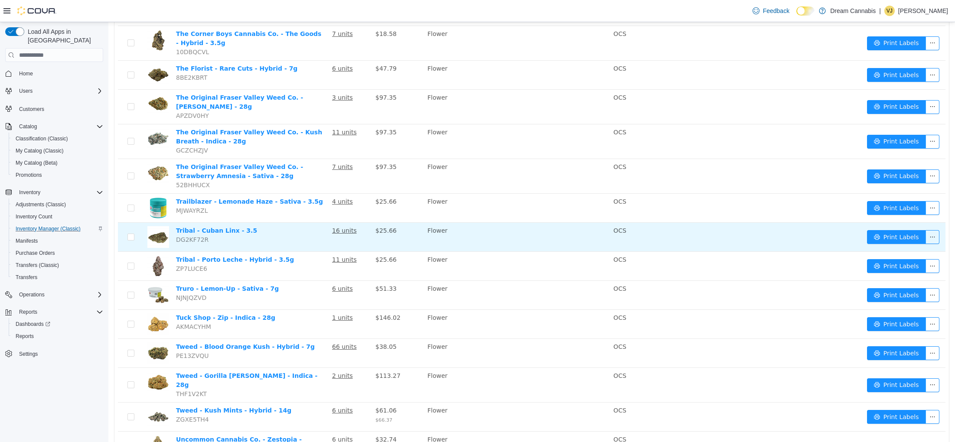
scroll to position [1314, 0]
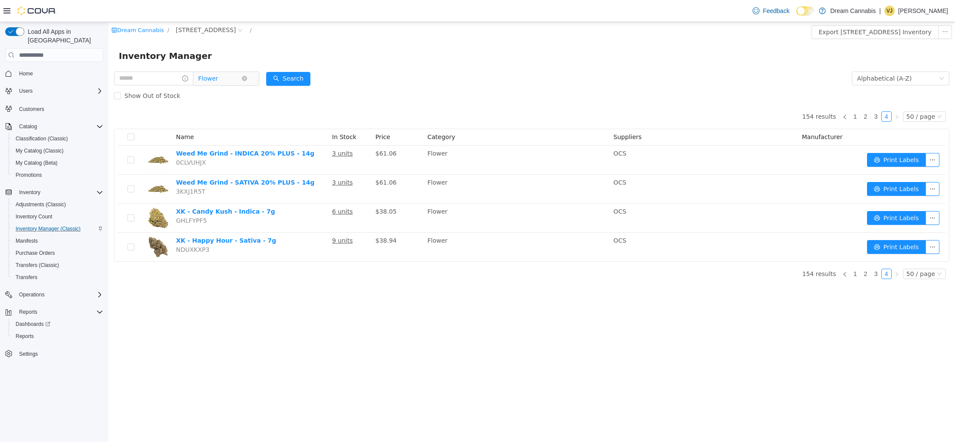
click at [231, 76] on span "Flower" at bounding box center [219, 78] width 43 height 13
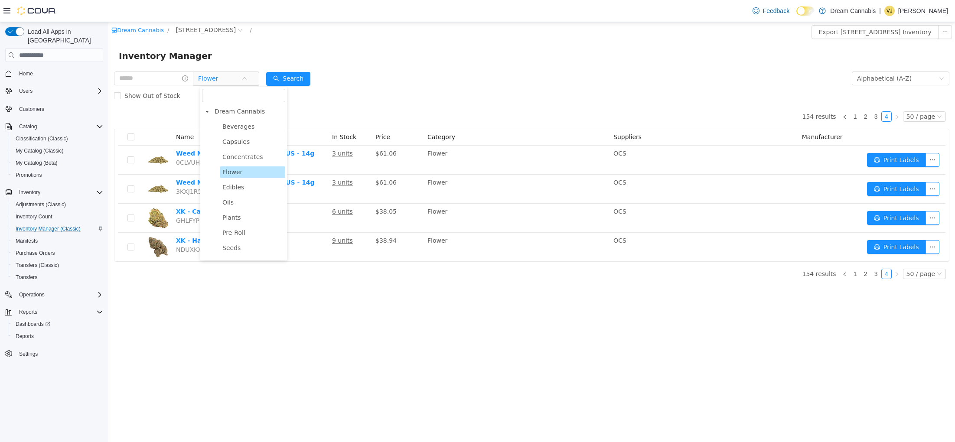
scroll to position [3, 0]
click at [243, 127] on span "Beverages" at bounding box center [252, 123] width 65 height 12
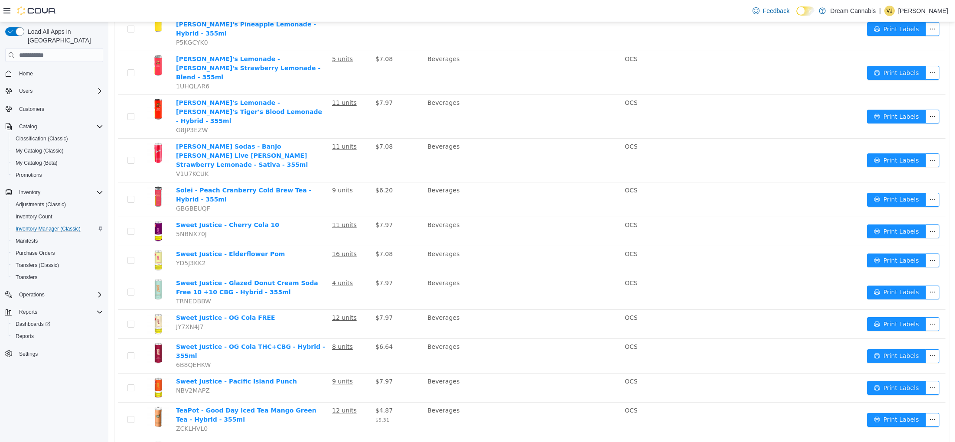
scroll to position [1326, 0]
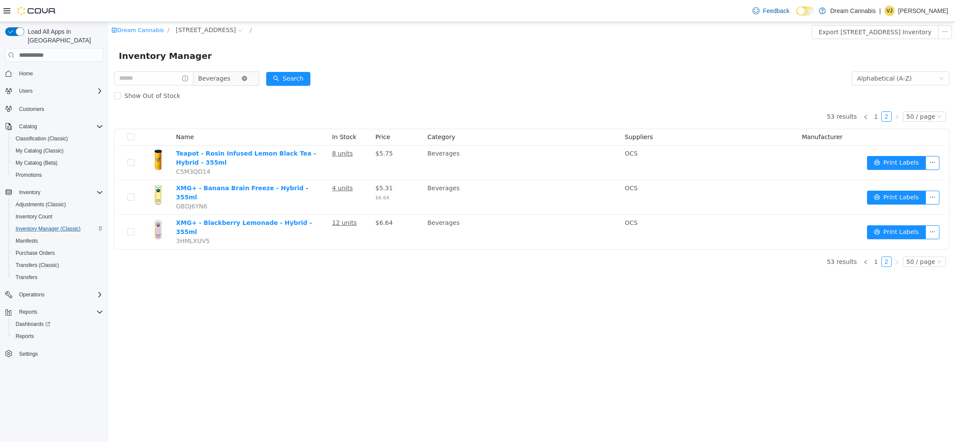
click at [247, 77] on icon "icon: close-circle" at bounding box center [244, 78] width 5 height 5
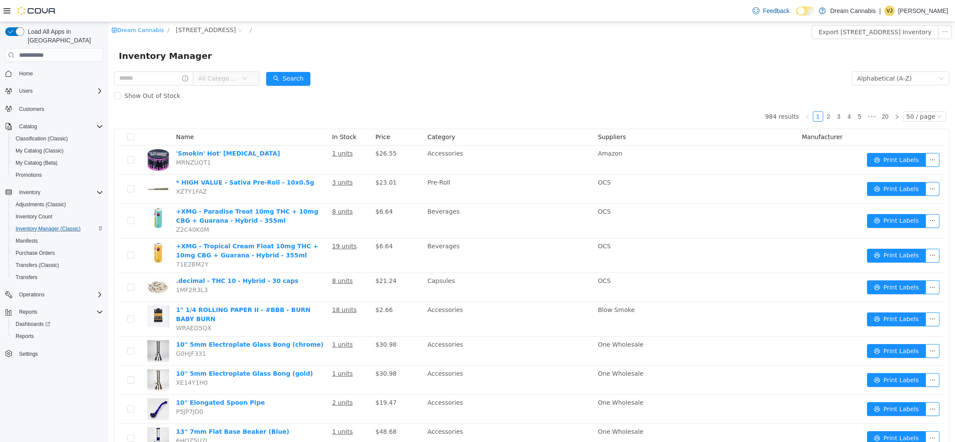
click at [229, 81] on span "All Categories" at bounding box center [217, 78] width 39 height 9
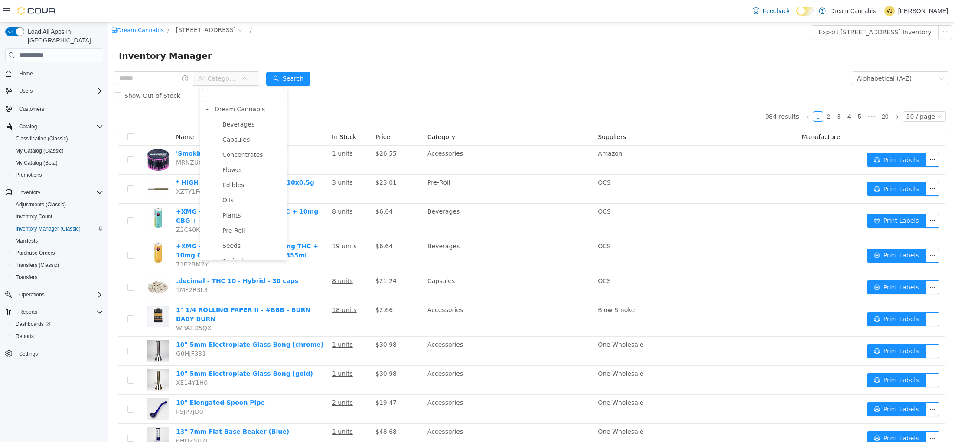
scroll to position [2, 0]
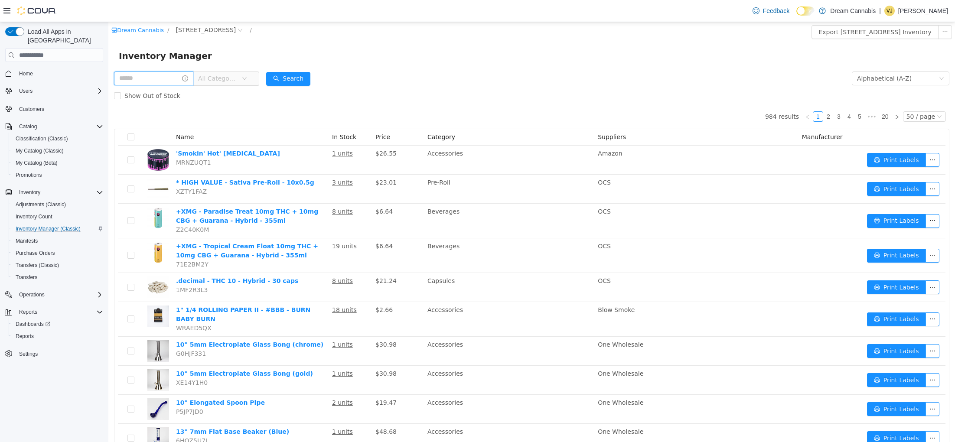
click at [162, 77] on input "text" at bounding box center [153, 79] width 79 height 14
type input "*****"
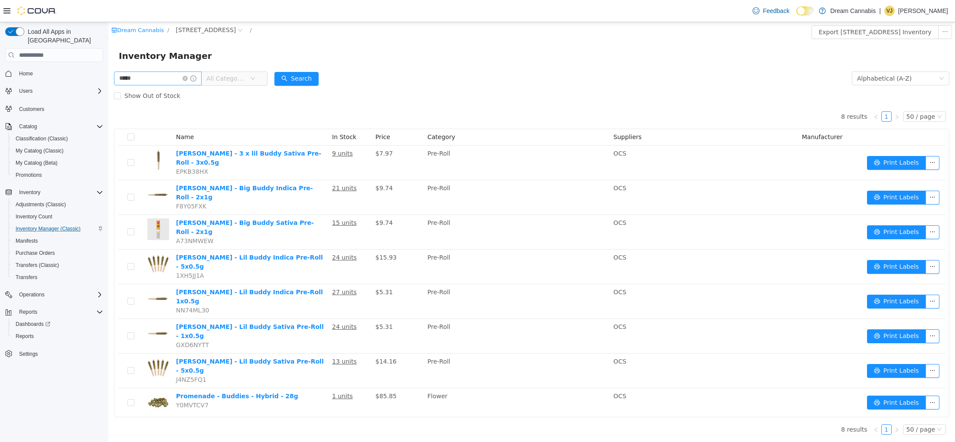
click at [188, 77] on icon "icon: close-circle" at bounding box center [184, 78] width 5 height 5
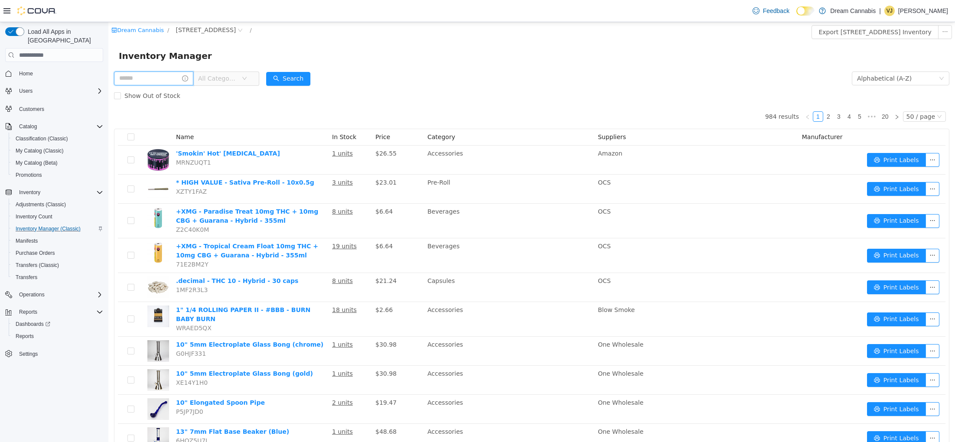
click at [178, 78] on input "text" at bounding box center [153, 79] width 79 height 14
type input "*******"
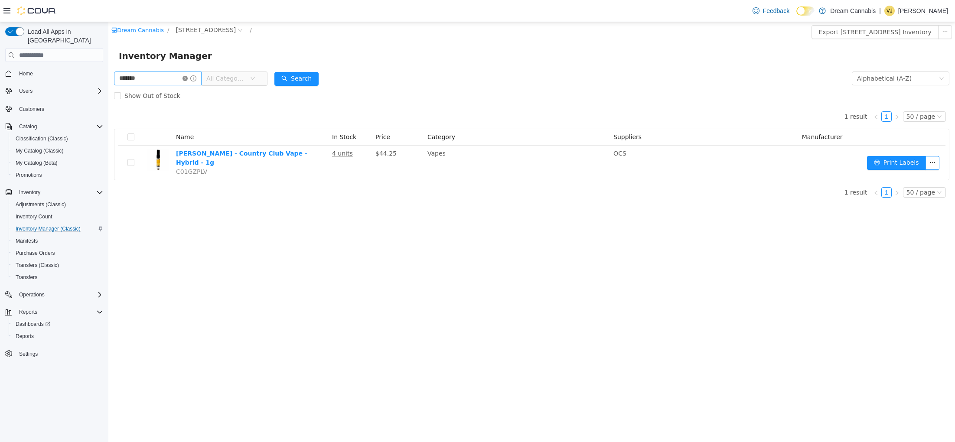
click at [188, 77] on icon "icon: close-circle" at bounding box center [184, 78] width 5 height 5
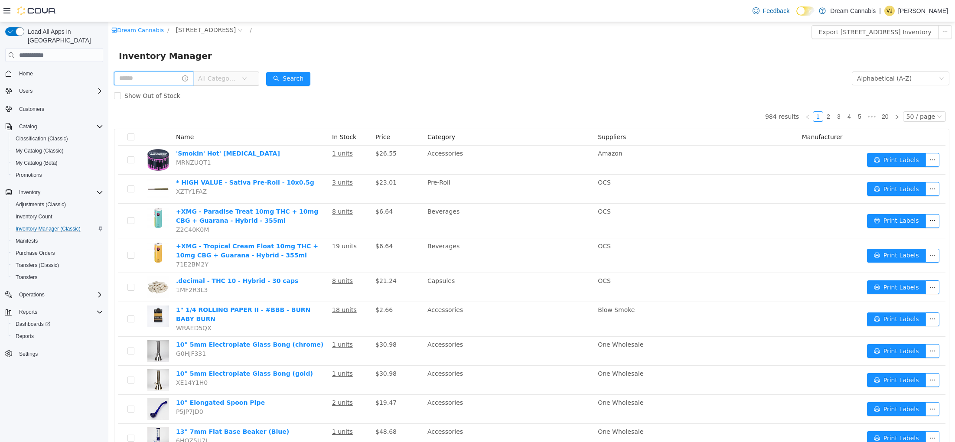
click at [174, 79] on input "text" at bounding box center [153, 79] width 79 height 14
type input "********"
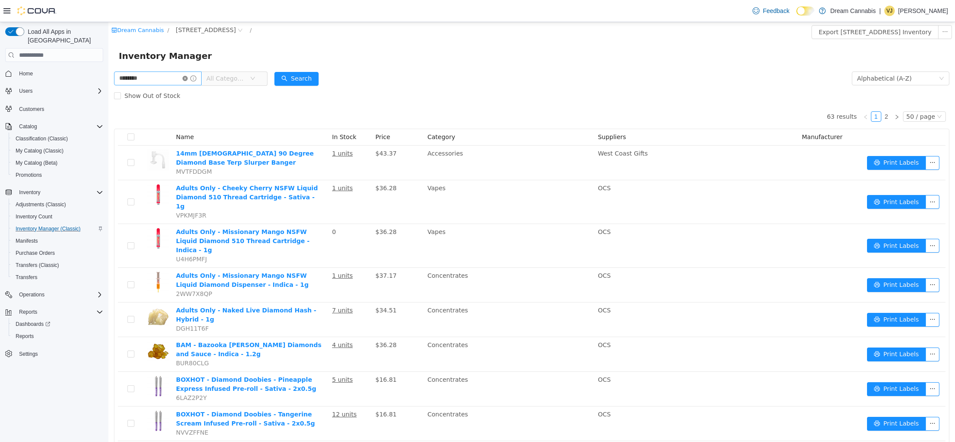
click at [188, 78] on icon "icon: close-circle" at bounding box center [184, 78] width 5 height 5
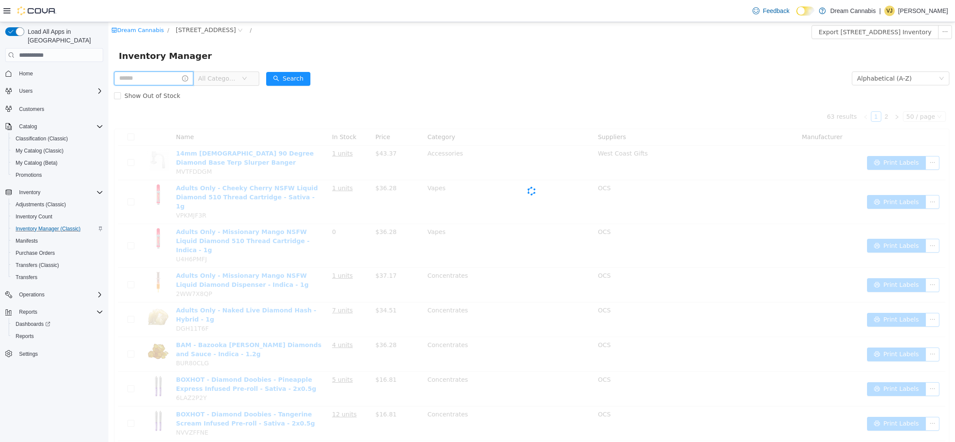
click at [178, 80] on input "text" at bounding box center [153, 79] width 79 height 14
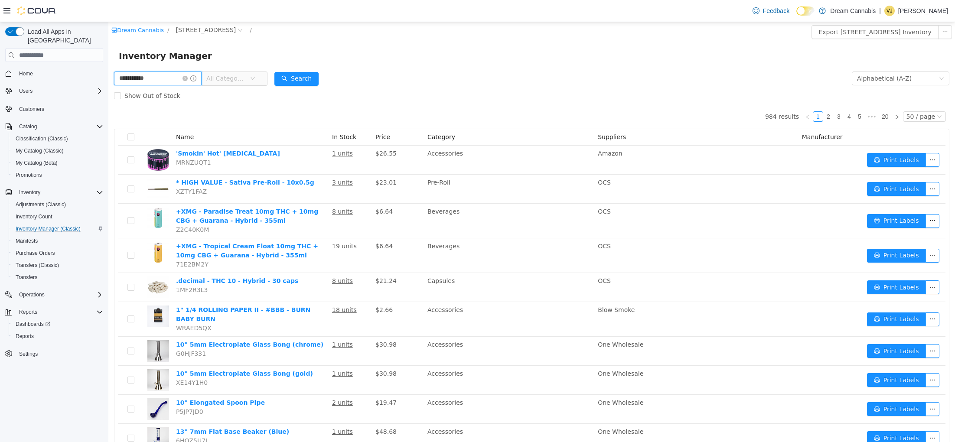
type input "**********"
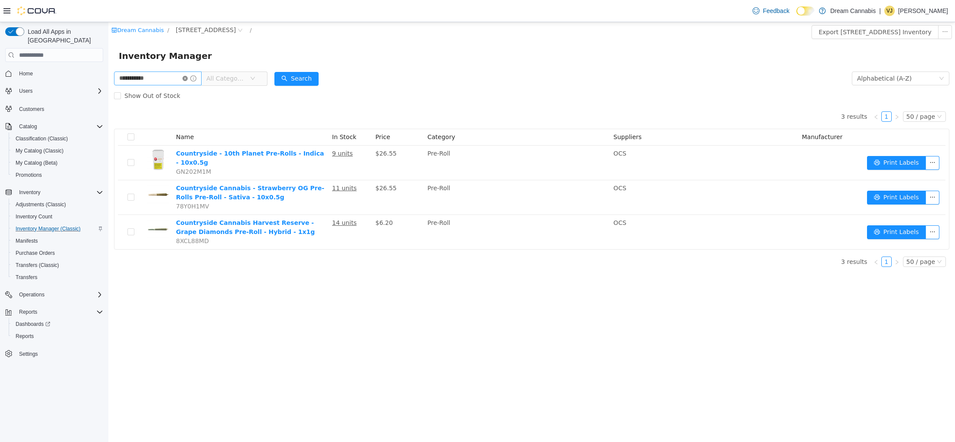
click at [188, 78] on icon "icon: close-circle" at bounding box center [184, 78] width 5 height 5
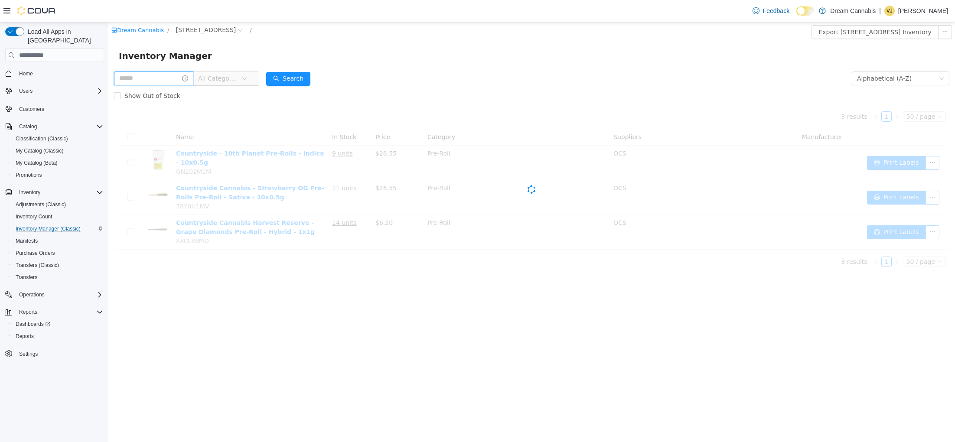
click at [170, 80] on input "text" at bounding box center [153, 79] width 79 height 14
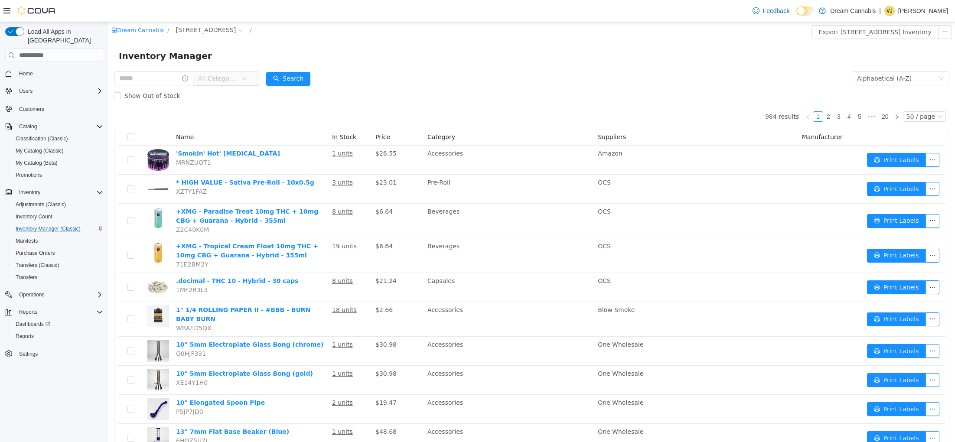
drag, startPoint x: 240, startPoint y: 31, endPoint x: 197, endPoint y: 46, distance: 45.2
click at [240, 30] on icon "icon: close-circle" at bounding box center [240, 30] width 5 height 5
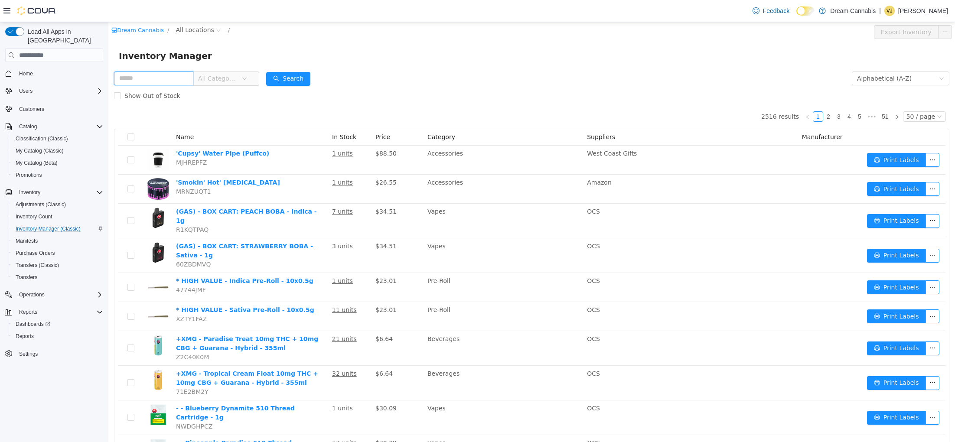
click at [150, 78] on input "text" at bounding box center [153, 79] width 79 height 14
type input "**********"
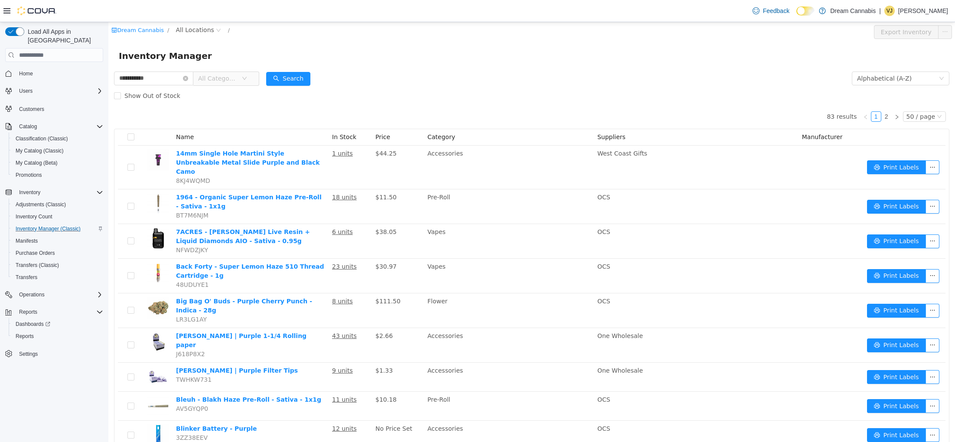
drag, startPoint x: 192, startPoint y: 78, endPoint x: 208, endPoint y: 77, distance: 15.6
click at [188, 78] on icon "icon: close-circle" at bounding box center [185, 78] width 5 height 5
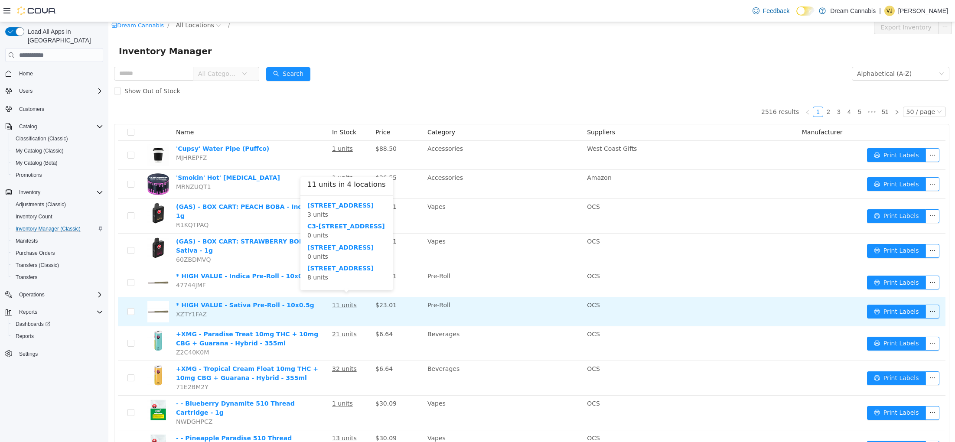
scroll to position [4, 0]
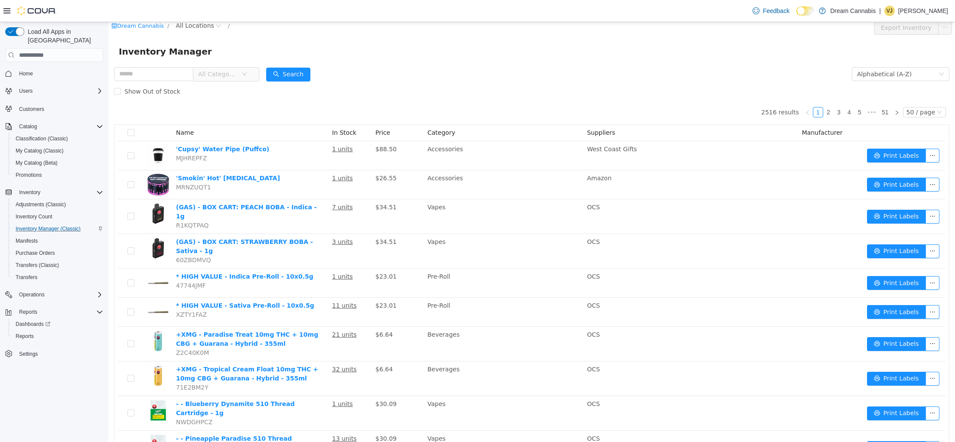
click at [361, 85] on div "Show Out of Stock" at bounding box center [531, 91] width 835 height 17
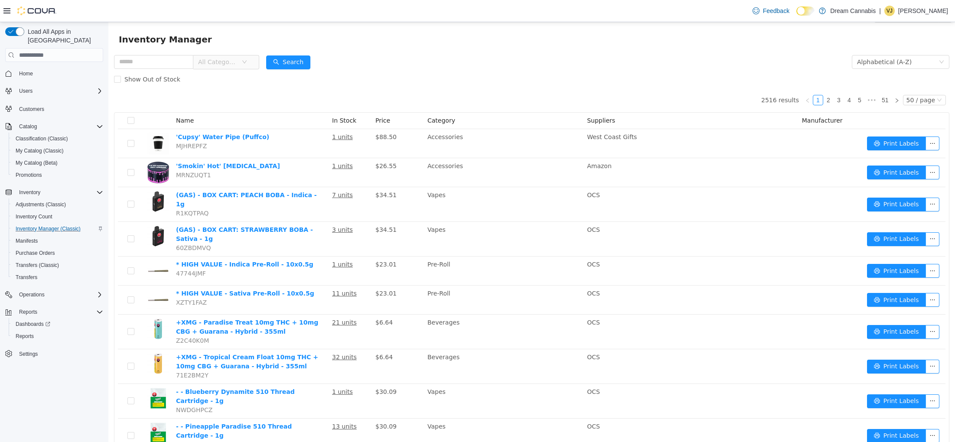
scroll to position [20, 0]
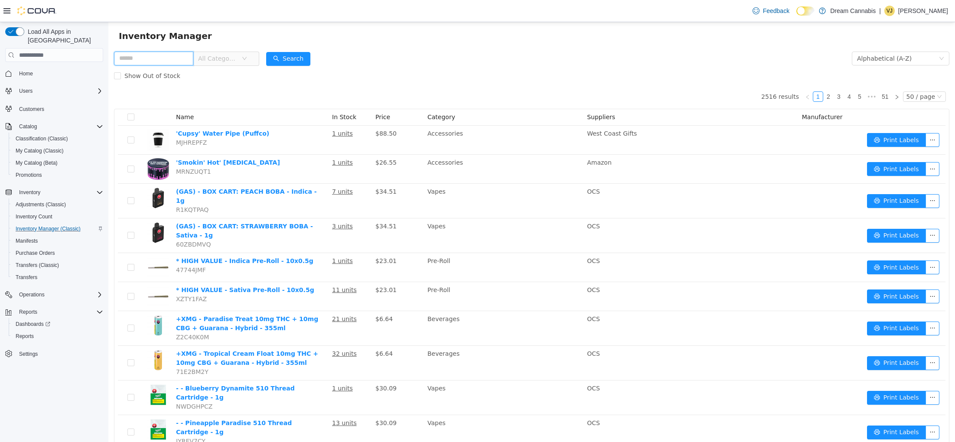
click at [171, 60] on input "text" at bounding box center [153, 59] width 79 height 14
type input "*******"
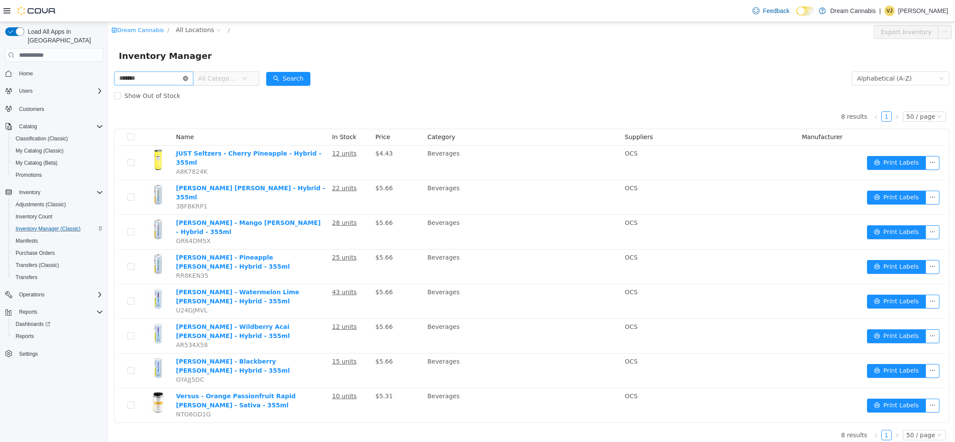
click at [188, 78] on icon "icon: close-circle" at bounding box center [185, 78] width 5 height 5
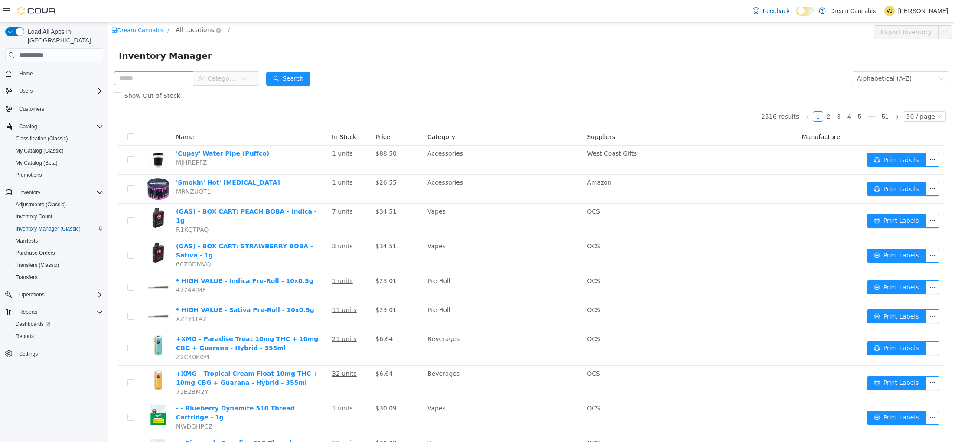
click at [195, 32] on span "All Locations" at bounding box center [195, 30] width 38 height 10
click at [218, 77] on span "1B-250 Greenbank Rd" at bounding box center [222, 76] width 60 height 7
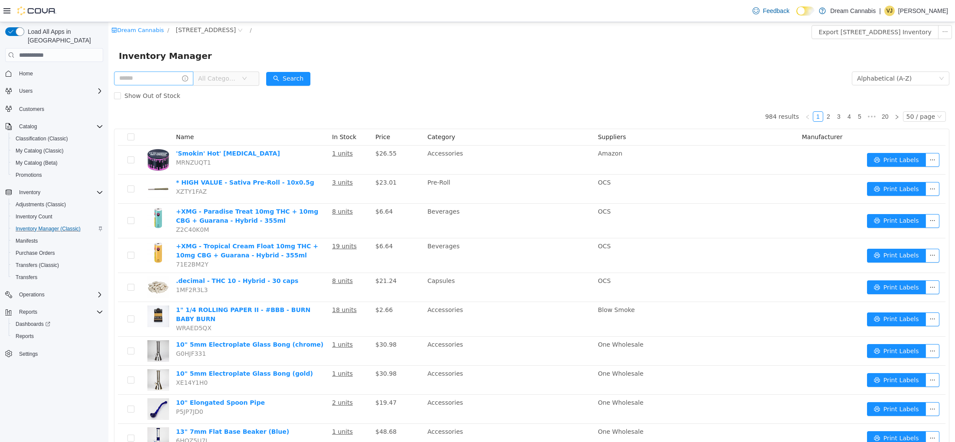
click at [231, 78] on span "All Categories" at bounding box center [217, 78] width 39 height 9
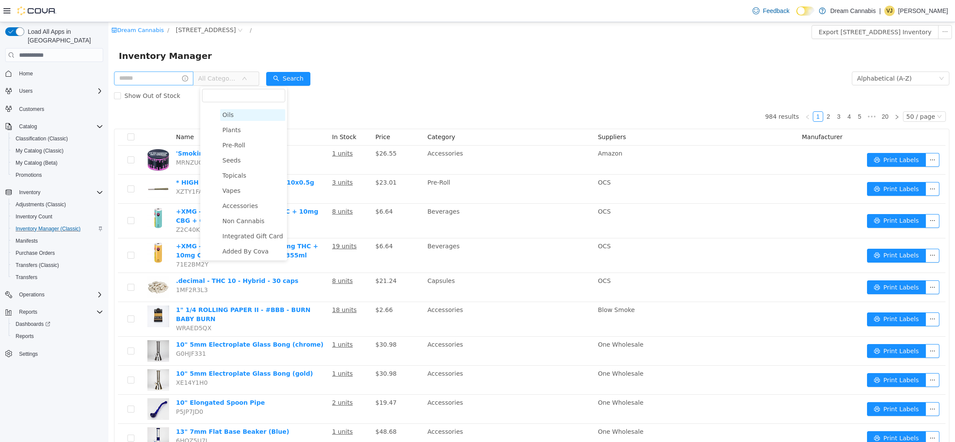
scroll to position [88, 0]
click at [246, 208] on span "Accessories" at bounding box center [240, 205] width 36 height 7
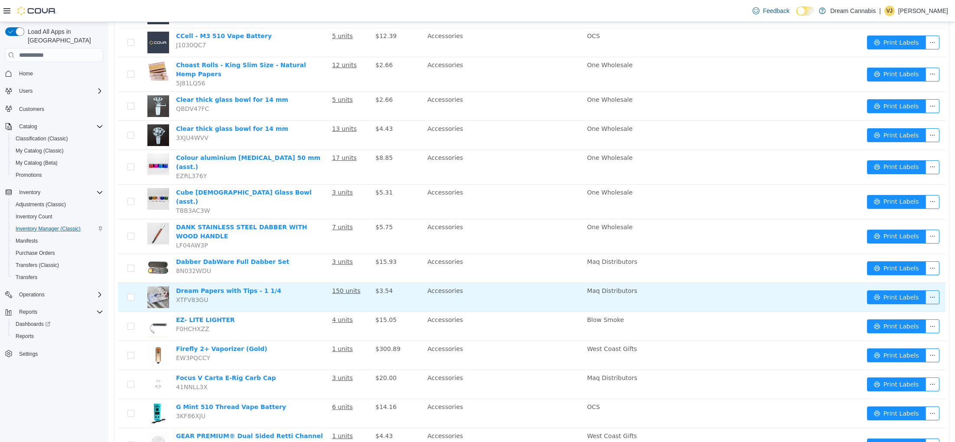
scroll to position [1247, 0]
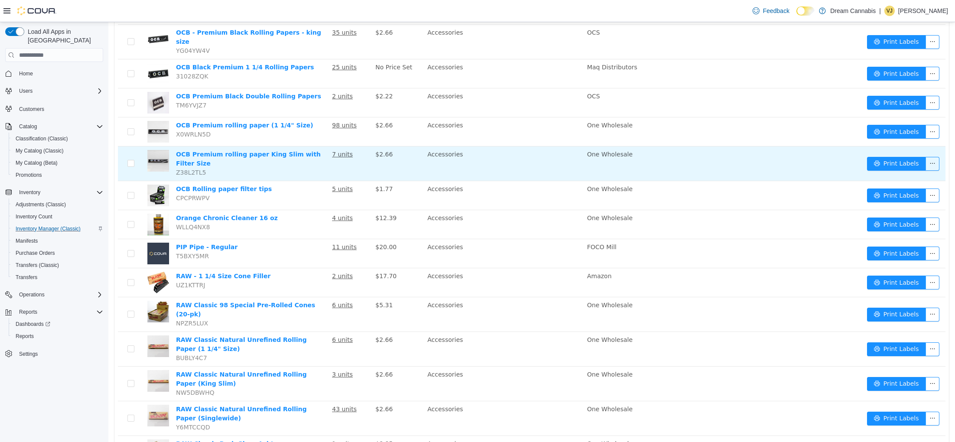
scroll to position [996, 0]
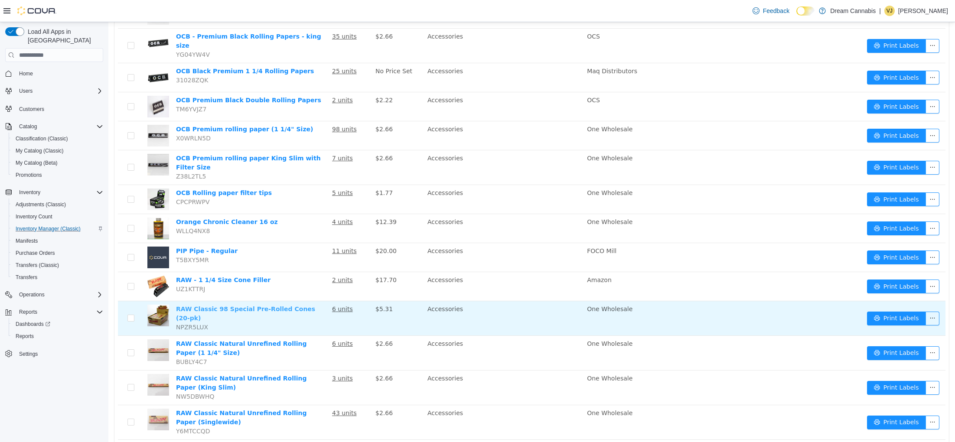
click at [256, 306] on link "RAW Classic 98 Special Pre-Rolled Cones (20-pk)" at bounding box center [245, 314] width 139 height 16
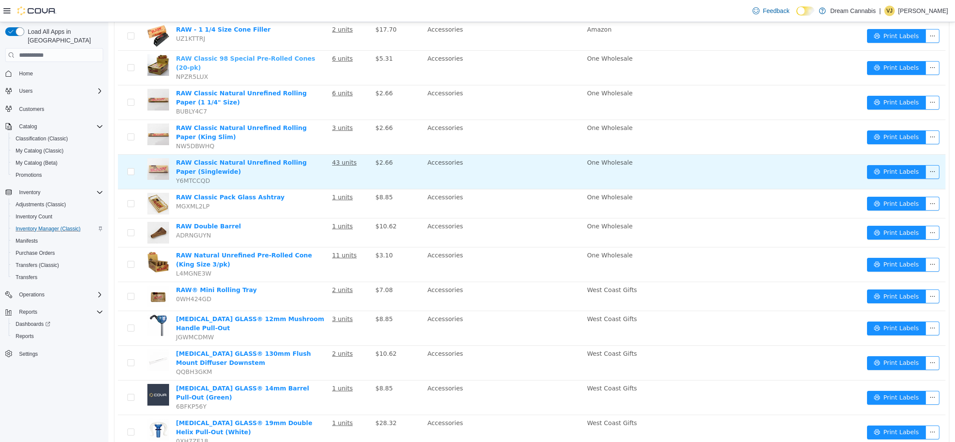
scroll to position [1247, 0]
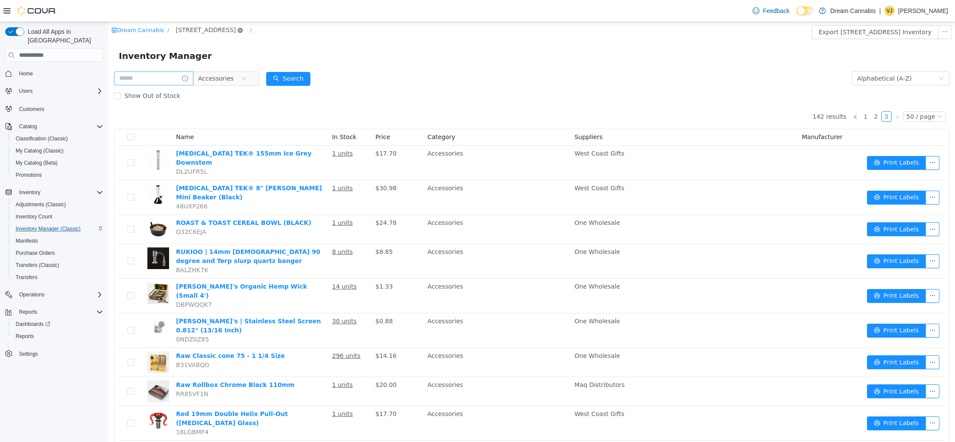
click at [243, 30] on icon "icon: close-circle" at bounding box center [240, 30] width 5 height 5
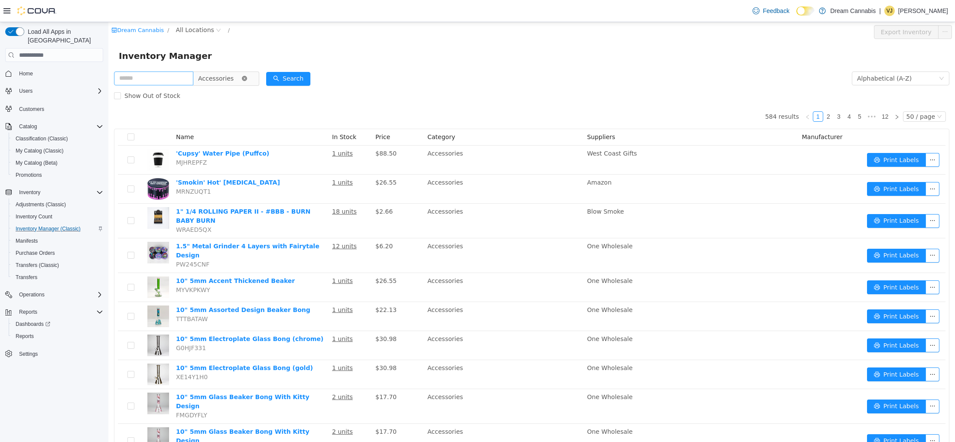
click at [247, 79] on icon "icon: close-circle" at bounding box center [244, 78] width 5 height 5
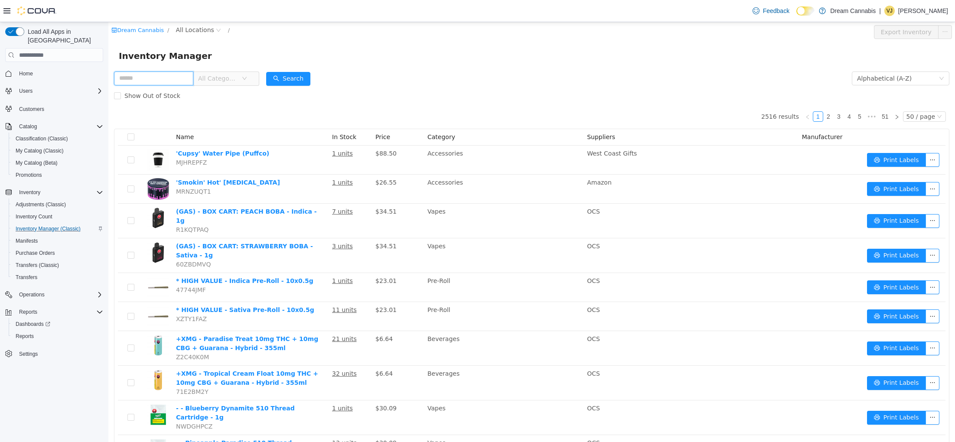
click at [168, 78] on input "text" at bounding box center [153, 79] width 79 height 14
type input "***"
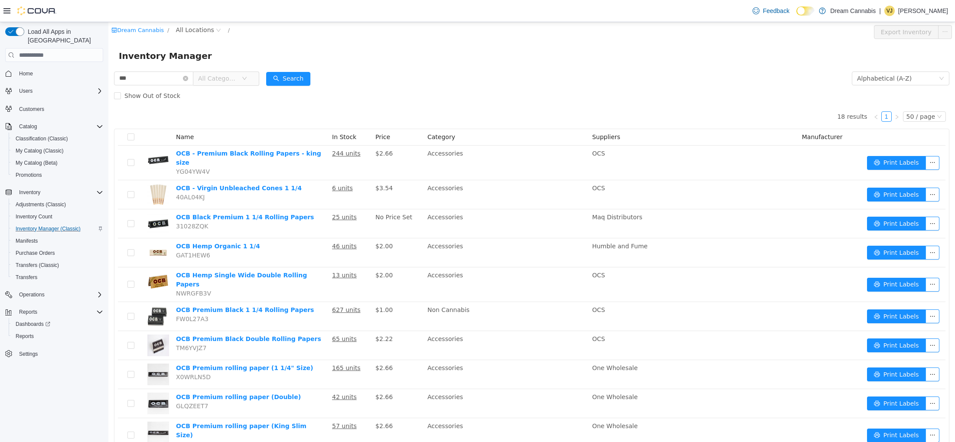
click at [504, 68] on div "Inventory Manager" at bounding box center [531, 56] width 846 height 28
click at [188, 78] on icon "icon: close-circle" at bounding box center [185, 78] width 5 height 5
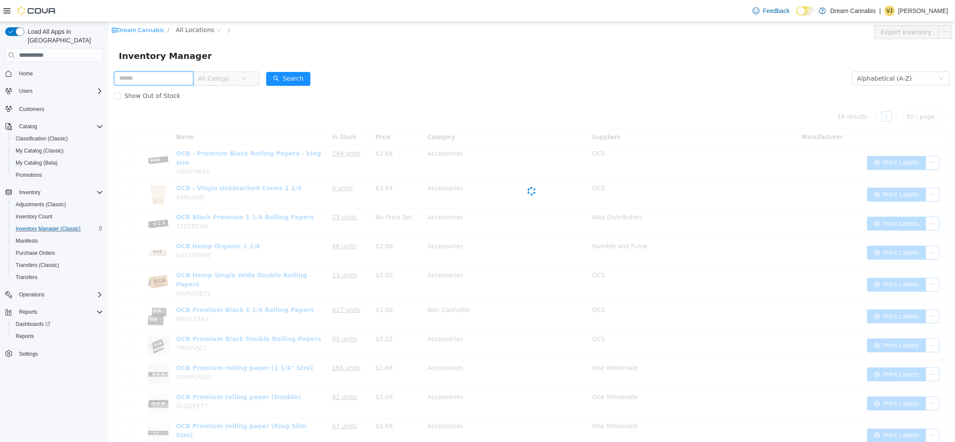
click at [183, 80] on input "text" at bounding box center [153, 79] width 79 height 14
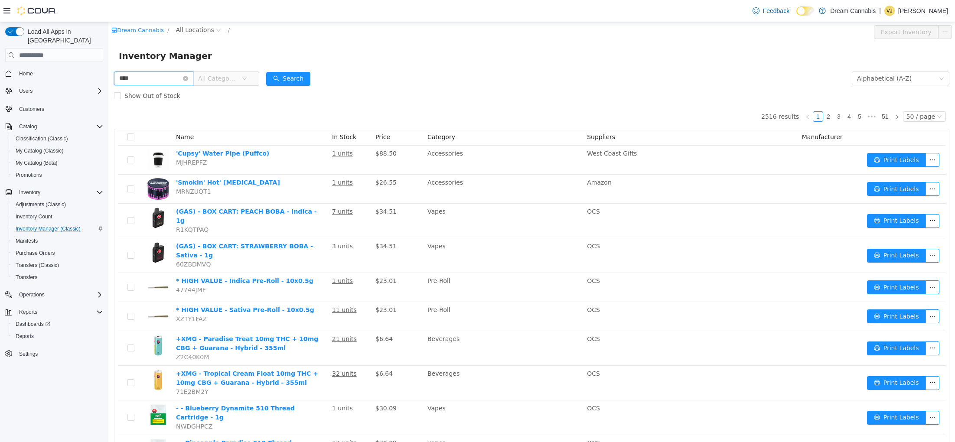
type input "****"
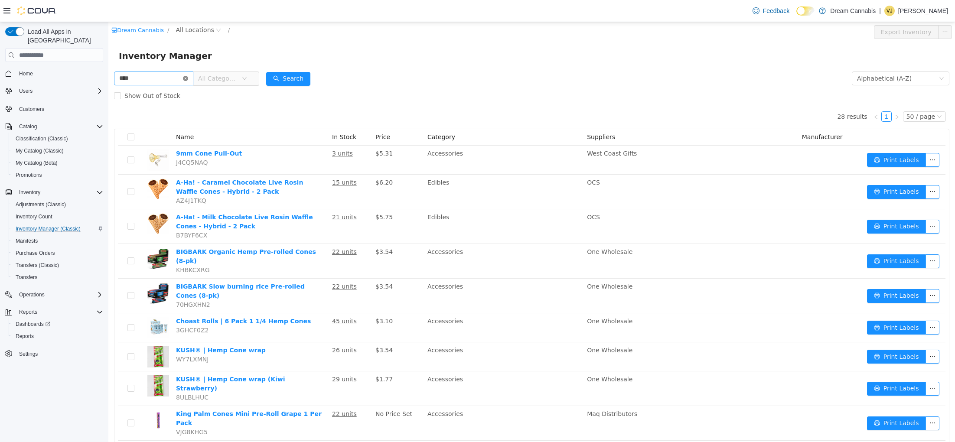
click at [188, 78] on icon "icon: close-circle" at bounding box center [185, 78] width 5 height 5
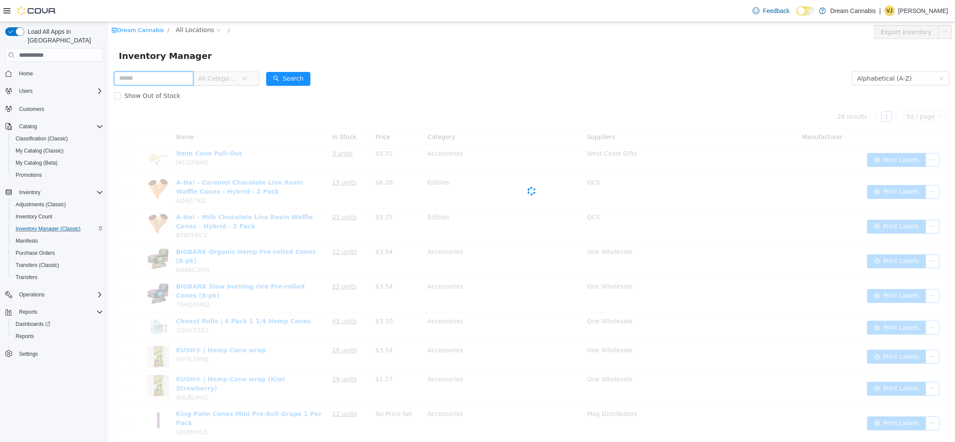
click at [183, 78] on input "text" at bounding box center [153, 79] width 79 height 14
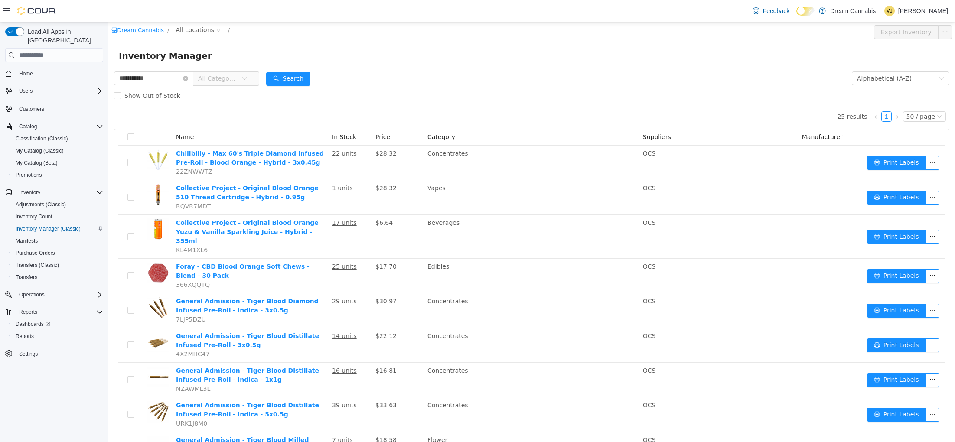
click at [168, 78] on input "**********" at bounding box center [153, 79] width 79 height 14
type input "**********"
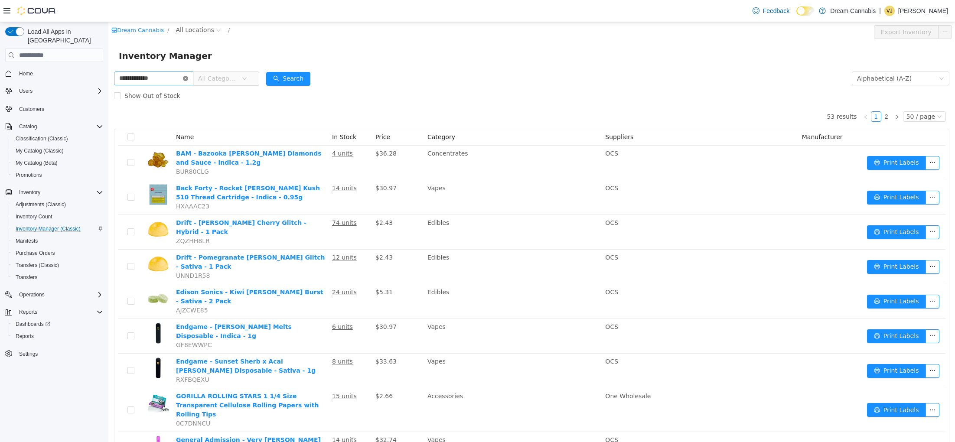
click at [188, 78] on icon "icon: close-circle" at bounding box center [185, 78] width 5 height 5
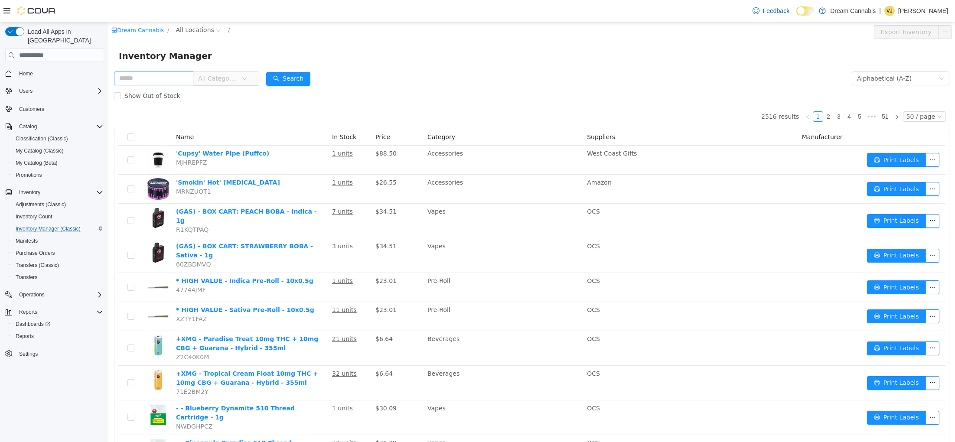
click at [364, 99] on div "Show Out of Stock" at bounding box center [531, 95] width 835 height 17
click at [148, 72] on input "text" at bounding box center [153, 79] width 79 height 14
type input "****"
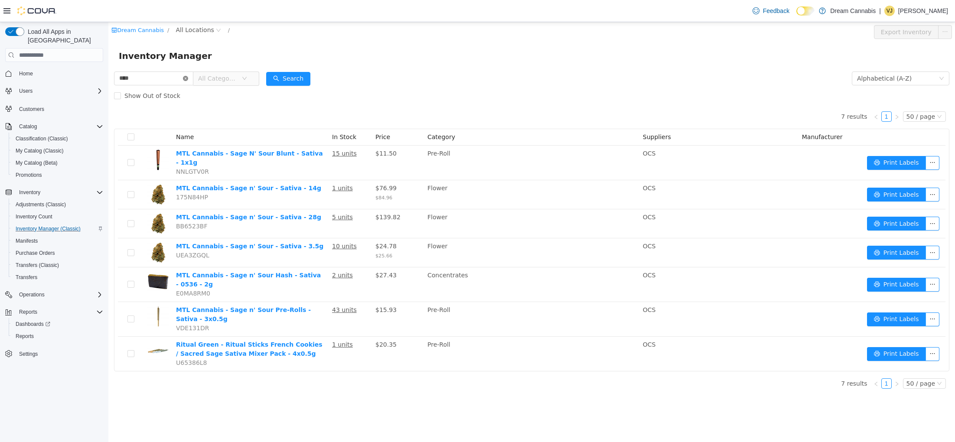
click at [188, 79] on icon "icon: close-circle" at bounding box center [185, 78] width 5 height 5
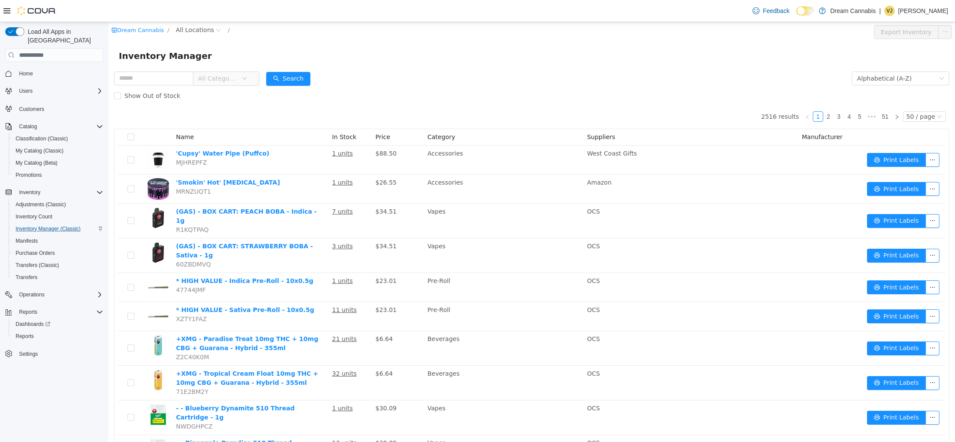
click at [221, 76] on span "All Categories" at bounding box center [217, 78] width 39 height 9
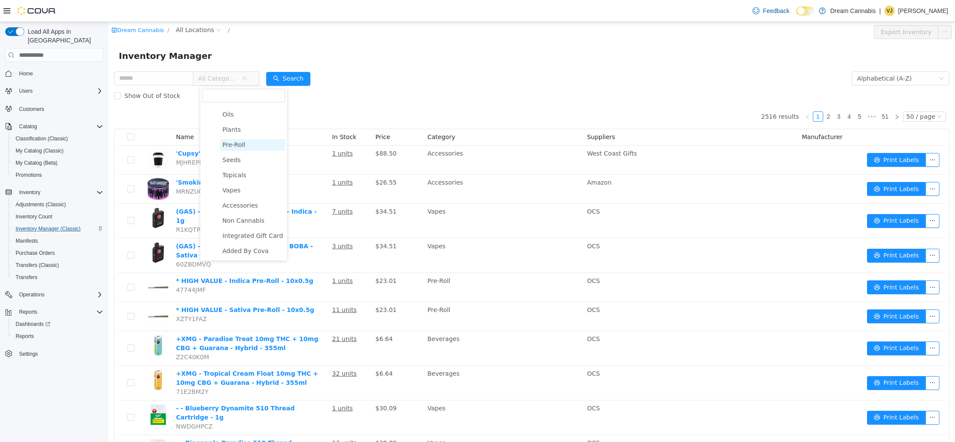
click at [241, 147] on span "Pre-Roll" at bounding box center [233, 144] width 23 height 7
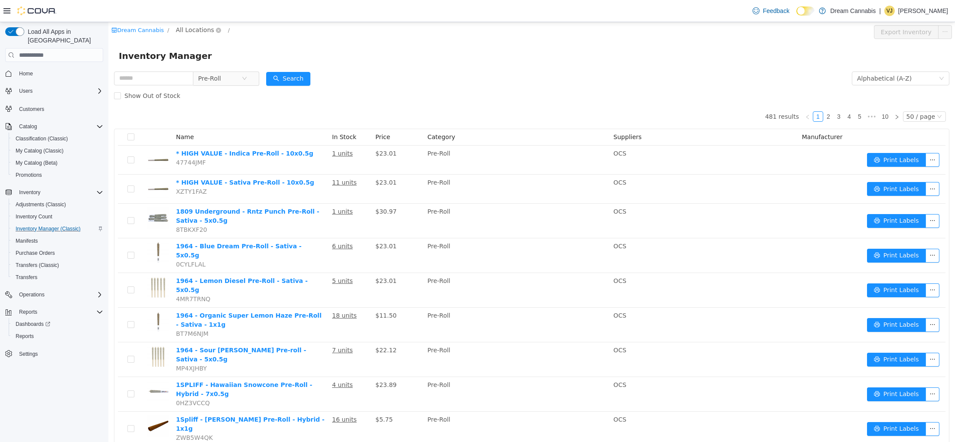
click at [198, 30] on span "All Locations" at bounding box center [195, 30] width 38 height 10
click at [212, 79] on span "1B-250 Greenbank Rd" at bounding box center [222, 76] width 60 height 7
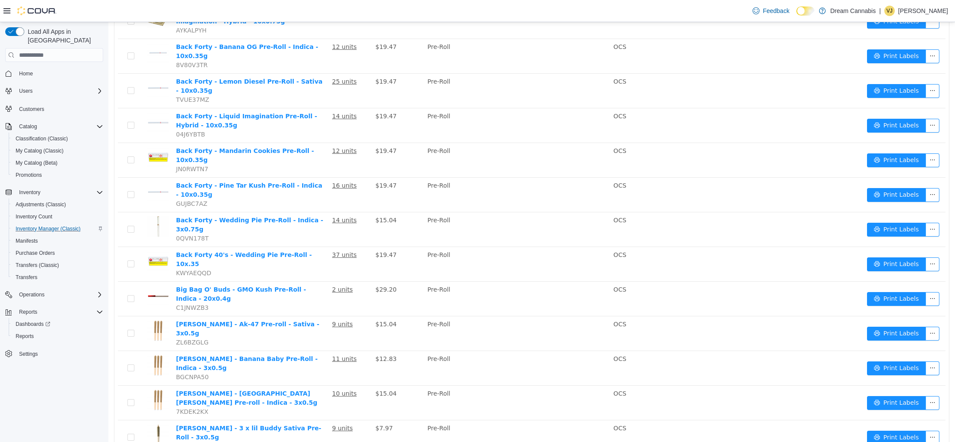
scroll to position [888, 0]
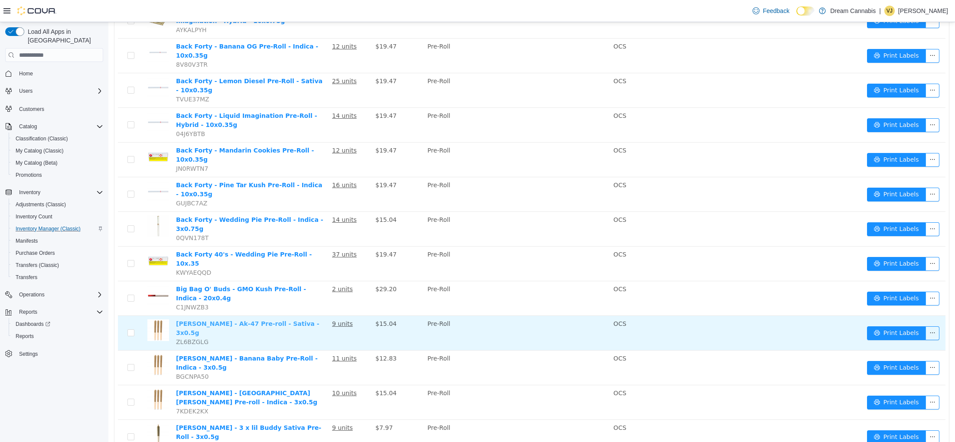
click at [260, 320] on link "Bud Lafleur - Ak-47 Pre-roll - Sativa - 3x0.5g" at bounding box center [247, 328] width 143 height 16
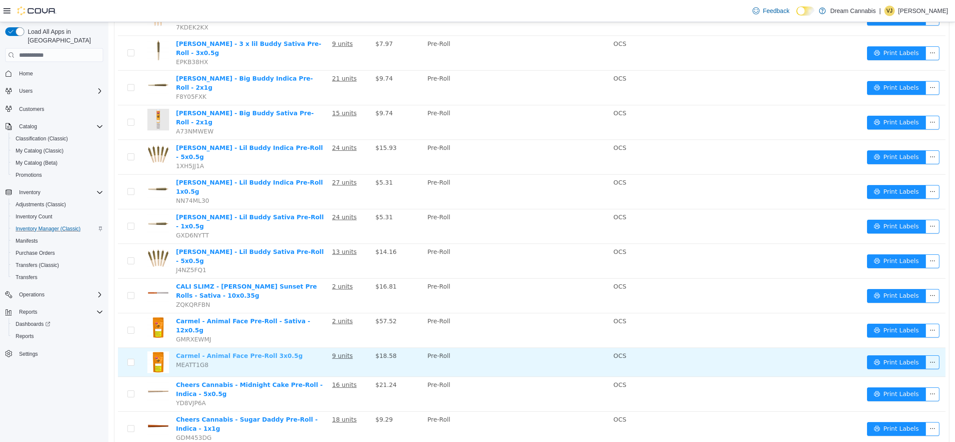
scroll to position [1273, 0]
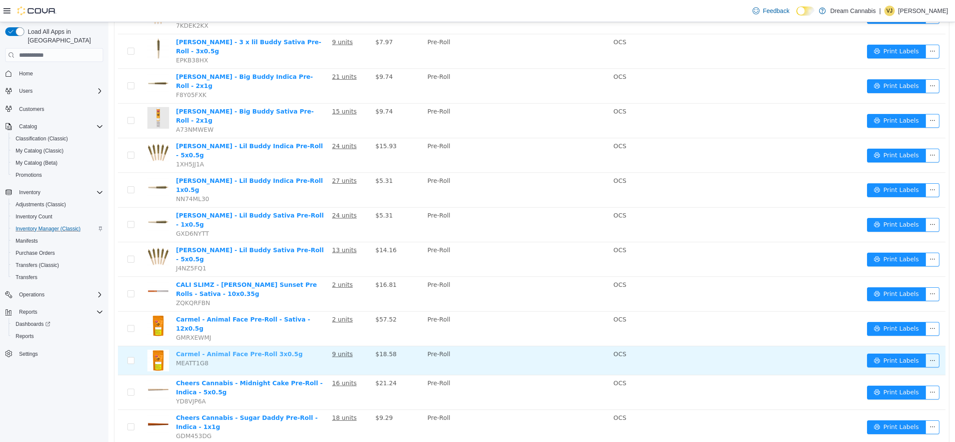
click at [268, 351] on link "Carmel - Animal Face Pre-Roll 3x0.5g" at bounding box center [239, 354] width 127 height 7
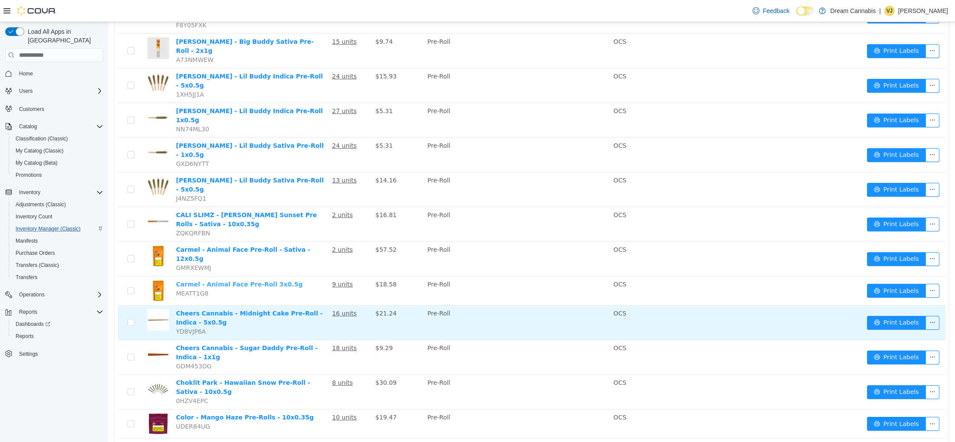
scroll to position [1343, 0]
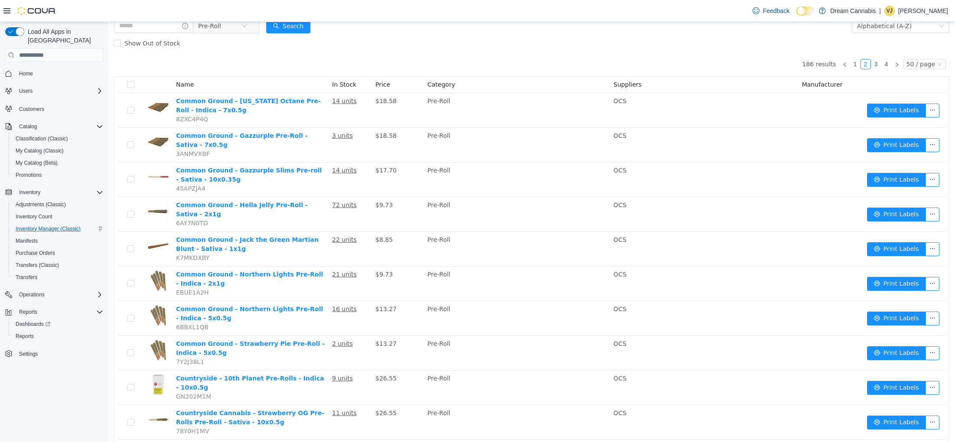
scroll to position [45, 0]
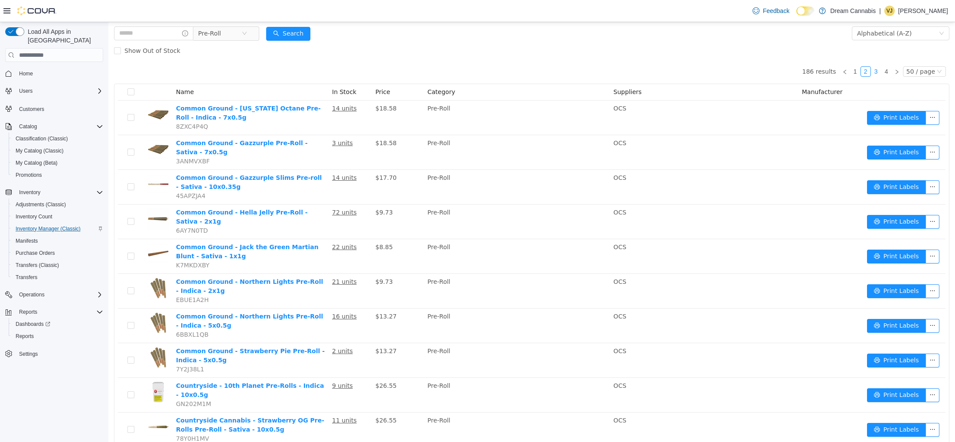
click at [878, 72] on link "3" at bounding box center [876, 72] width 10 height 10
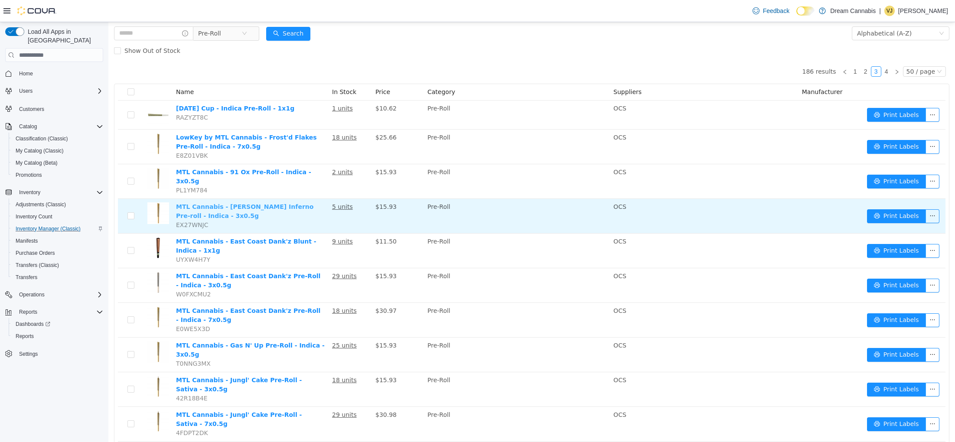
click at [254, 203] on link "MTL Cannabis - Dante'z Inferno Pre-roll - Indica - 3x0.5g" at bounding box center [244, 211] width 137 height 16
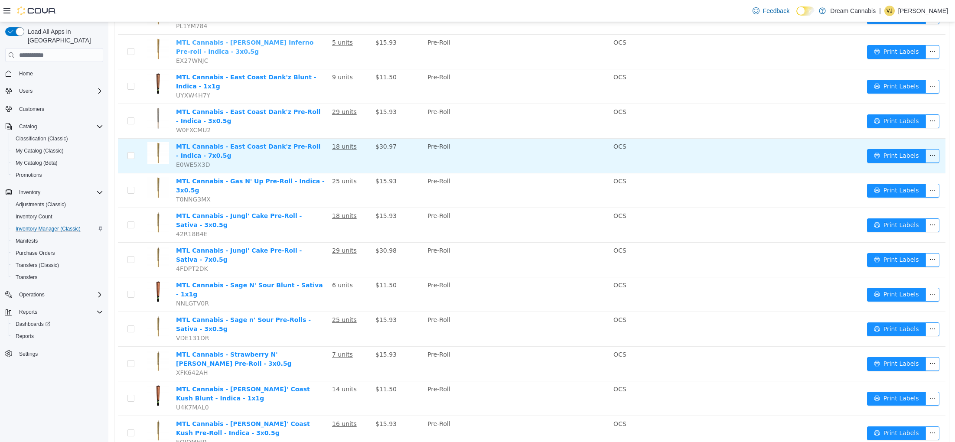
scroll to position [229, 0]
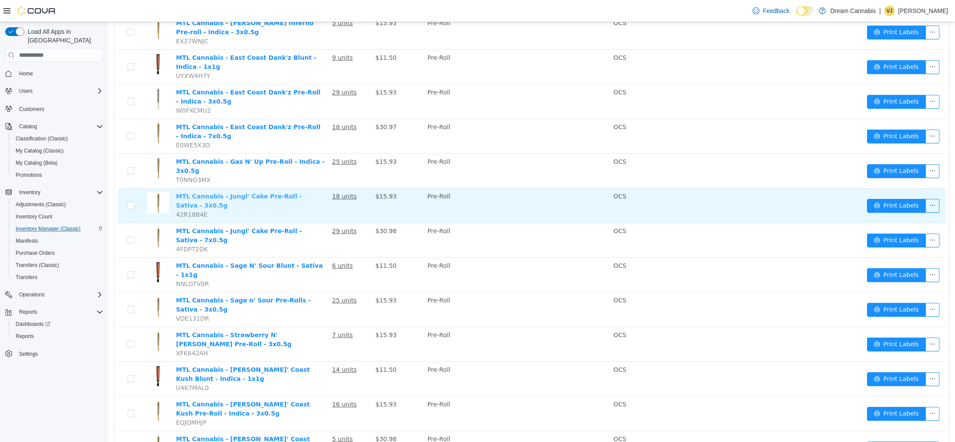
click at [302, 193] on link "MTL Cannabis - Jungl' Cake Pre-Roll - Sativa - 3x0.5g" at bounding box center [239, 201] width 126 height 16
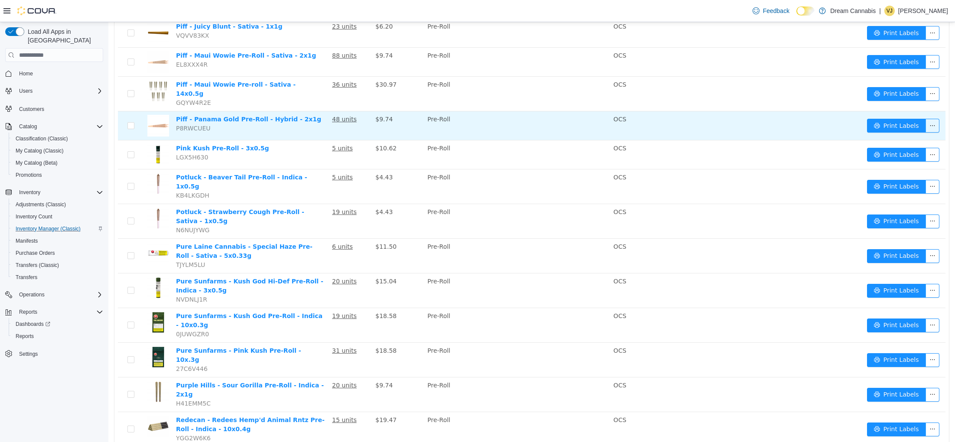
scroll to position [1321, 0]
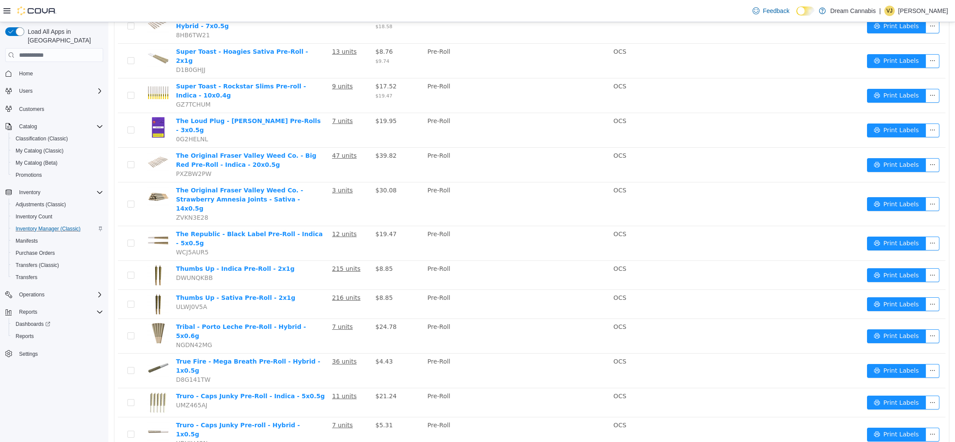
scroll to position [546, 0]
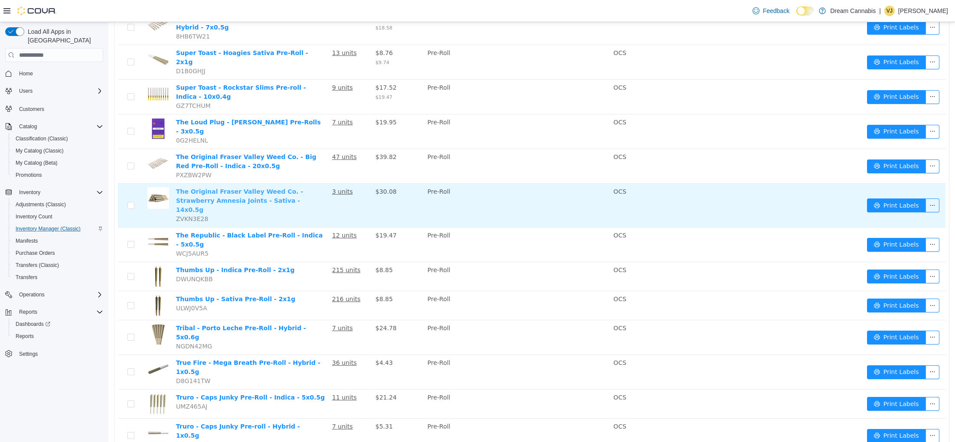
click at [255, 188] on link "The Original Fraser Valley Weed Co. - Strawberry Amnesia Joints - Sativa - 14x0…" at bounding box center [239, 200] width 127 height 25
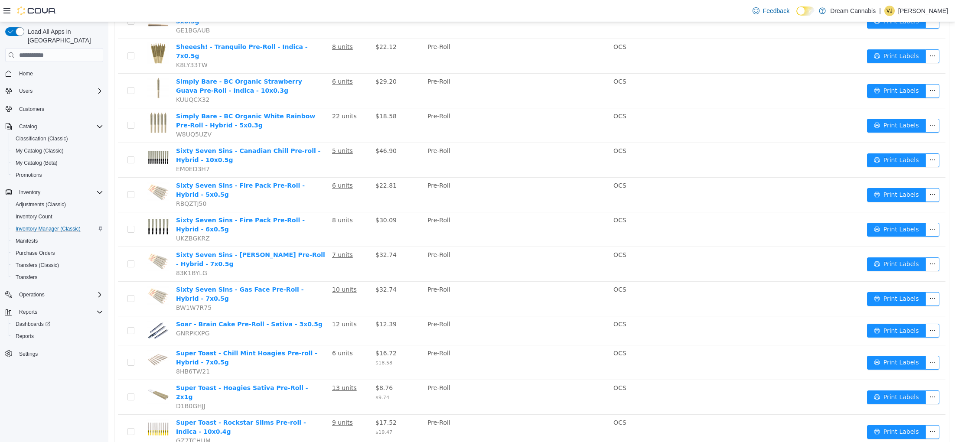
scroll to position [0, 0]
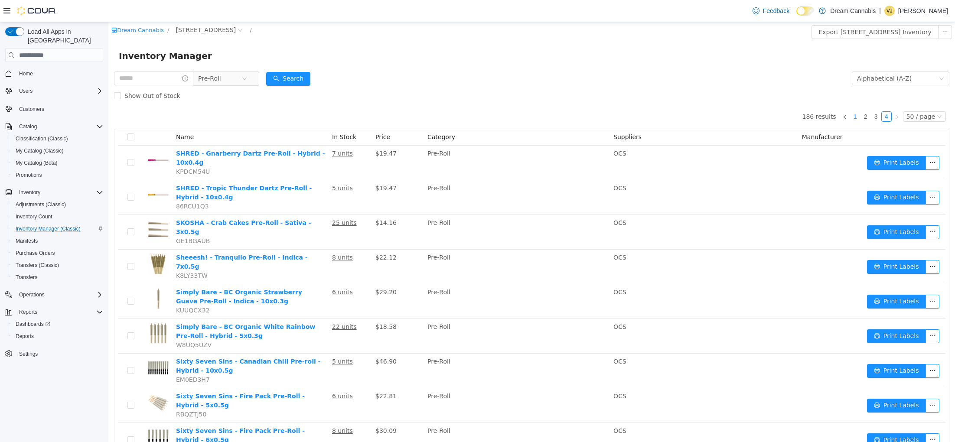
click at [859, 117] on link "1" at bounding box center [855, 117] width 10 height 10
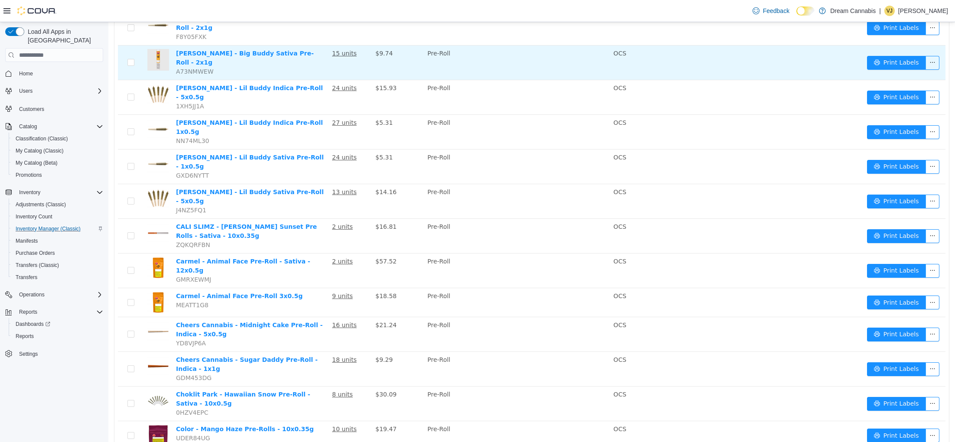
scroll to position [1343, 0]
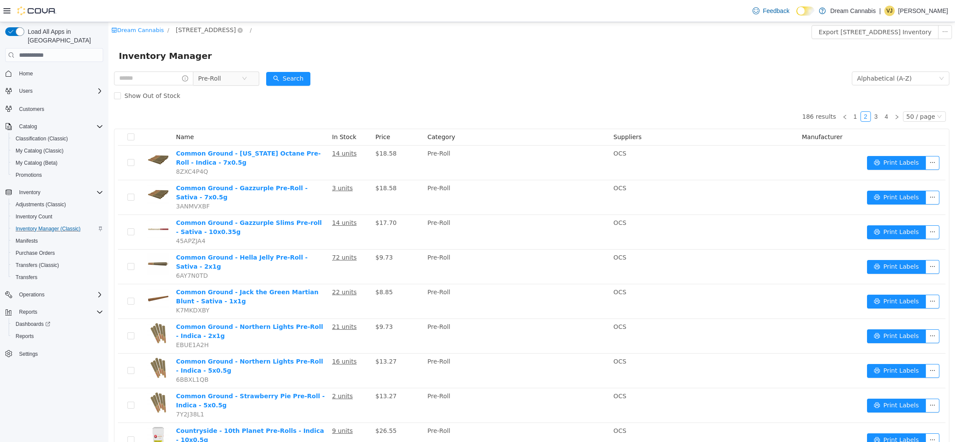
click at [223, 35] on span "1B-250 Greenbank Rd" at bounding box center [210, 30] width 74 height 10
click at [228, 122] on span "C3-3000 Wellington Rd" at bounding box center [227, 122] width 71 height 7
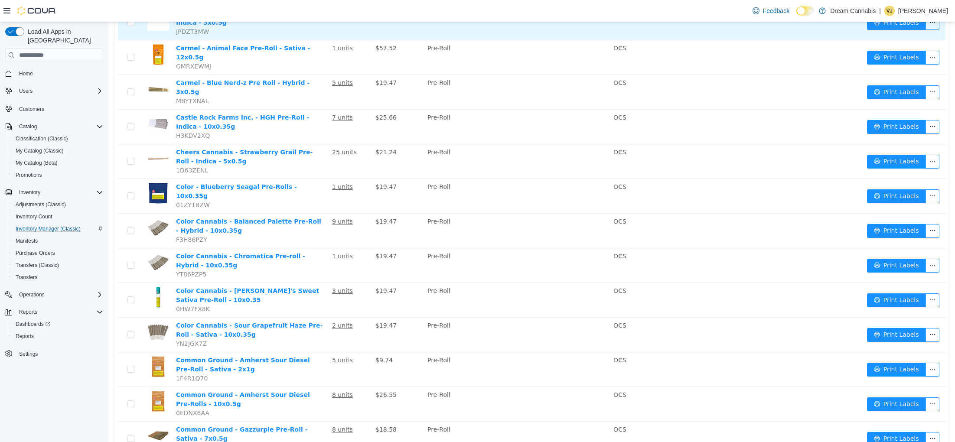
scroll to position [1343, 0]
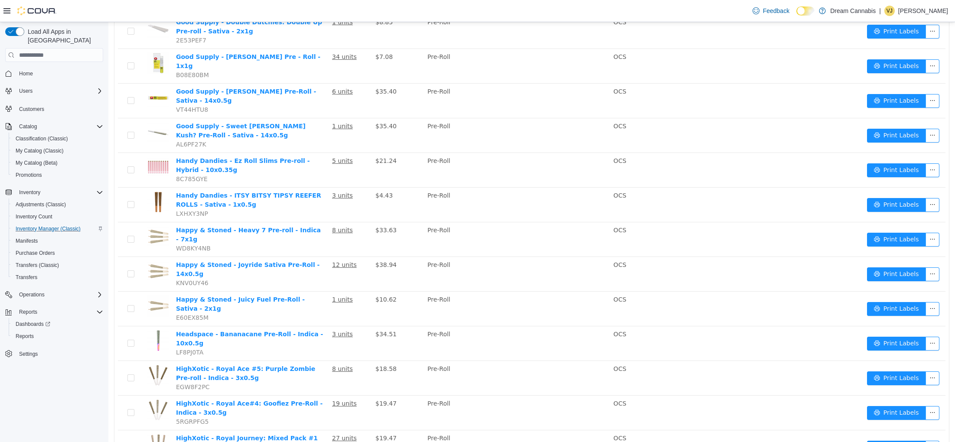
scroll to position [1377, 0]
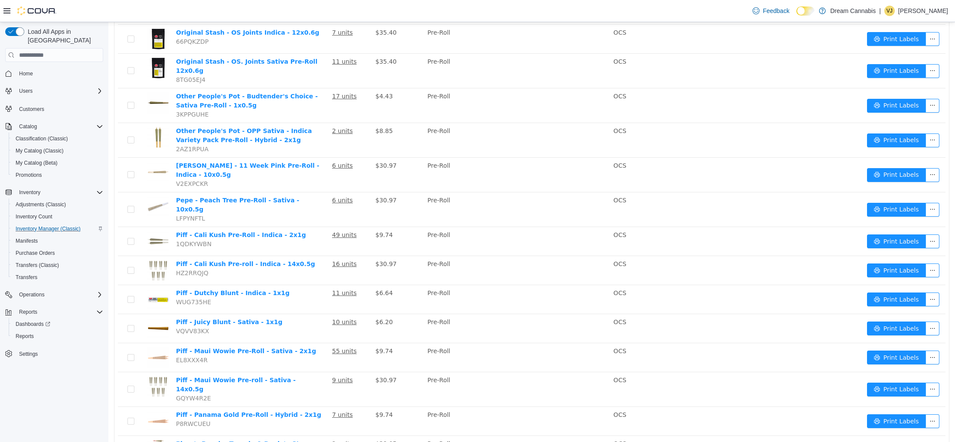
scroll to position [1337, 0]
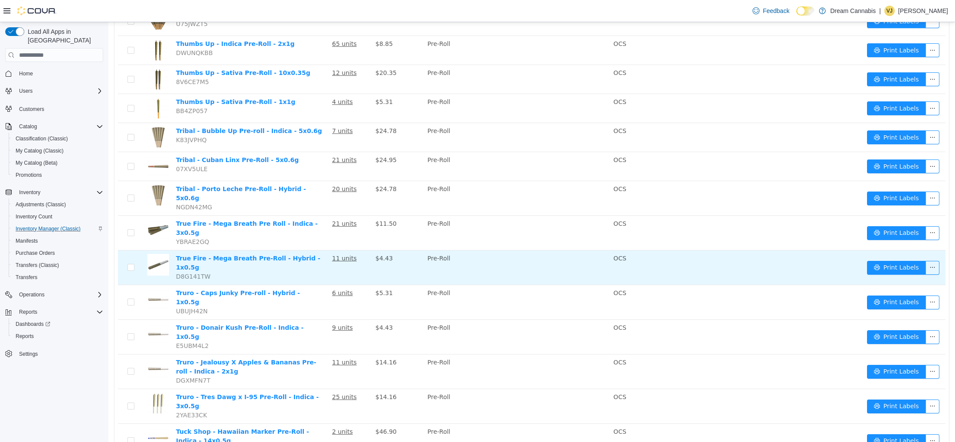
scroll to position [1264, 0]
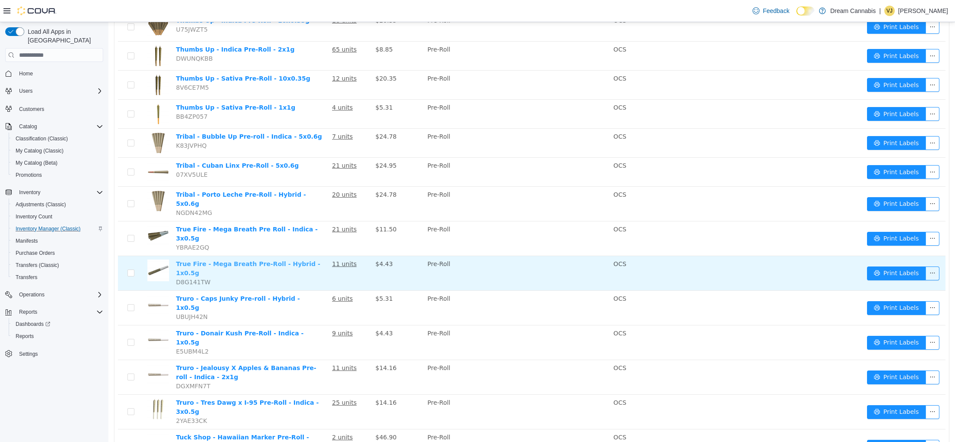
click at [282, 260] on link "True Fire - Mega Breath Pre-Roll - Hybrid - 1x0.5g" at bounding box center [248, 268] width 144 height 16
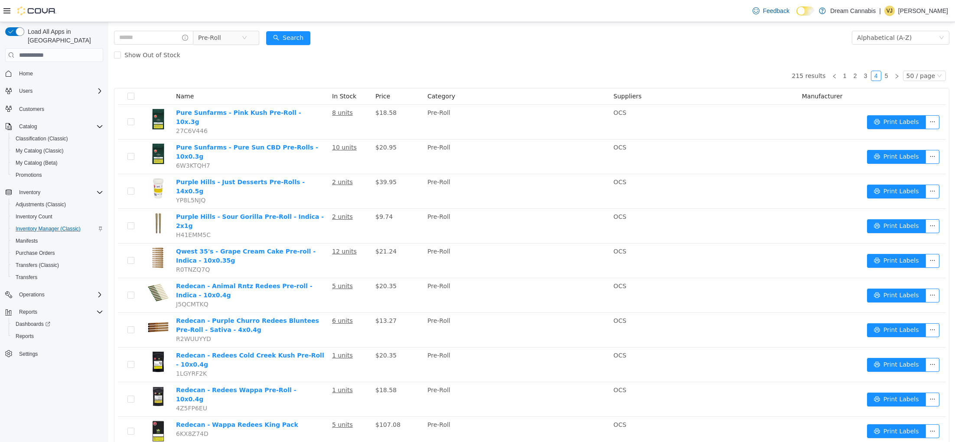
scroll to position [28, 0]
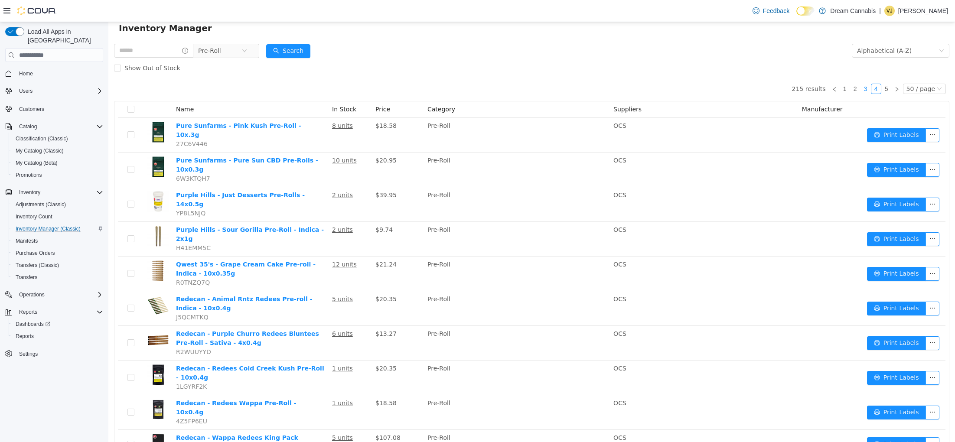
click at [867, 87] on link "3" at bounding box center [866, 89] width 10 height 10
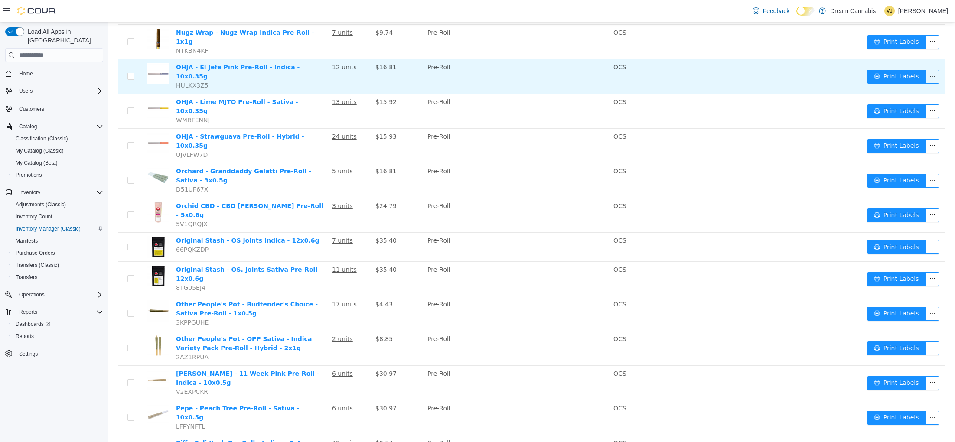
scroll to position [1113, 0]
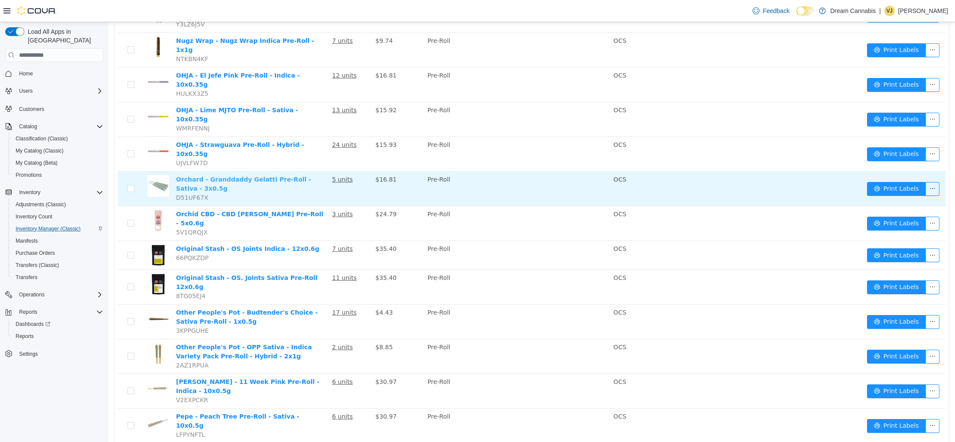
click at [273, 176] on link "Orchard - Granddaddy Gelatti Pre-Roll - Sativa - 3x0.5g" at bounding box center [243, 184] width 135 height 16
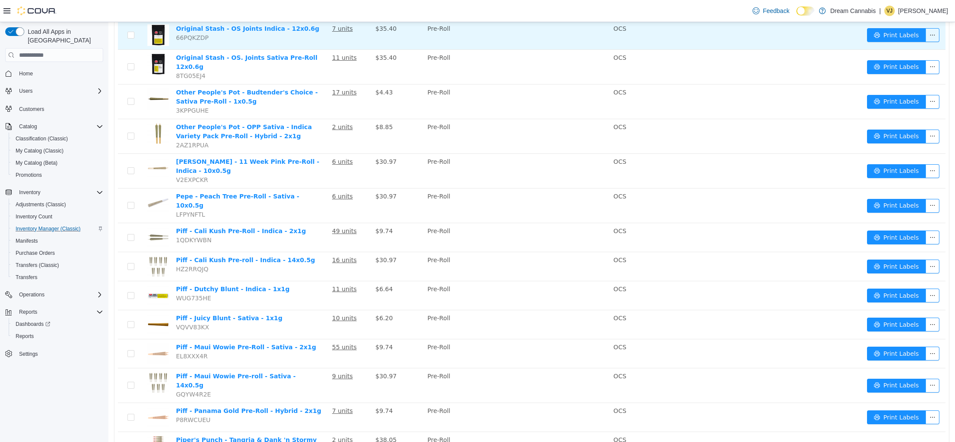
scroll to position [1337, 0]
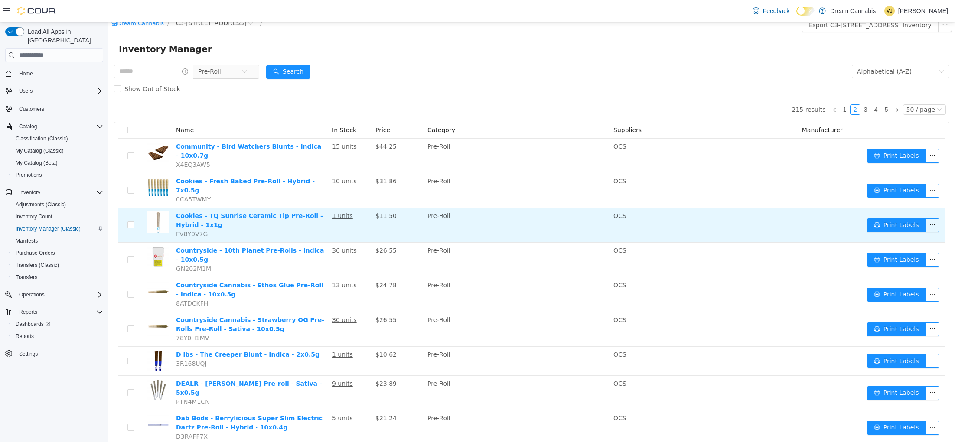
scroll to position [1, 0]
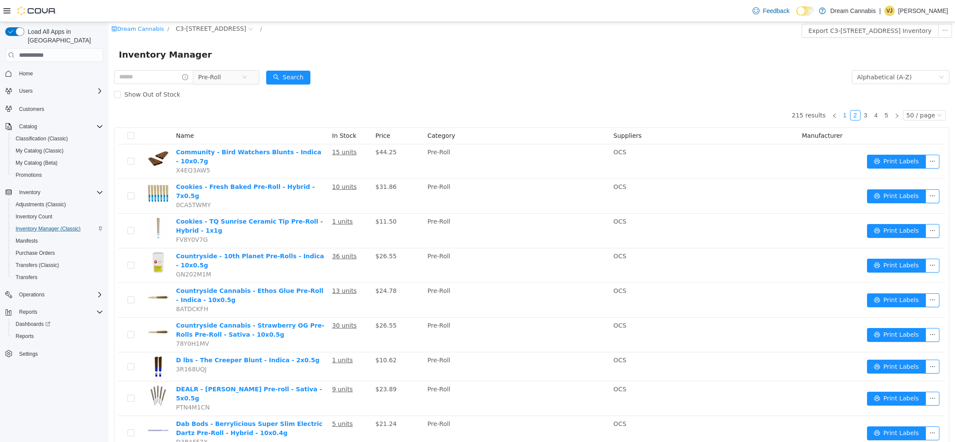
click at [847, 113] on link "1" at bounding box center [845, 116] width 10 height 10
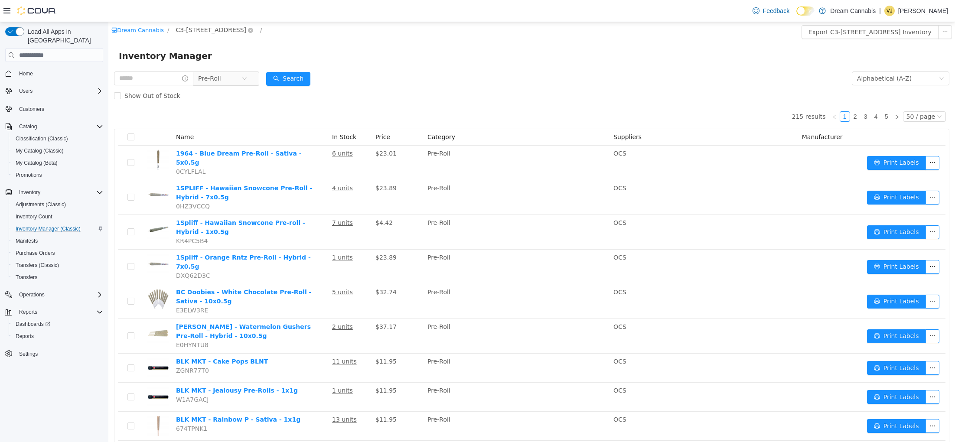
click at [218, 31] on span "C3-3000 Wellington Rd" at bounding box center [211, 30] width 71 height 10
click at [224, 93] on span "290 King St W" at bounding box center [222, 91] width 60 height 7
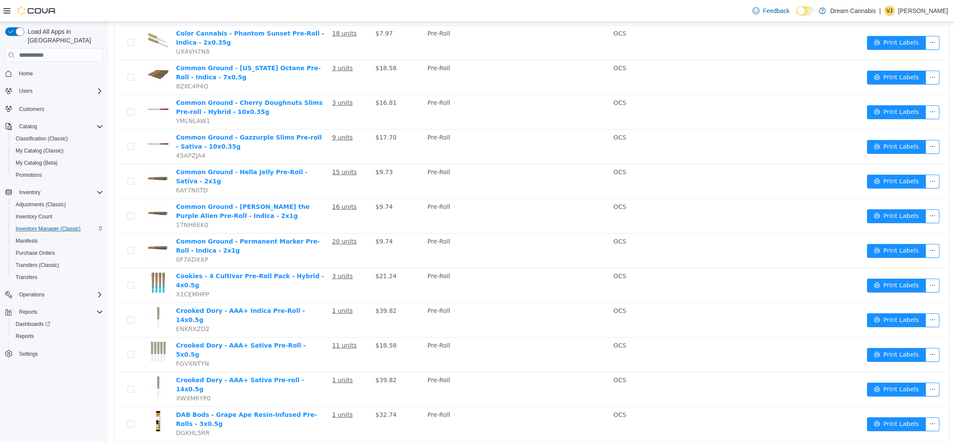
scroll to position [1323, 0]
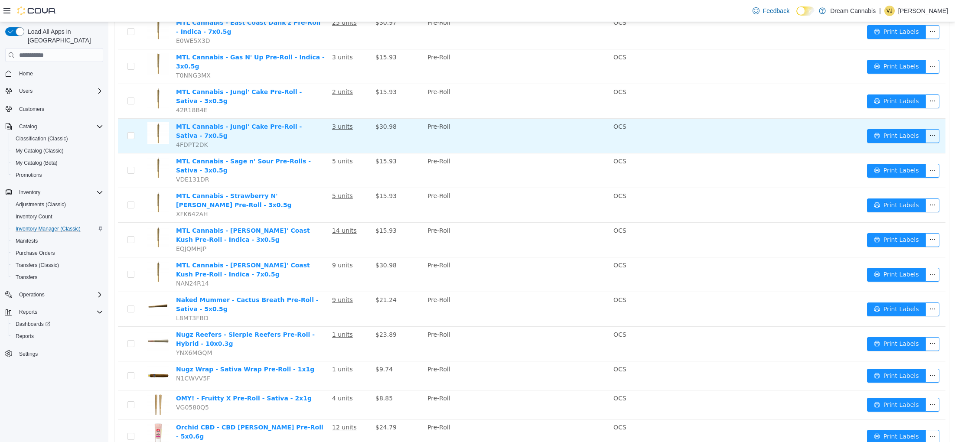
scroll to position [1135, 0]
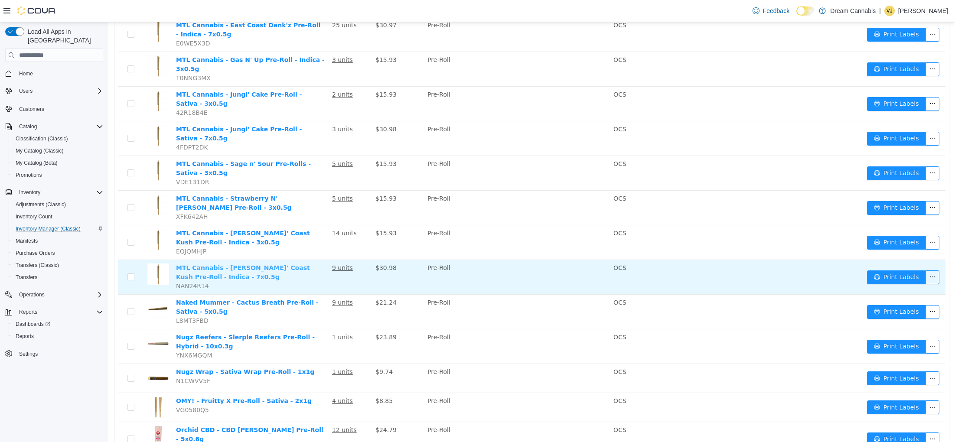
click at [310, 264] on link "MTL Cannabis - Wes' Coast Kush Pre-Roll - Indica - 7x0.5g" at bounding box center [243, 272] width 134 height 16
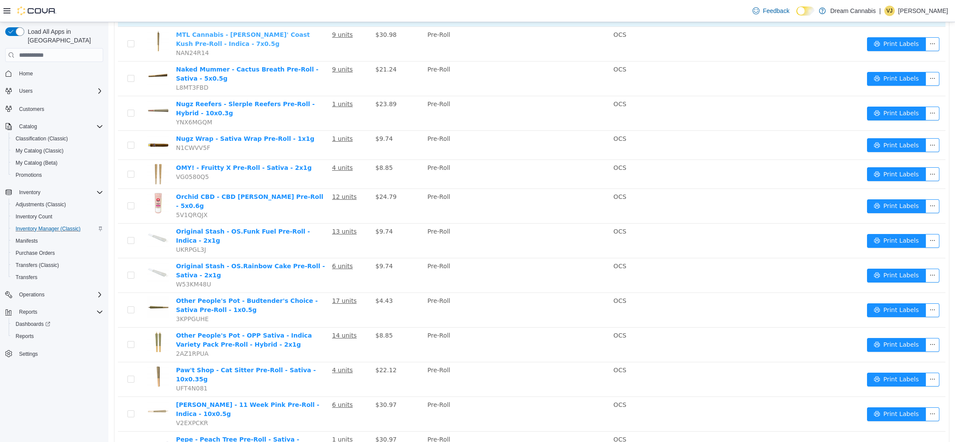
scroll to position [1383, 0]
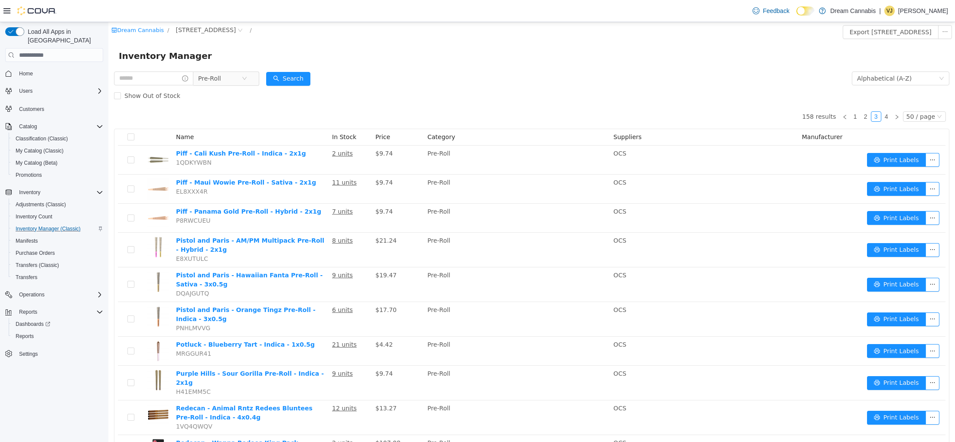
click at [450, 86] on form "Pre-Roll Alphabetical (A-Z) Search Show Out of Stock" at bounding box center [531, 87] width 835 height 35
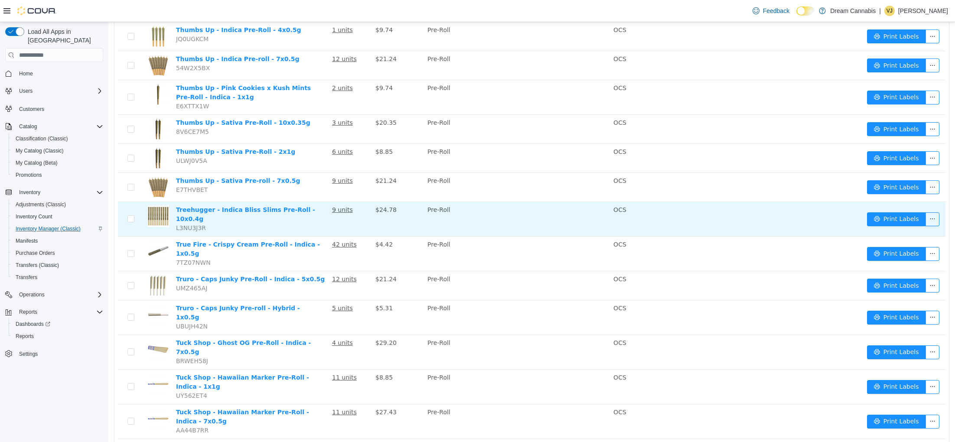
scroll to position [1298, 0]
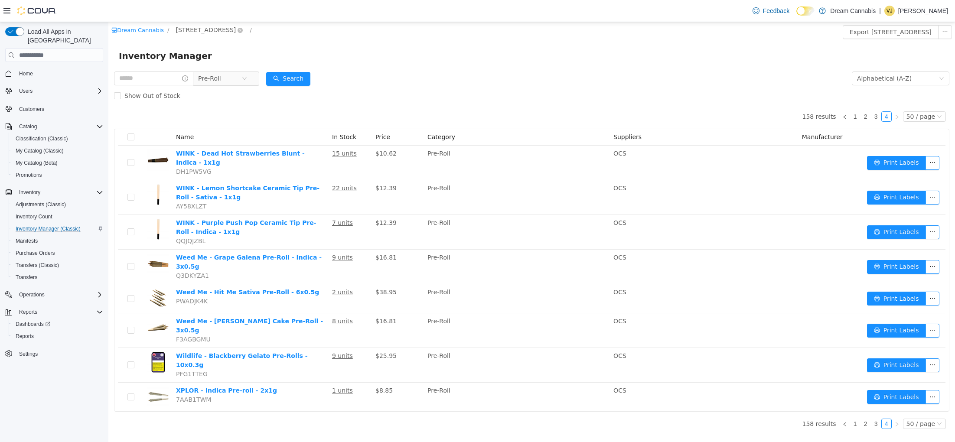
click at [215, 29] on span "290 King St W" at bounding box center [210, 30] width 74 height 10
click at [238, 29] on icon "icon: close-circle" at bounding box center [240, 30] width 5 height 5
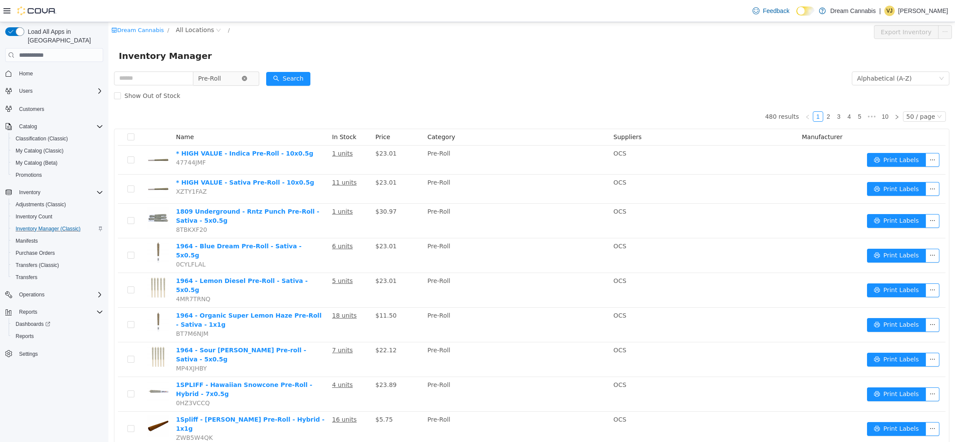
click at [247, 79] on icon "icon: close-circle" at bounding box center [244, 78] width 5 height 5
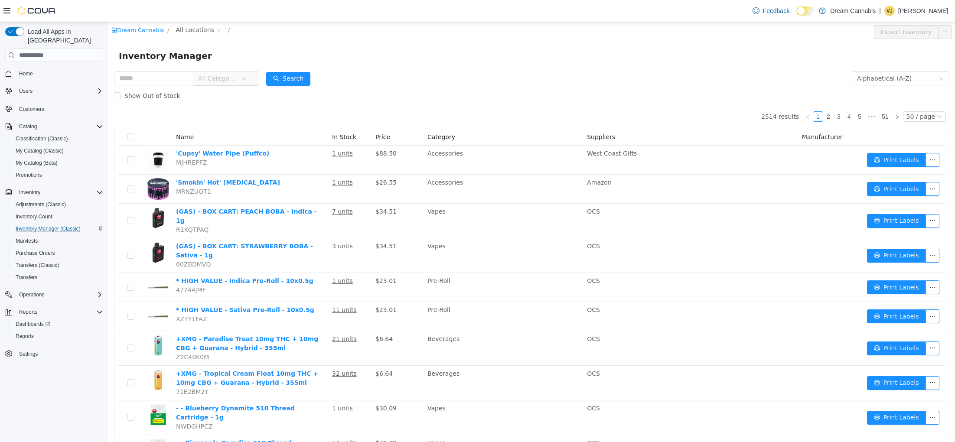
click at [262, 50] on div "Inventory Manager" at bounding box center [532, 56] width 826 height 14
click at [941, 11] on p "Vincent Jabara" at bounding box center [923, 11] width 50 height 10
click at [902, 90] on button "Sign Out" at bounding box center [905, 86] width 80 height 14
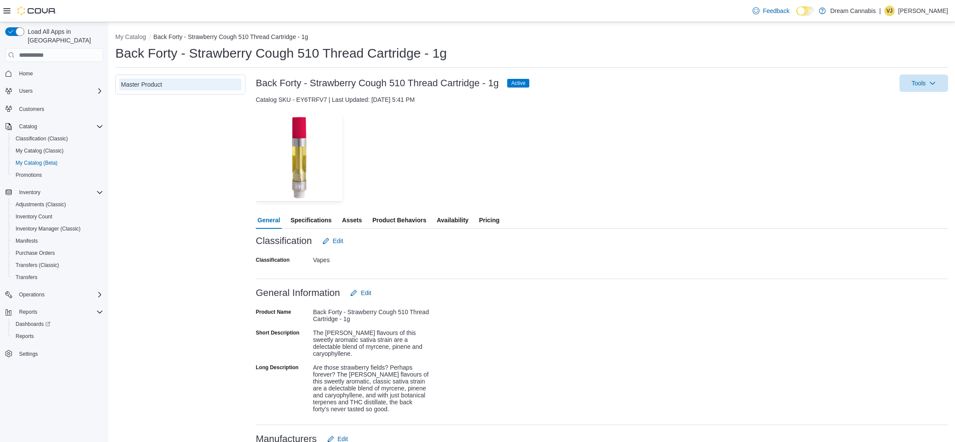
click at [455, 221] on span "Availability" at bounding box center [452, 220] width 32 height 17
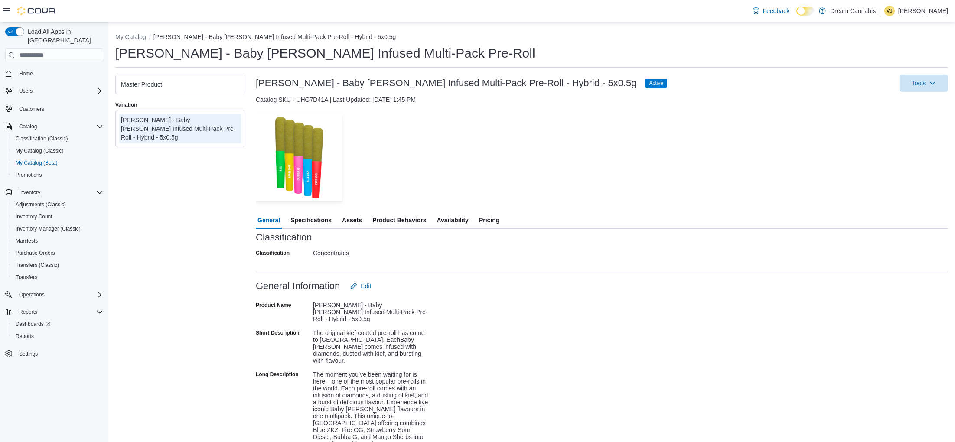
click at [462, 218] on span "Availability" at bounding box center [452, 220] width 32 height 17
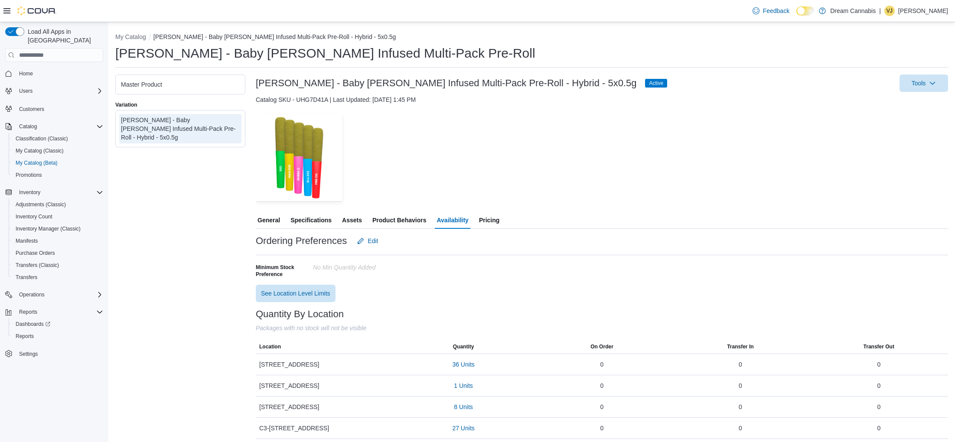
scroll to position [4, 0]
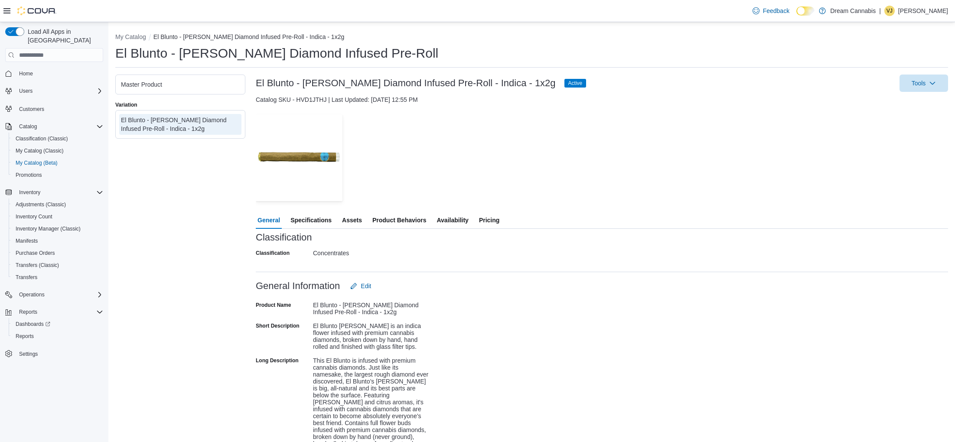
click at [454, 223] on span "Availability" at bounding box center [452, 220] width 32 height 17
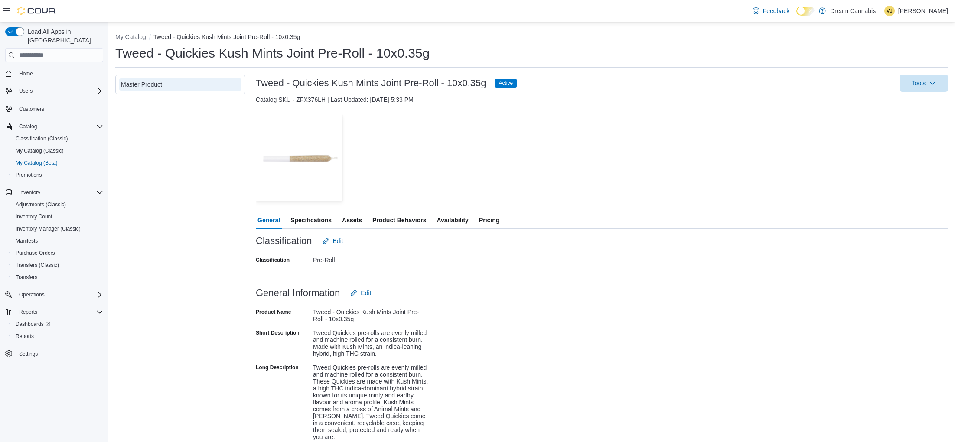
click at [465, 217] on span "Availability" at bounding box center [452, 220] width 32 height 17
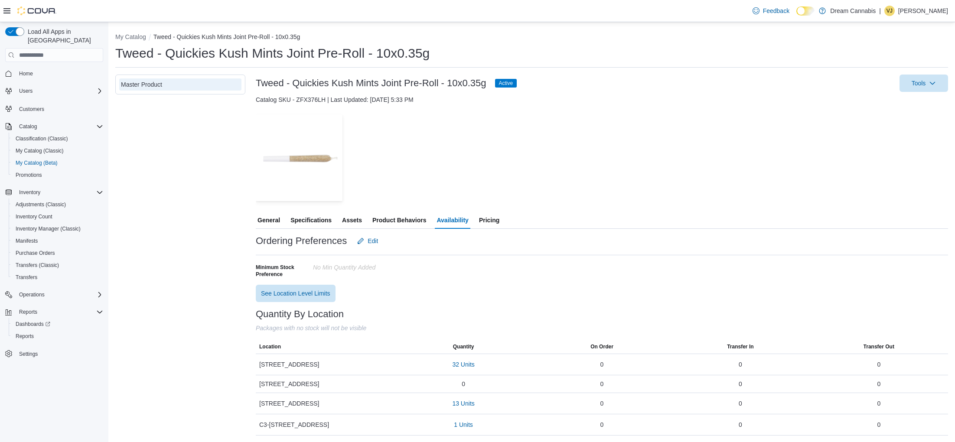
scroll to position [0, 0]
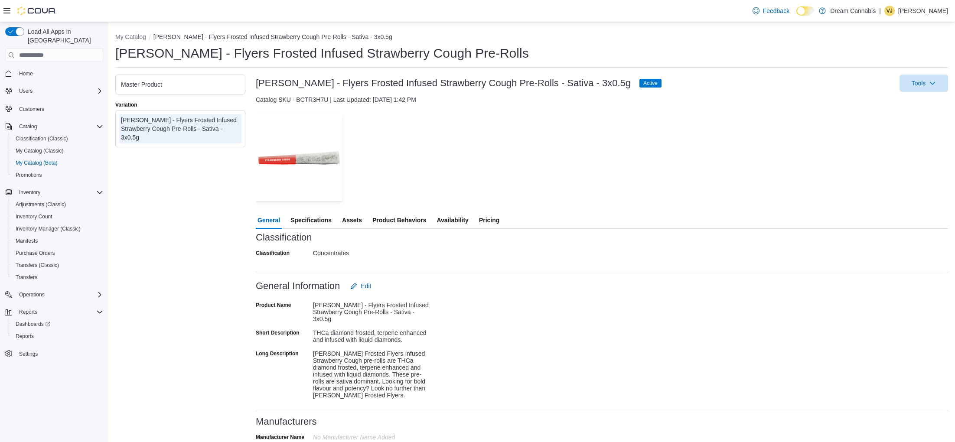
click at [462, 219] on span "Availability" at bounding box center [452, 220] width 32 height 17
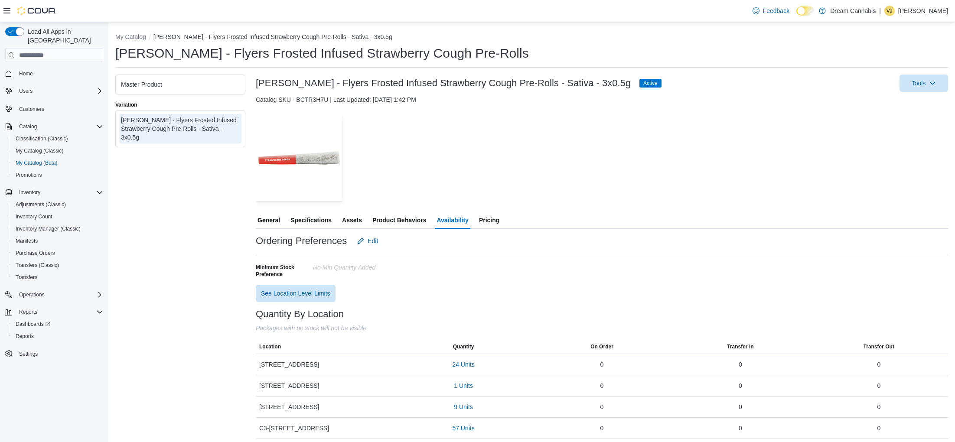
scroll to position [4, 0]
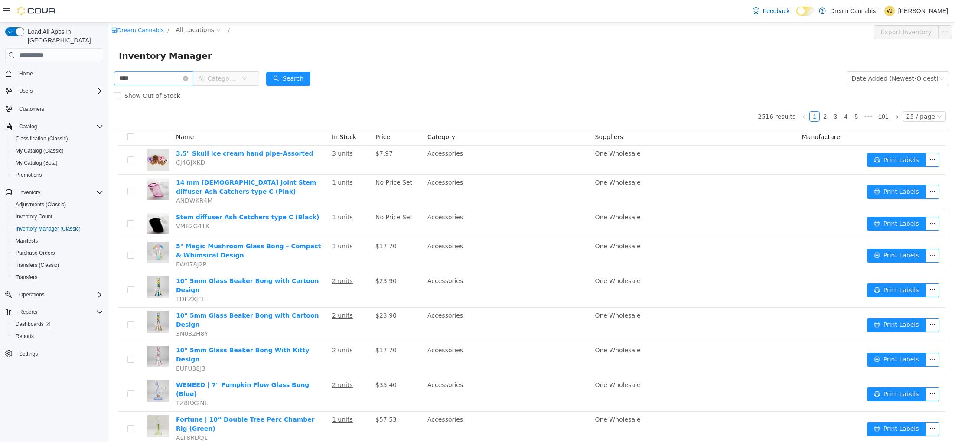
type input "****"
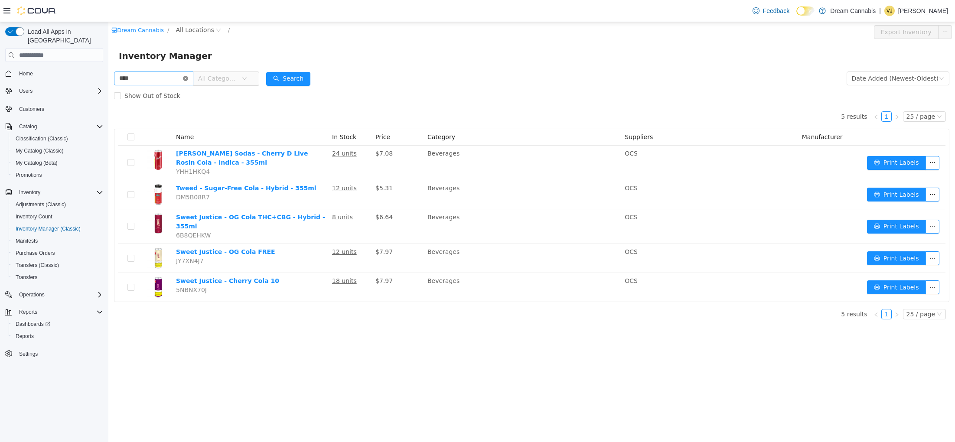
click at [188, 78] on icon "icon: close-circle" at bounding box center [185, 78] width 5 height 5
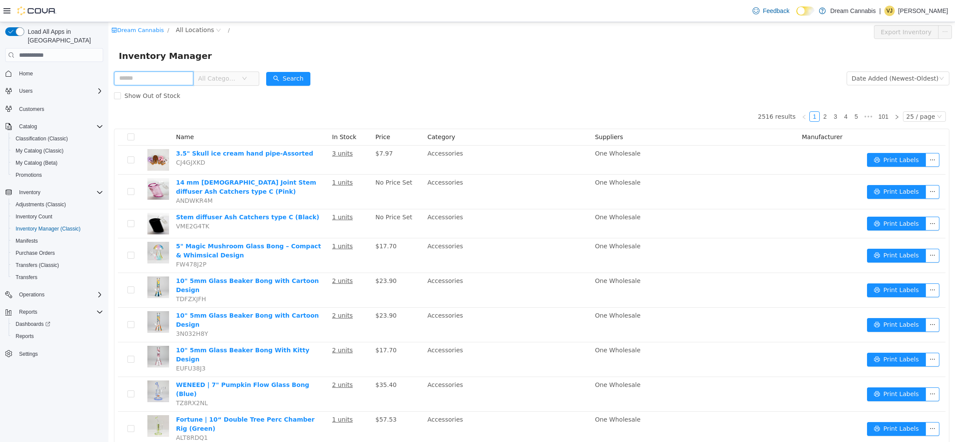
click at [130, 78] on input "text" at bounding box center [153, 79] width 79 height 14
type input "**********"
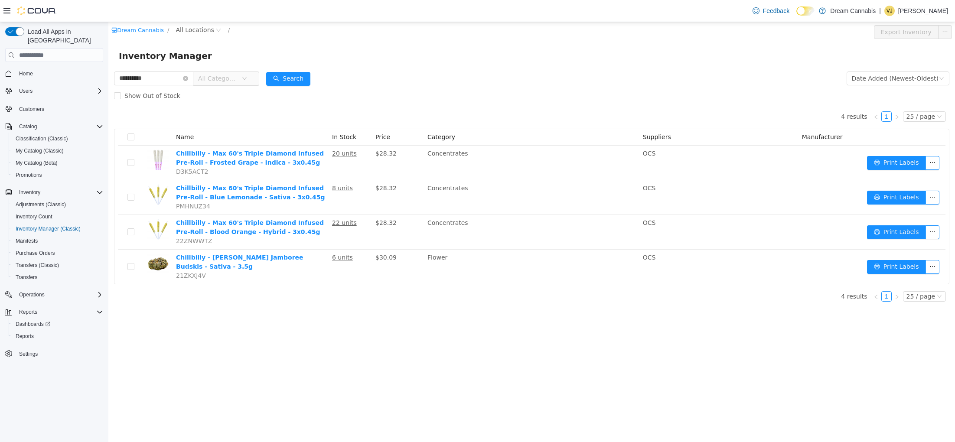
click at [439, 95] on div "Show Out of Stock" at bounding box center [531, 95] width 835 height 17
click at [188, 78] on icon "icon: close-circle" at bounding box center [185, 78] width 5 height 5
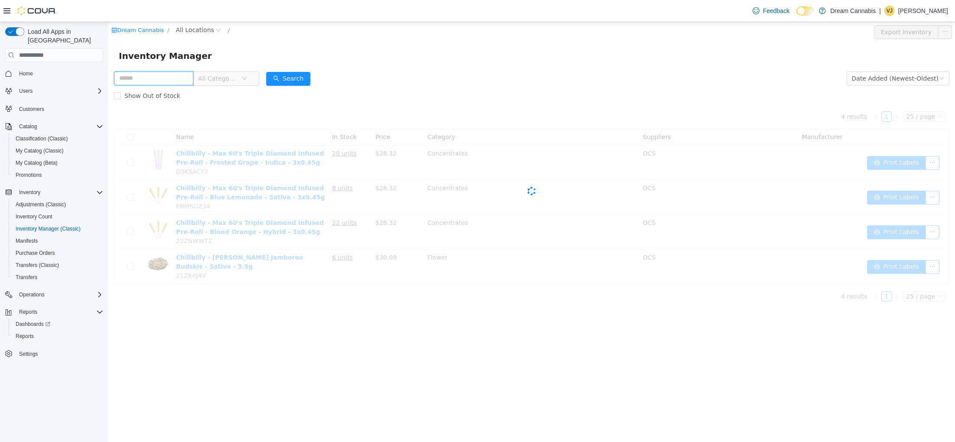
click at [189, 78] on input "text" at bounding box center [153, 79] width 79 height 14
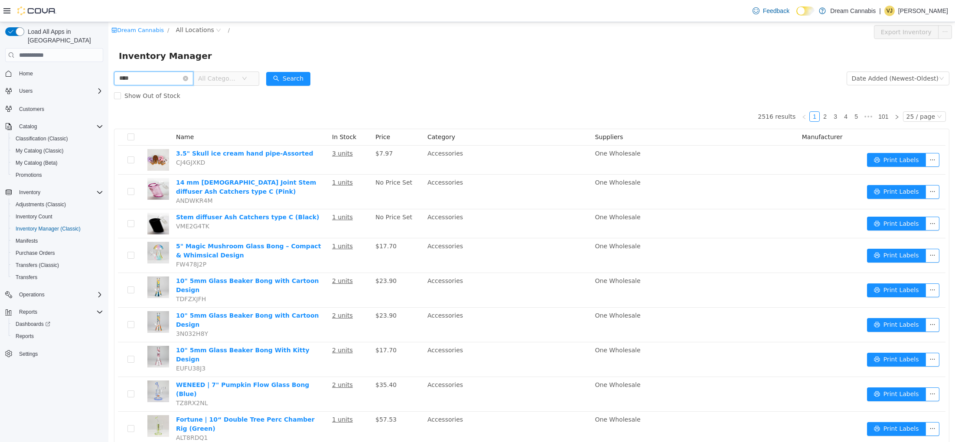
type input "****"
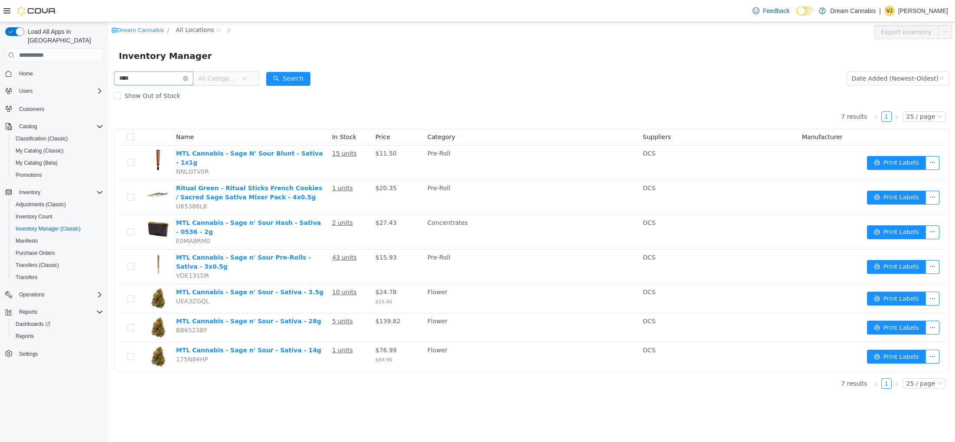
click at [188, 79] on icon "icon: close-circle" at bounding box center [185, 78] width 5 height 5
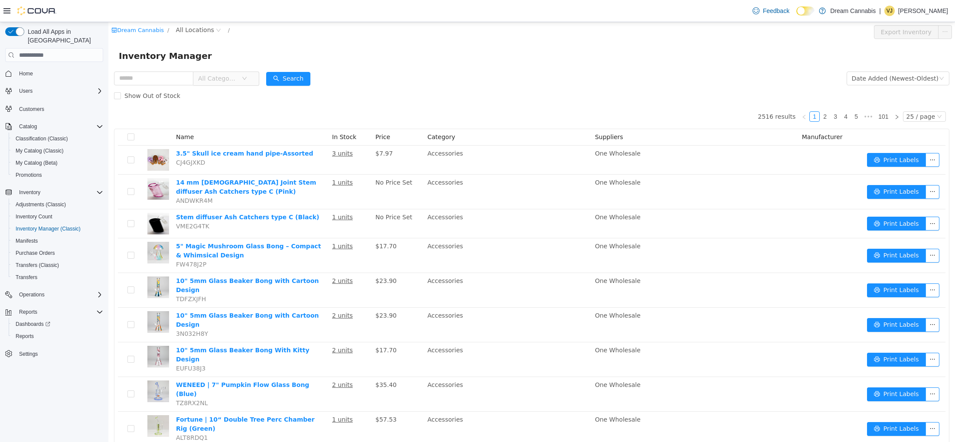
click at [222, 79] on span "All Categories" at bounding box center [217, 78] width 39 height 9
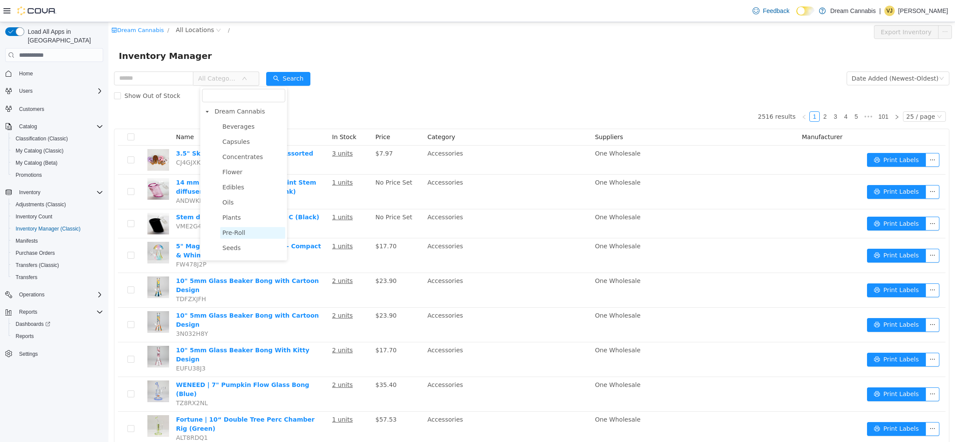
click at [238, 231] on span "Pre-Roll" at bounding box center [233, 232] width 23 height 7
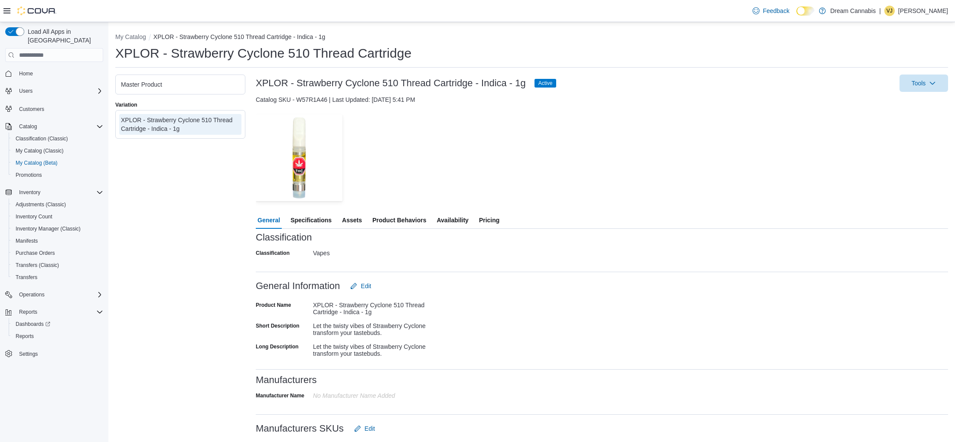
click at [464, 222] on span "Availability" at bounding box center [452, 220] width 32 height 17
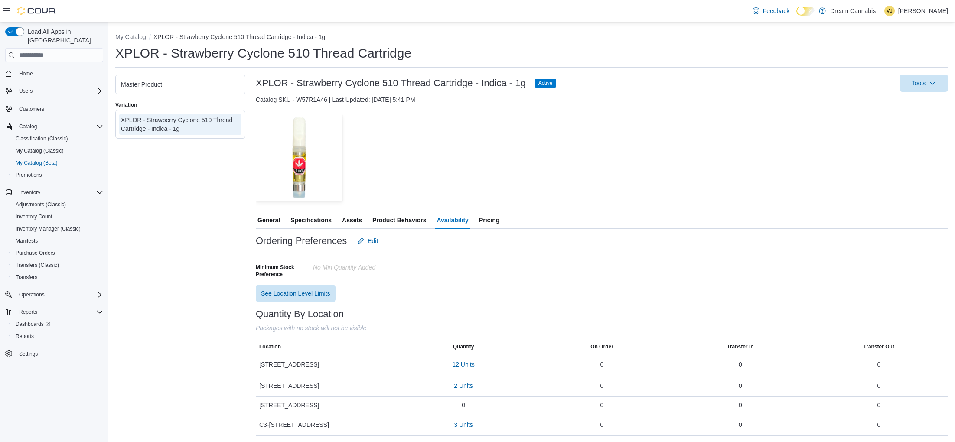
scroll to position [0, 0]
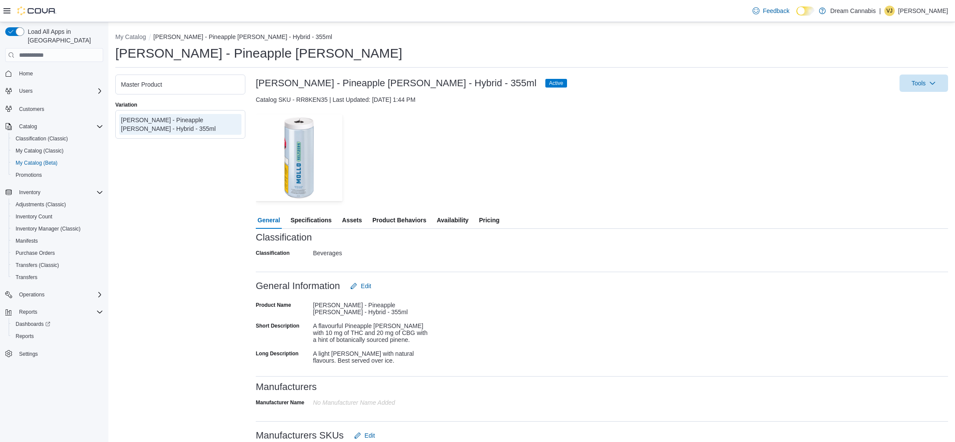
click at [451, 222] on span "Availability" at bounding box center [452, 220] width 32 height 17
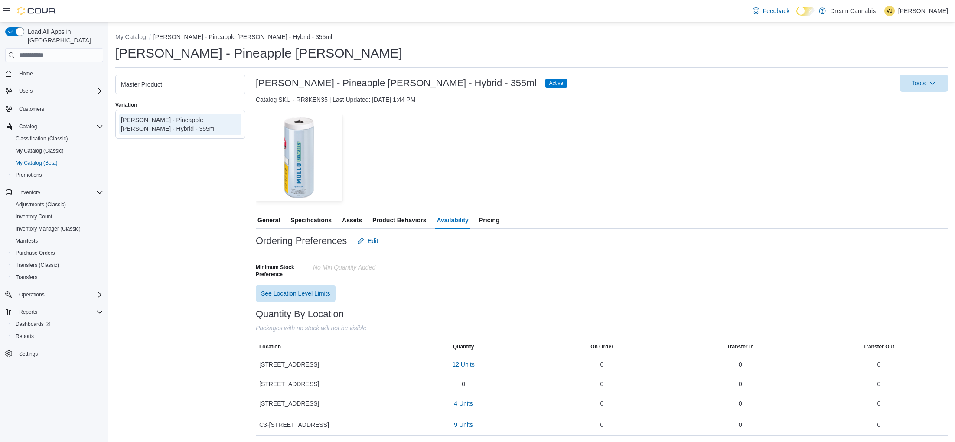
scroll to position [0, 0]
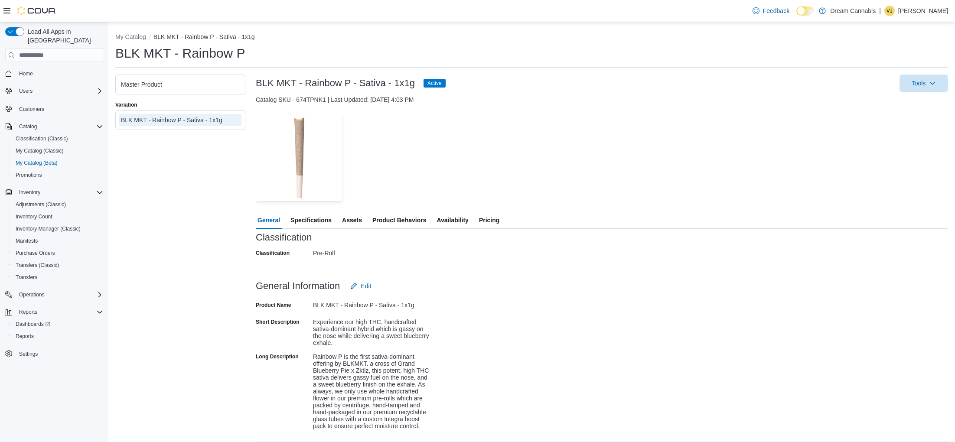
click at [458, 223] on span "Availability" at bounding box center [452, 220] width 32 height 17
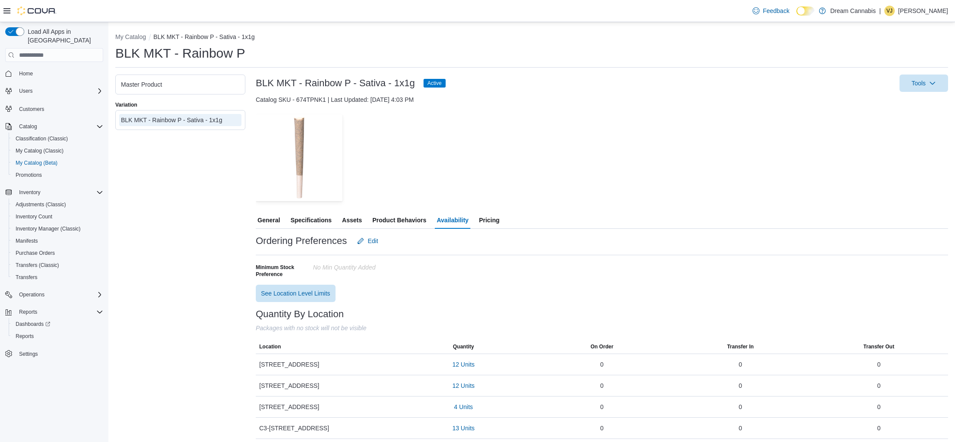
scroll to position [4, 0]
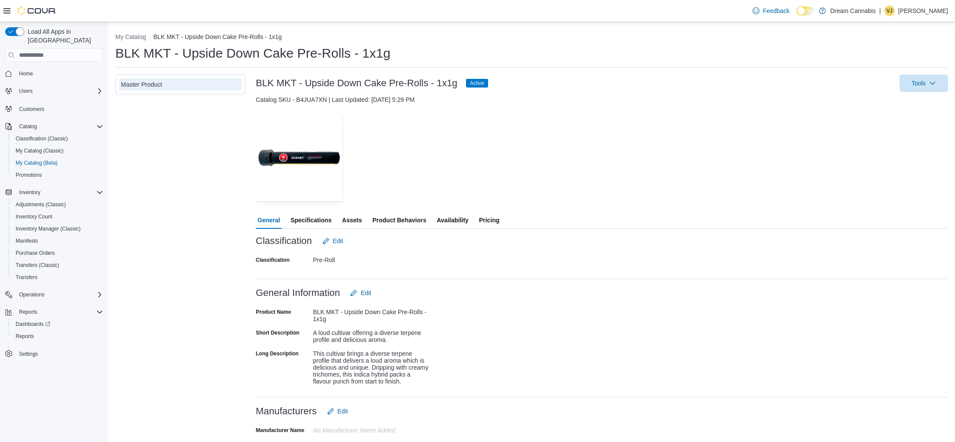
click at [445, 222] on span "Availability" at bounding box center [452, 220] width 32 height 17
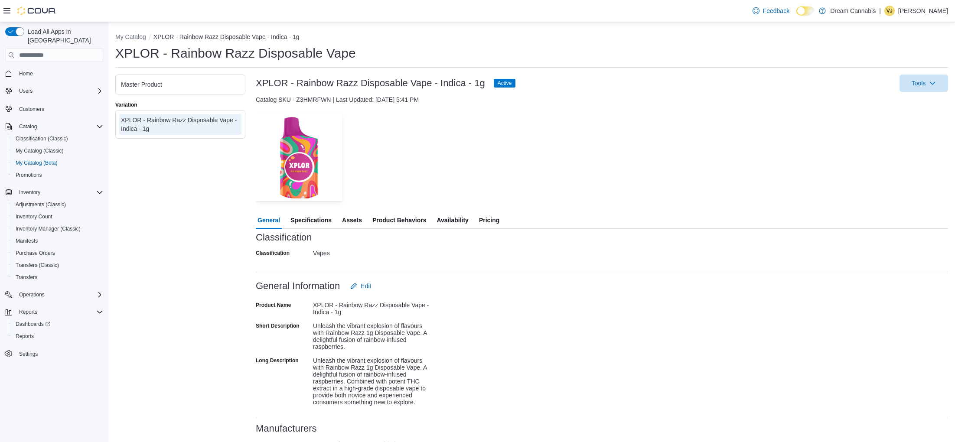
click at [448, 212] on span "Availability" at bounding box center [452, 220] width 32 height 17
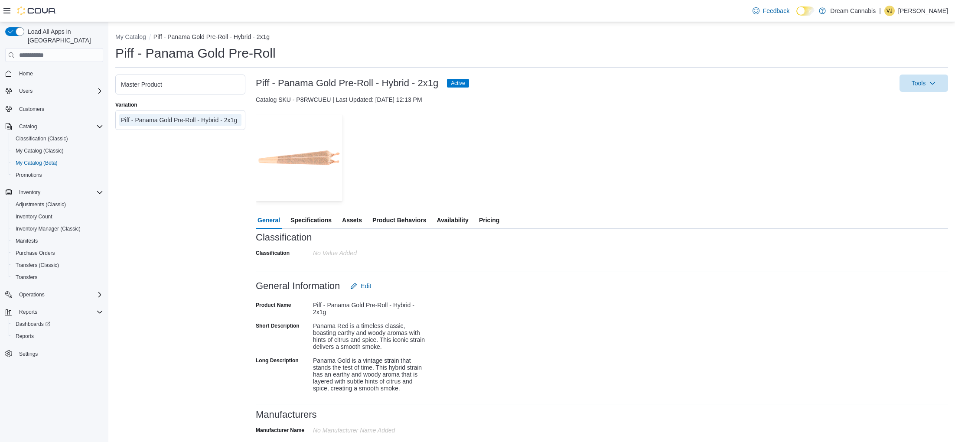
click at [456, 212] on span "Availability" at bounding box center [452, 220] width 32 height 17
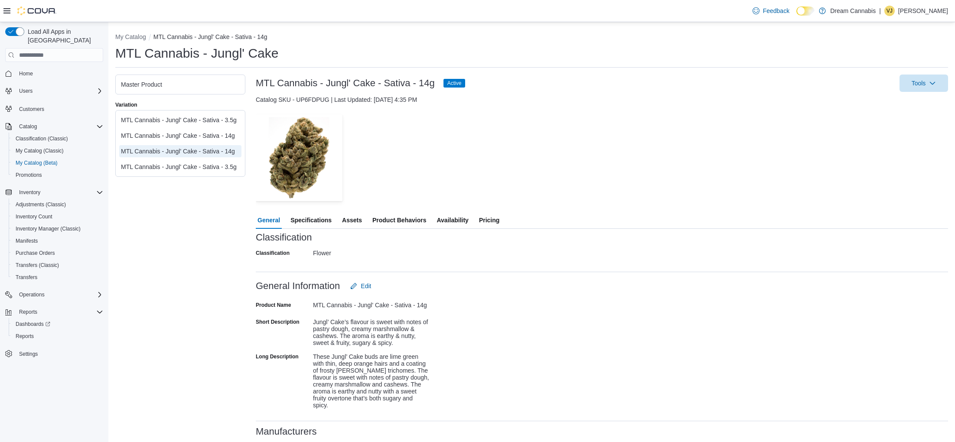
click at [460, 220] on span "Availability" at bounding box center [452, 220] width 32 height 17
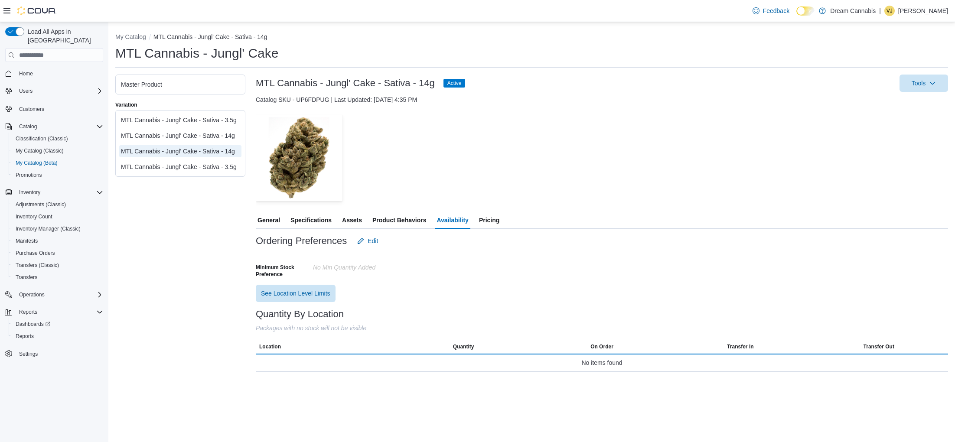
click at [490, 218] on span "Pricing" at bounding box center [489, 220] width 20 height 17
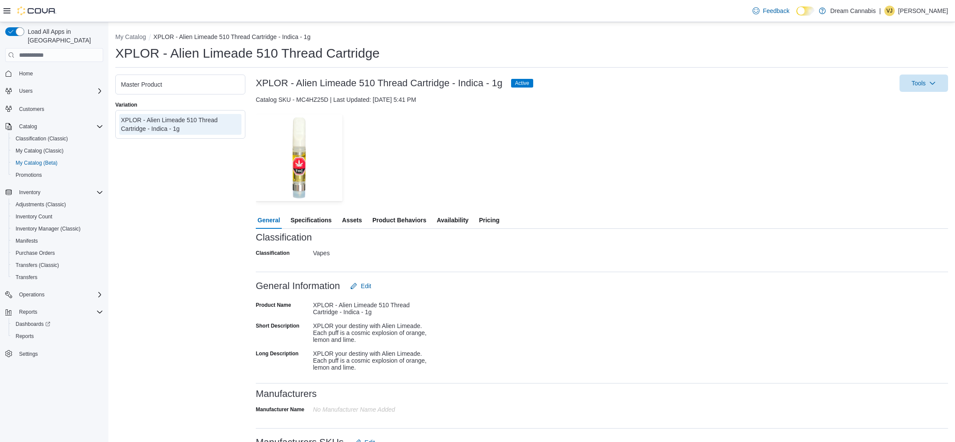
click at [462, 212] on span "Availability" at bounding box center [452, 220] width 32 height 17
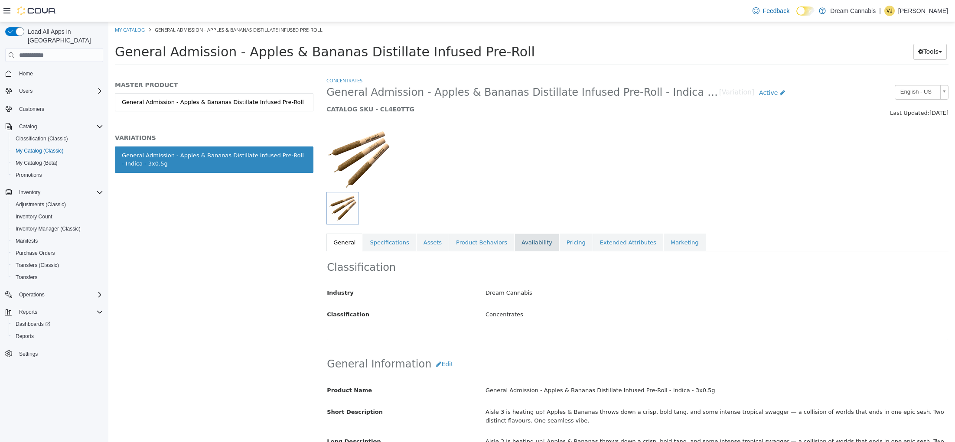
click at [527, 249] on link "Availability" at bounding box center [536, 243] width 45 height 18
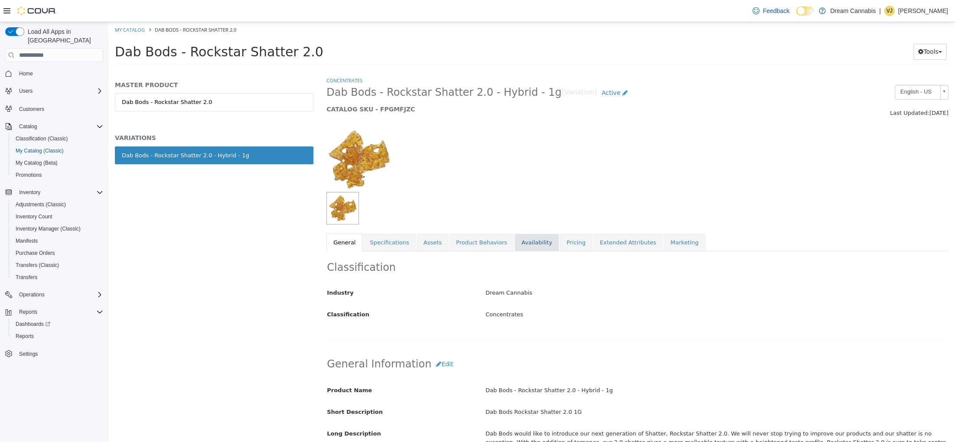
click at [532, 242] on link "Availability" at bounding box center [536, 243] width 45 height 18
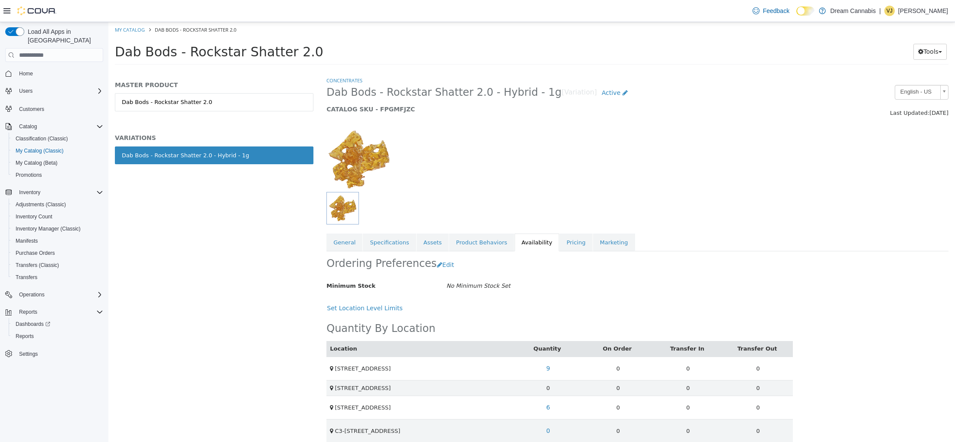
scroll to position [2, 0]
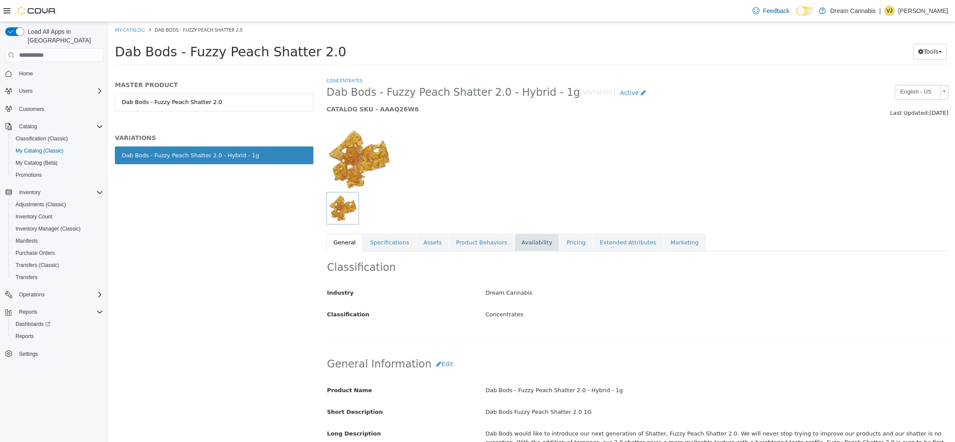
click at [528, 241] on link "Availability" at bounding box center [536, 243] width 45 height 18
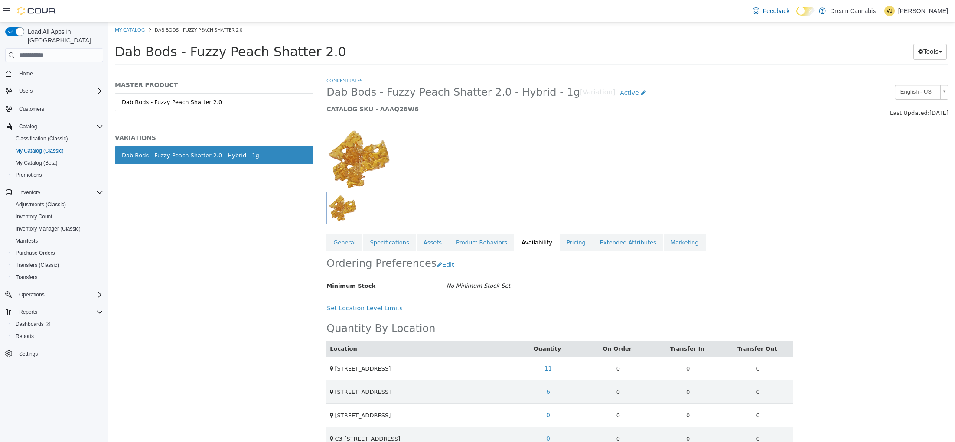
scroll to position [0, 0]
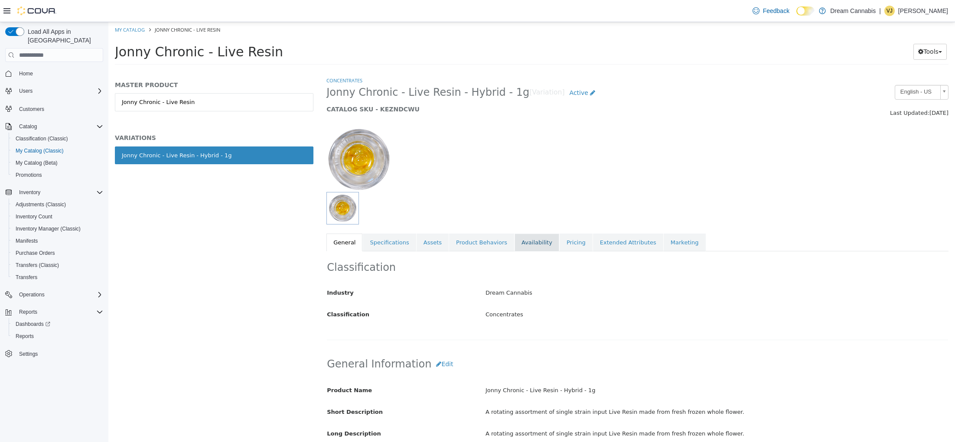
click at [537, 243] on link "Availability" at bounding box center [536, 243] width 45 height 18
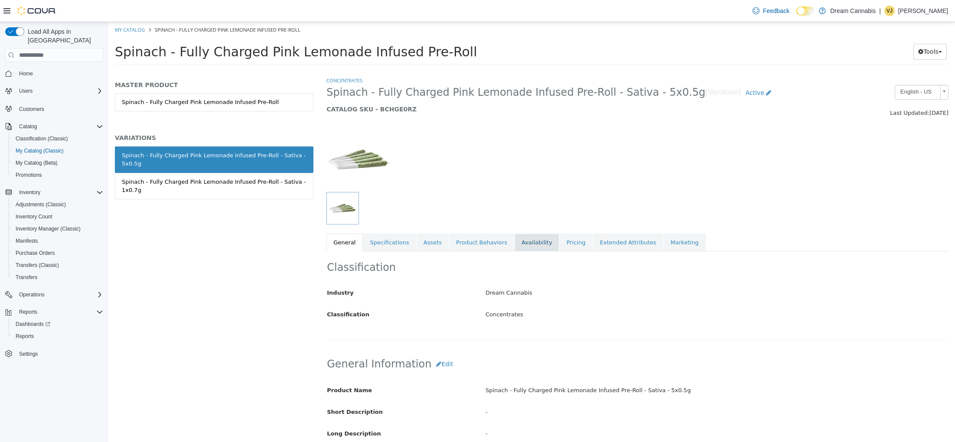
click at [530, 241] on link "Availability" at bounding box center [536, 243] width 45 height 18
click at [535, 241] on link "Availability" at bounding box center [536, 243] width 45 height 18
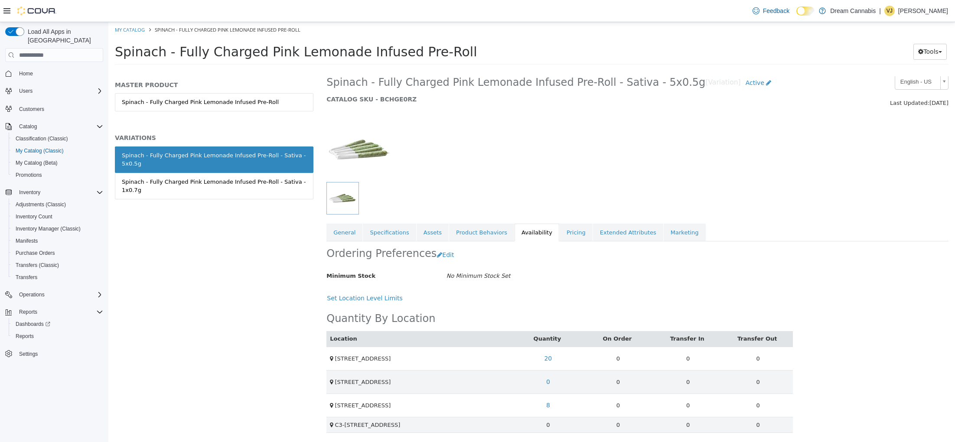
scroll to position [10, 0]
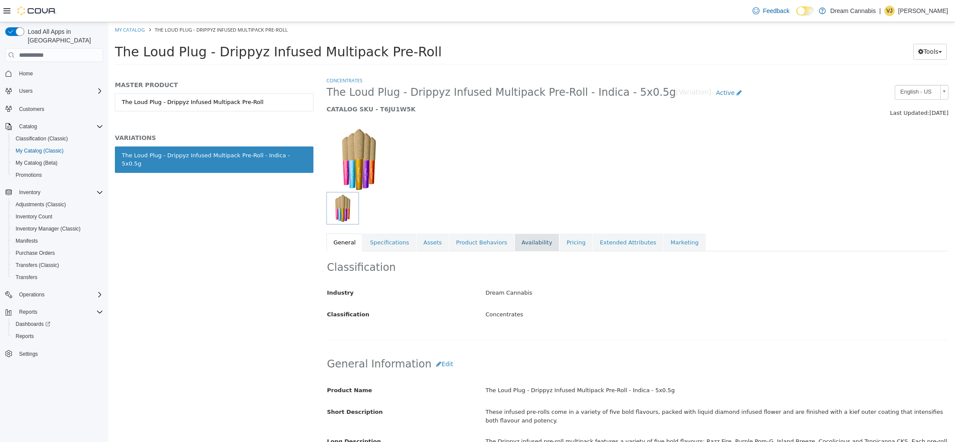
click at [531, 246] on link "Availability" at bounding box center [536, 243] width 45 height 18
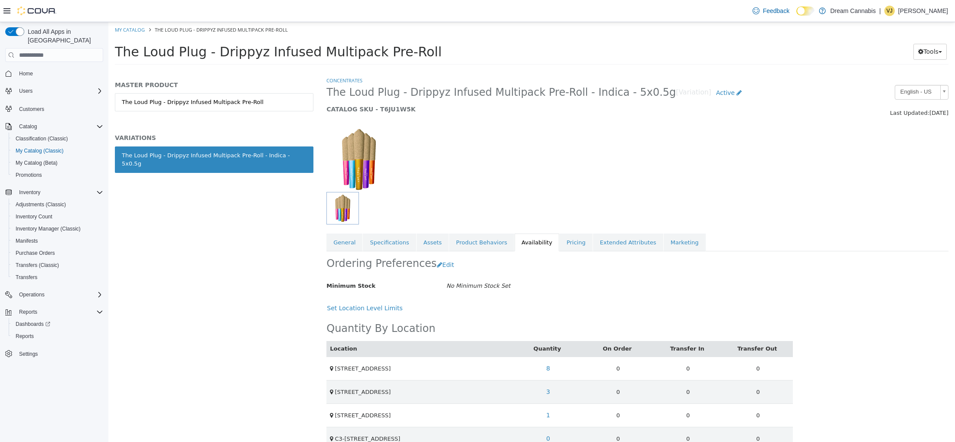
scroll to position [18, 0]
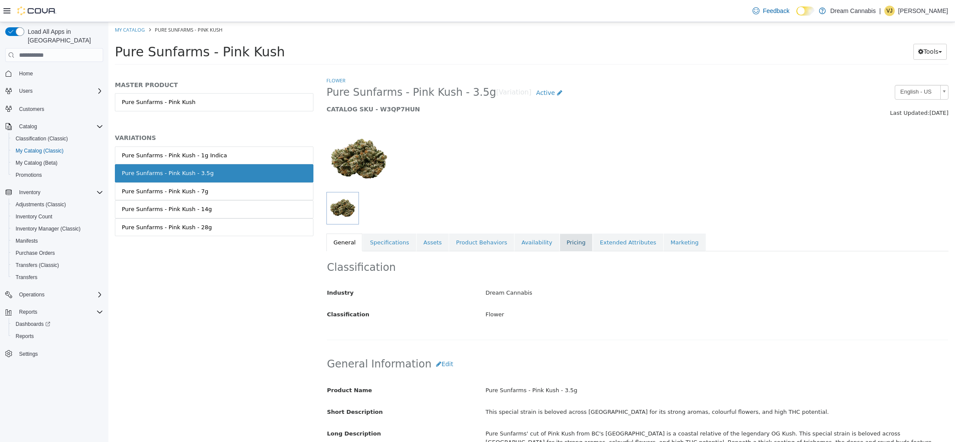
click at [560, 246] on link "Pricing" at bounding box center [576, 243] width 33 height 18
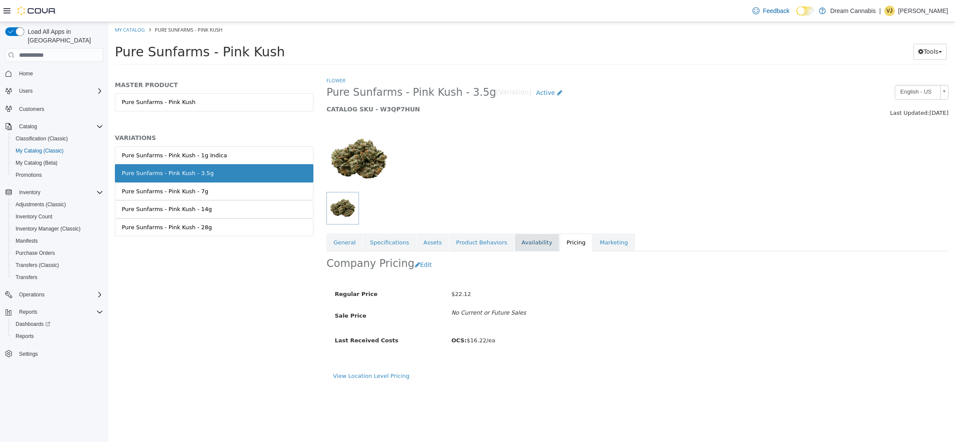
click at [527, 242] on link "Availability" at bounding box center [536, 243] width 45 height 18
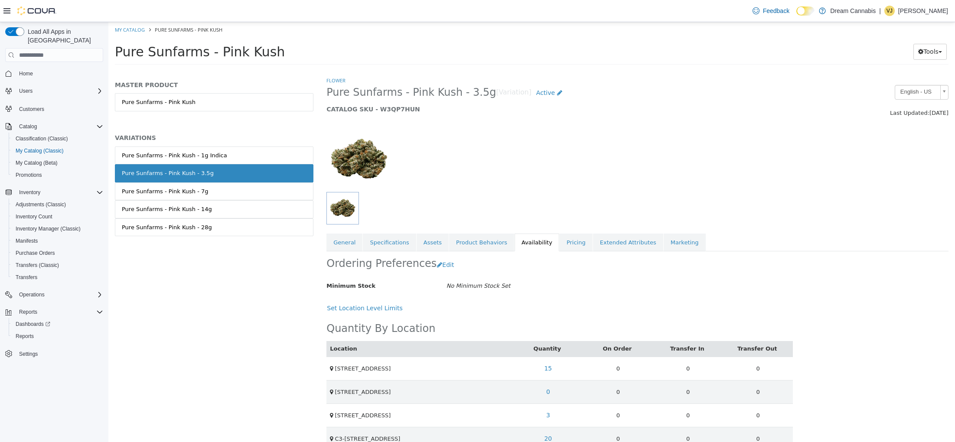
scroll to position [18, 0]
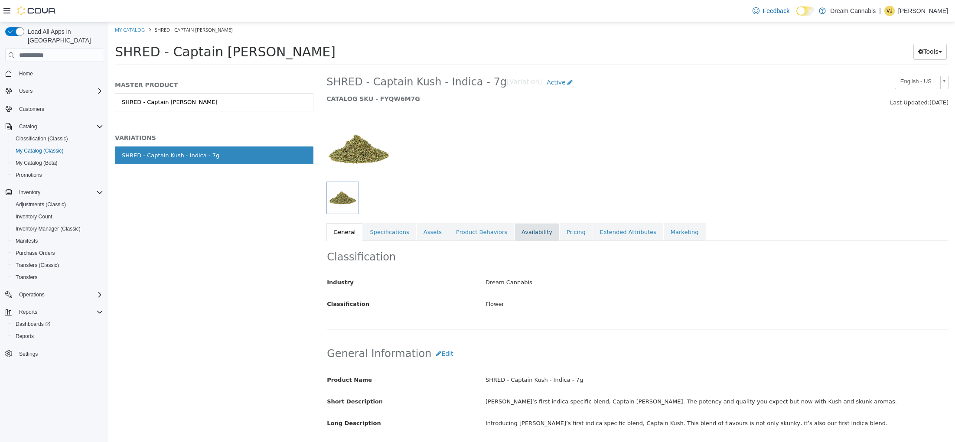
click at [540, 236] on link "Availability" at bounding box center [536, 232] width 45 height 18
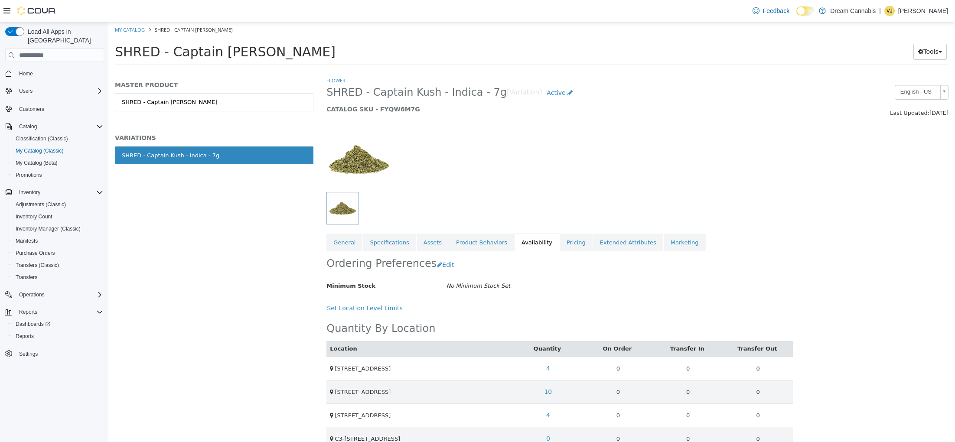
scroll to position [18, 0]
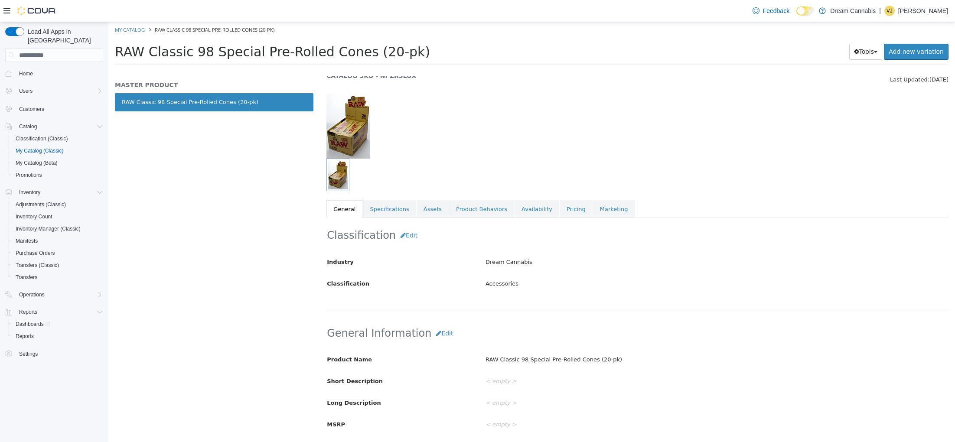
scroll to position [34, 0]
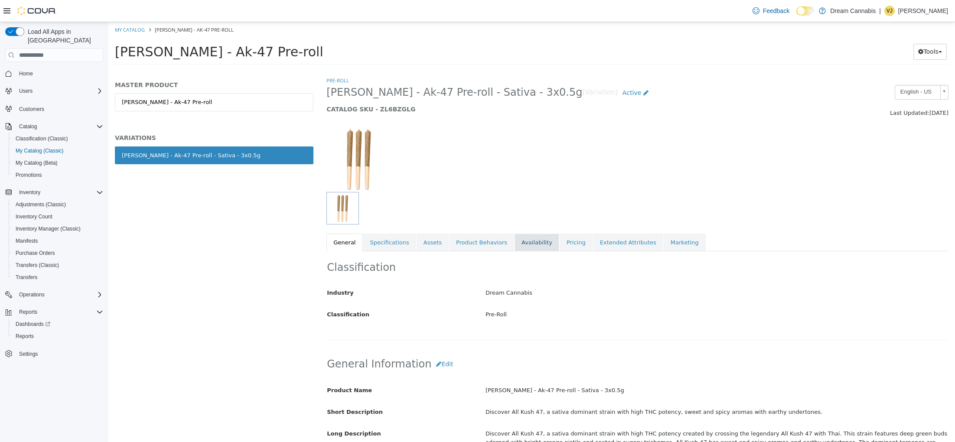
click at [523, 245] on link "Availability" at bounding box center [536, 243] width 45 height 18
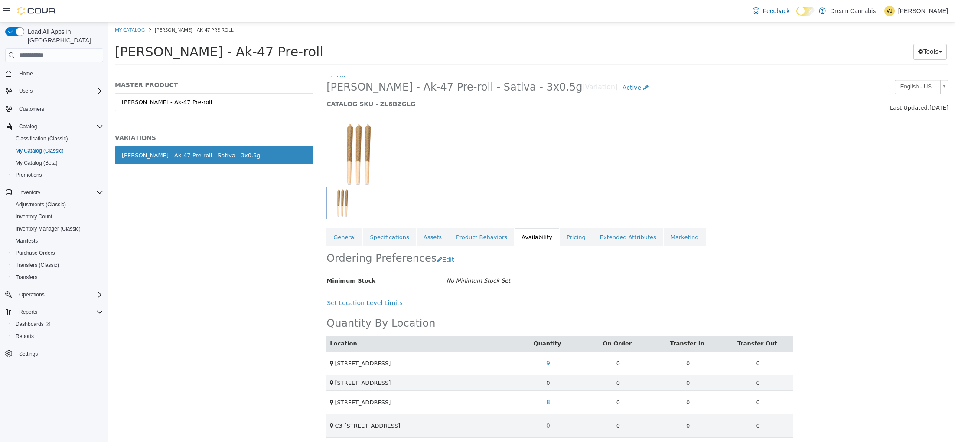
scroll to position [10, 0]
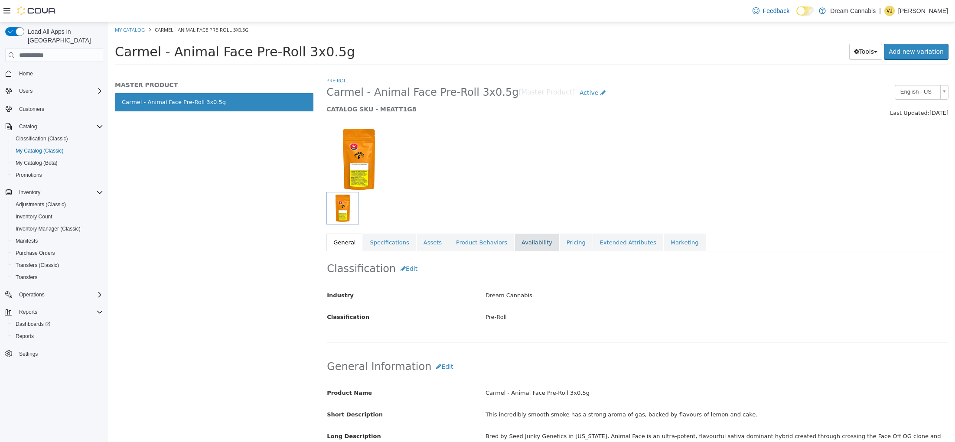
click at [533, 241] on link "Availability" at bounding box center [536, 243] width 45 height 18
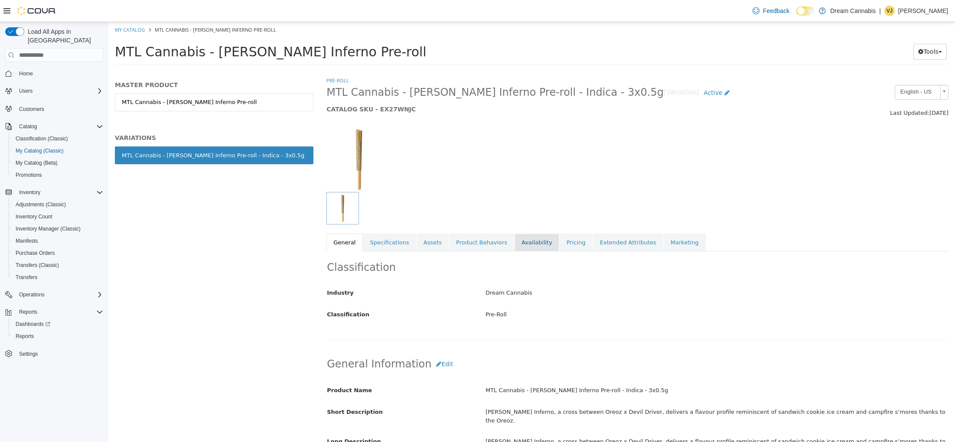
drag, startPoint x: 534, startPoint y: 255, endPoint x: 532, endPoint y: 251, distance: 5.1
click at [534, 255] on div "Classification Industry Dream Cannabis Classification Pre-Roll Cancel Save Chan…" at bounding box center [637, 295] width 622 height 89
click at [530, 241] on link "Availability" at bounding box center [536, 243] width 45 height 18
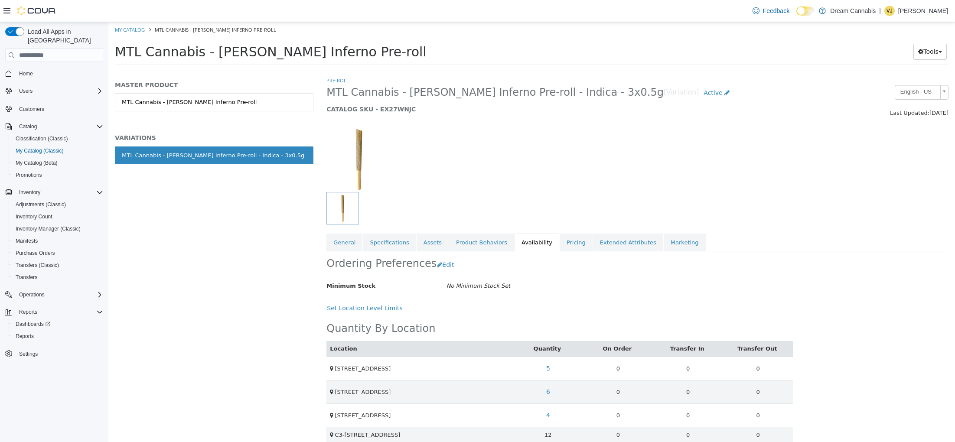
scroll to position [18, 0]
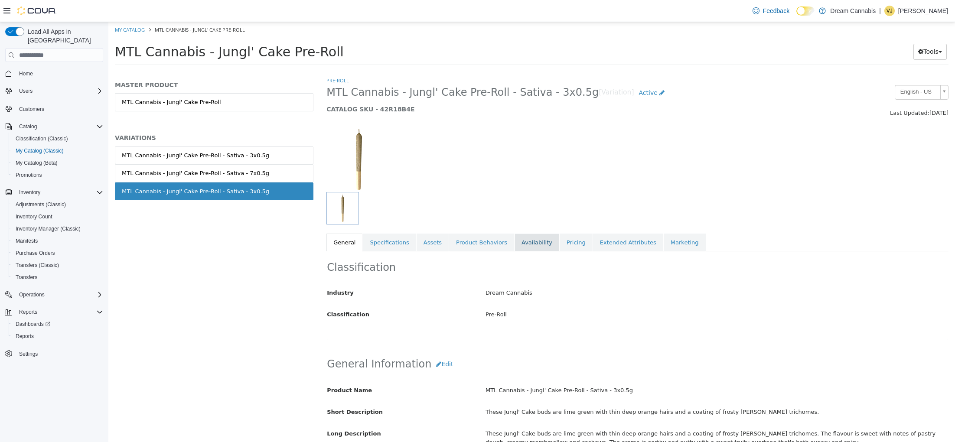
click at [524, 246] on link "Availability" at bounding box center [536, 243] width 45 height 18
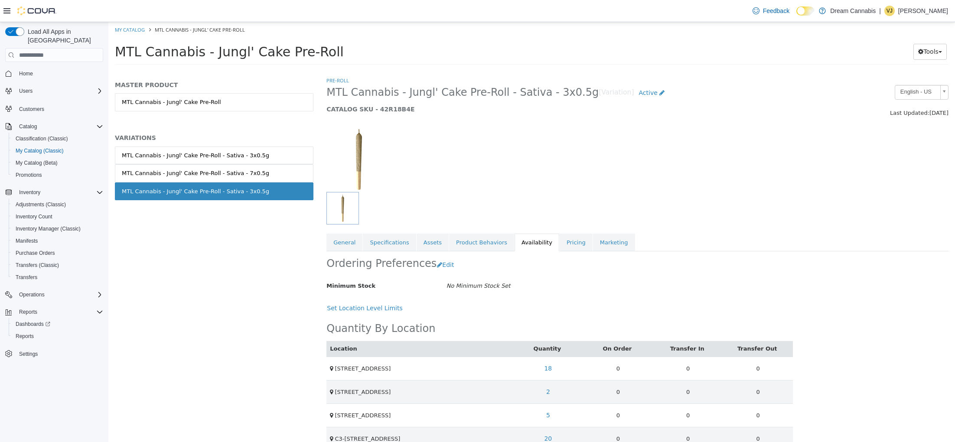
scroll to position [18, 0]
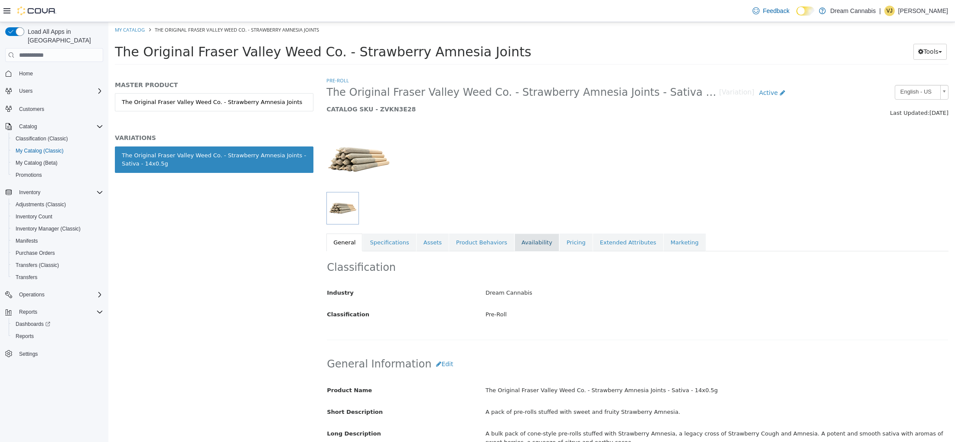
click at [517, 244] on link "Availability" at bounding box center [536, 243] width 45 height 18
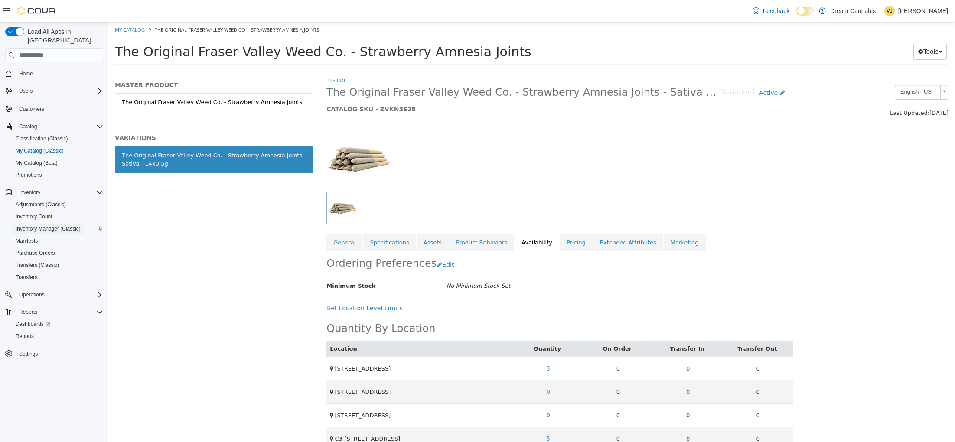
click at [45, 225] on span "Inventory Manager (Classic)" at bounding box center [48, 228] width 65 height 7
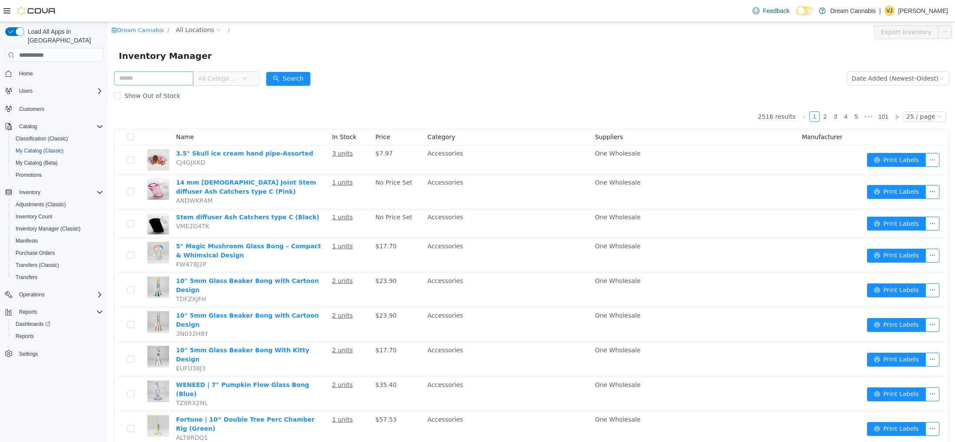
click at [168, 78] on input "text" at bounding box center [153, 79] width 79 height 14
type input "******"
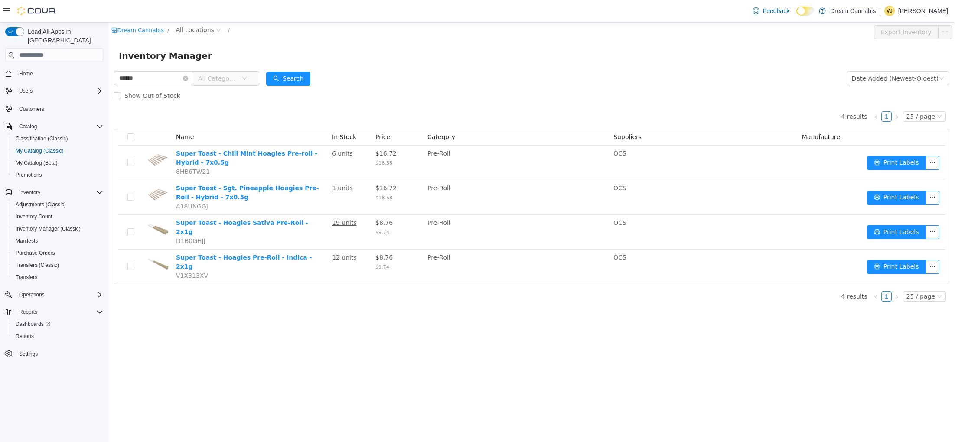
click at [425, 93] on div "Show Out of Stock" at bounding box center [531, 95] width 835 height 17
click at [188, 79] on icon "icon: close-circle" at bounding box center [185, 78] width 5 height 5
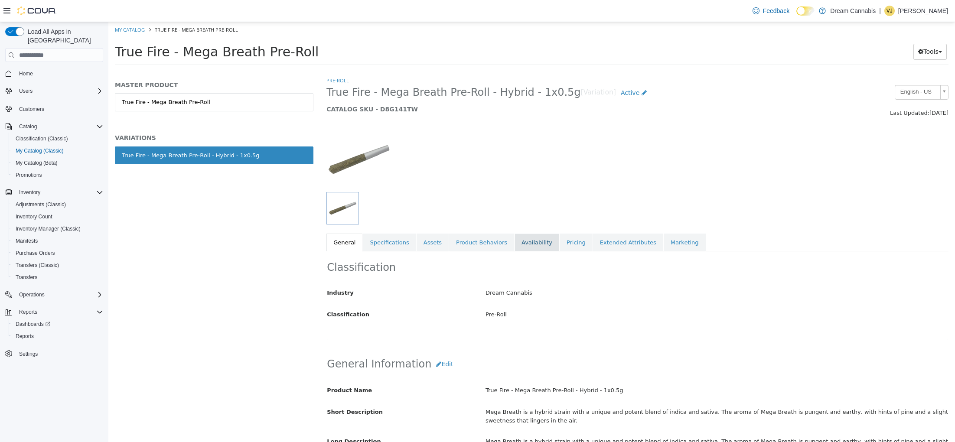
click at [528, 243] on link "Availability" at bounding box center [536, 243] width 45 height 18
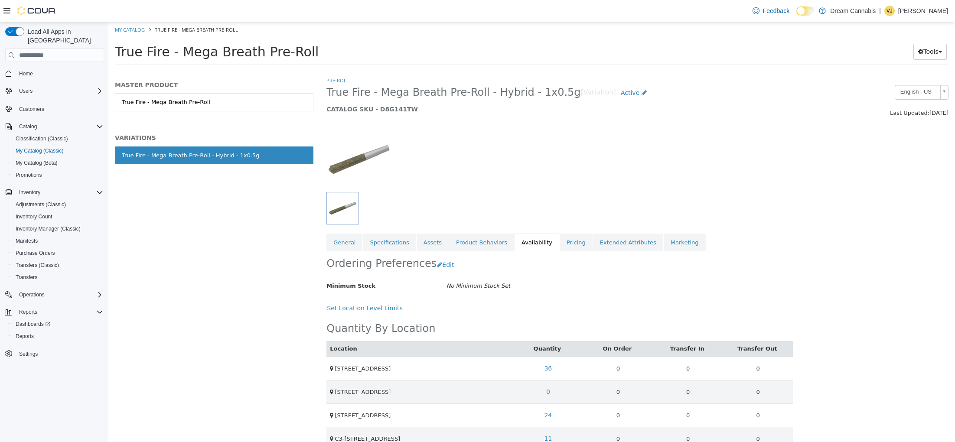
scroll to position [0, 0]
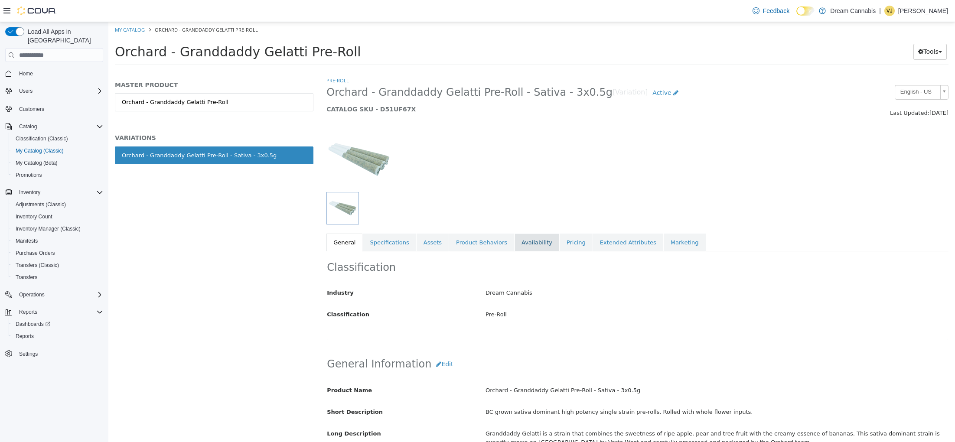
click at [532, 247] on link "Availability" at bounding box center [536, 243] width 45 height 18
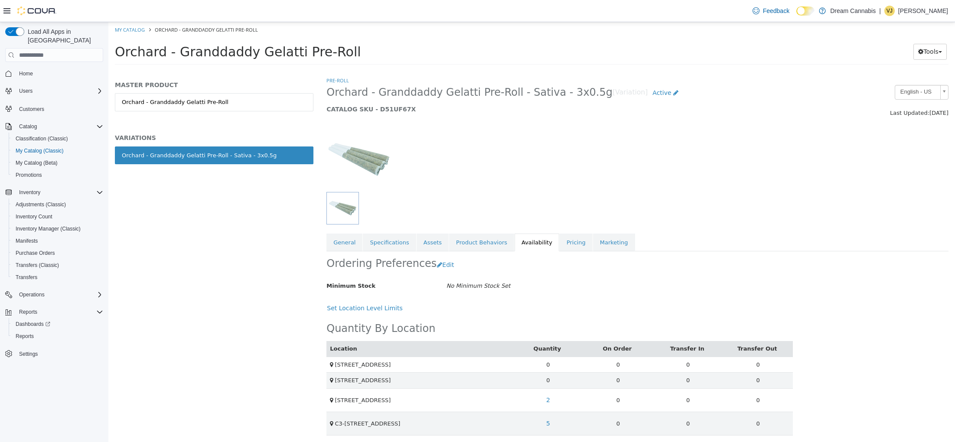
scroll to position [3, 0]
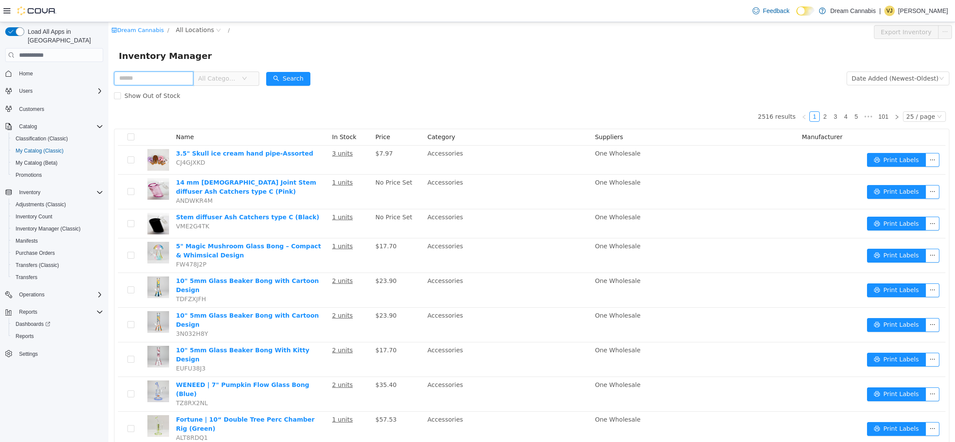
click at [176, 79] on input "text" at bounding box center [153, 79] width 79 height 14
type input "*******"
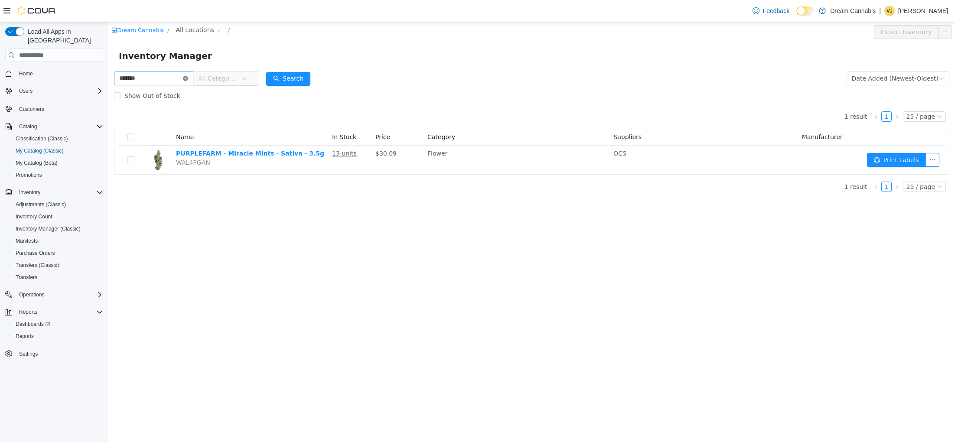
click at [188, 79] on icon "icon: close-circle" at bounding box center [185, 78] width 5 height 5
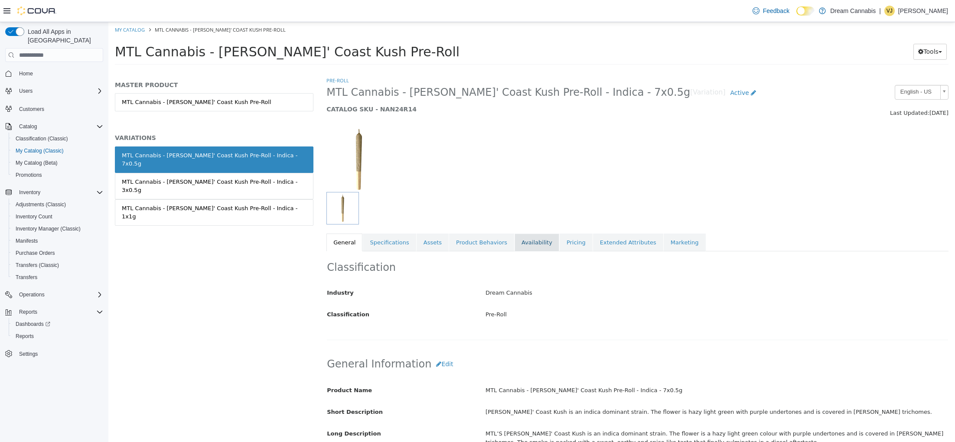
click at [529, 242] on link "Availability" at bounding box center [536, 243] width 45 height 18
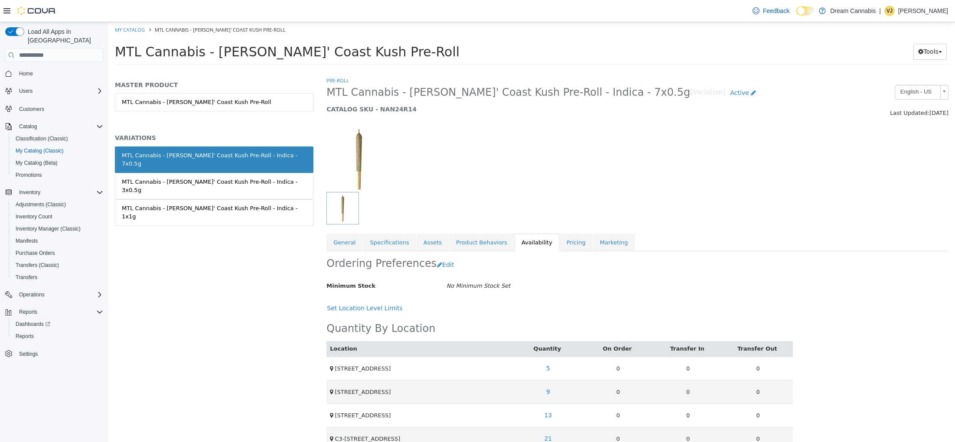
scroll to position [18, 0]
